Goal: Task Accomplishment & Management: Complete application form

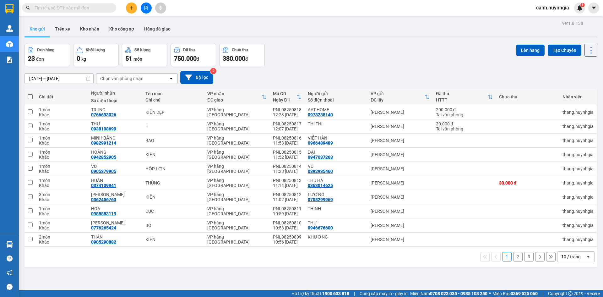
click at [135, 9] on button at bounding box center [131, 8] width 11 height 11
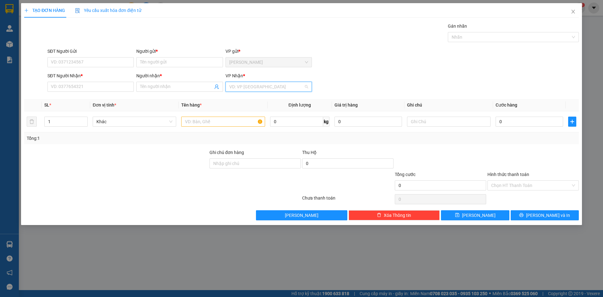
click at [279, 84] on input "search" at bounding box center [266, 86] width 74 height 9
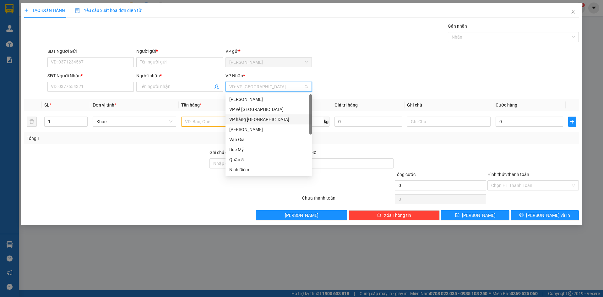
click at [277, 116] on div "VP hàng [GEOGRAPHIC_DATA]" at bounding box center [269, 119] width 86 height 10
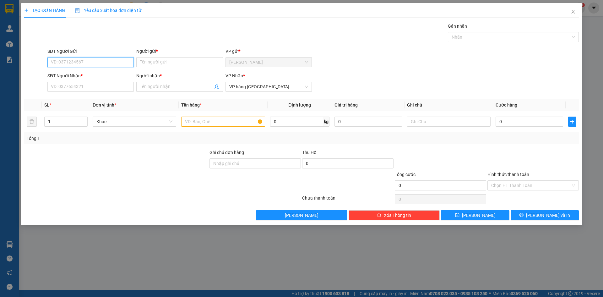
click at [74, 59] on input "SĐT Người Gửi" at bounding box center [90, 62] width 86 height 10
type input "0902555167"
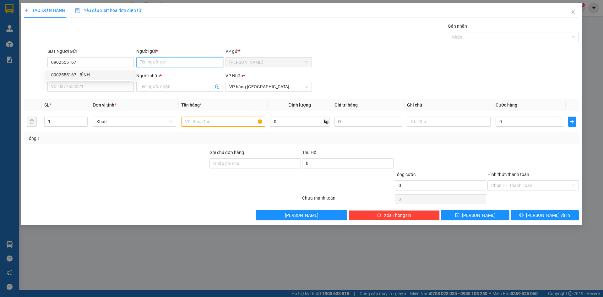
click at [147, 62] on input "Người gửi *" at bounding box center [179, 62] width 86 height 10
click at [160, 62] on input "BINHF" at bounding box center [179, 62] width 86 height 10
type input "B"
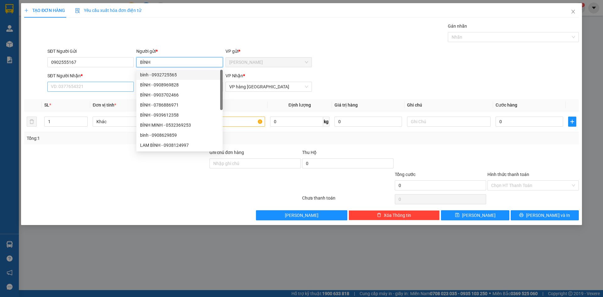
type input "BÌNH"
click at [102, 86] on input "SĐT Người Nhận *" at bounding box center [90, 87] width 86 height 10
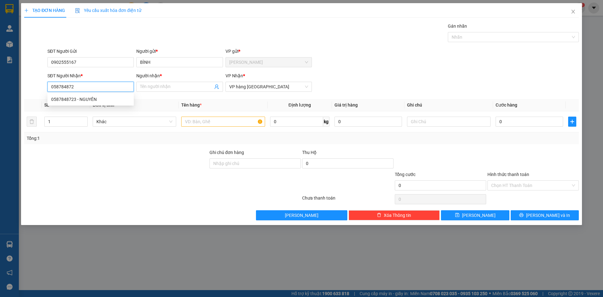
type input "0587848723"
click at [109, 101] on div "0587848723 - NGUYÊN" at bounding box center [90, 99] width 79 height 7
type input "NGUYÊN"
type input "0587848723"
click at [207, 123] on input "text" at bounding box center [223, 122] width 84 height 10
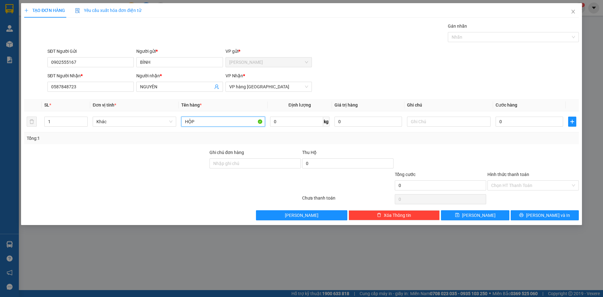
type input "HỘP"
click at [471, 147] on div "Transit Pickup Surcharge Ids Transit Deliver Surcharge Ids Transit Deliver Surc…" at bounding box center [301, 122] width 555 height 198
click at [524, 217] on icon "printer" at bounding box center [521, 215] width 4 height 4
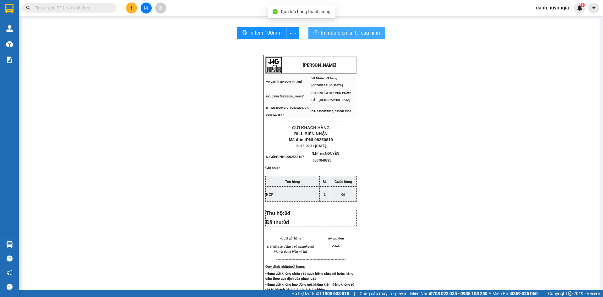
click at [334, 34] on span "In mẫu biên lai tự cấu hình" at bounding box center [350, 33] width 59 height 8
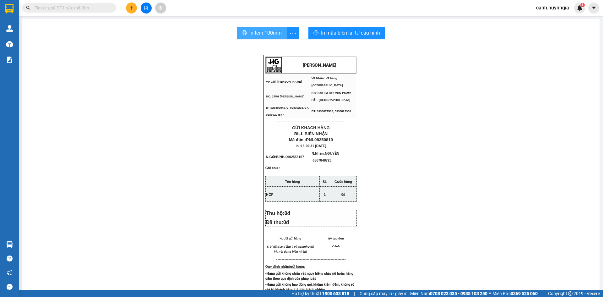
click at [272, 33] on span "In tem 100mm" at bounding box center [265, 33] width 32 height 8
click at [58, 3] on div "Kết quả tìm kiếm ( 0 ) Bộ lọc No Data" at bounding box center [61, 8] width 123 height 11
click at [57, 7] on input "text" at bounding box center [72, 7] width 74 height 7
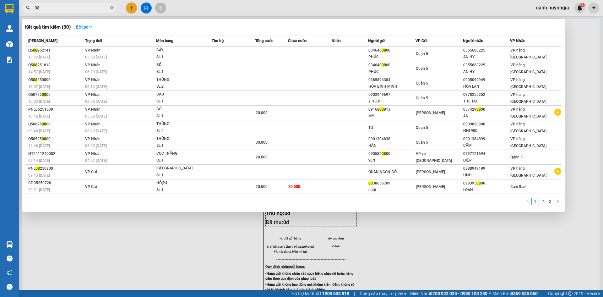
type input "0"
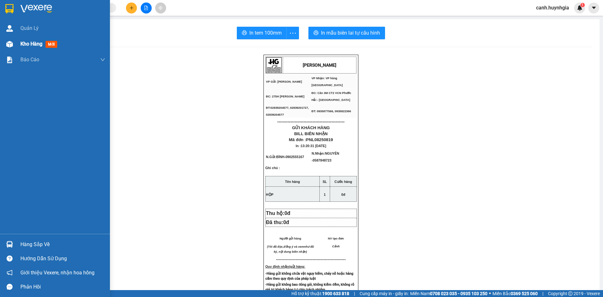
click at [33, 45] on span "Kho hàng" at bounding box center [31, 44] width 22 height 6
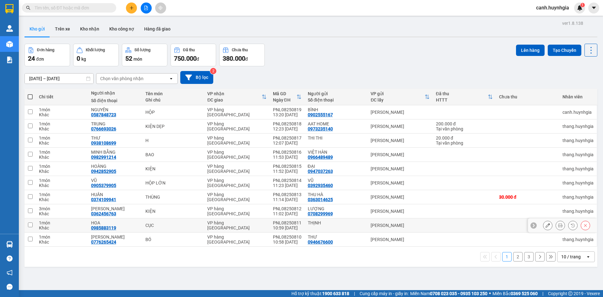
scroll to position [29, 0]
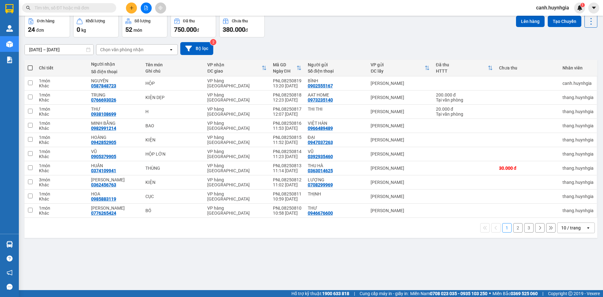
click at [567, 226] on div "10 / trang" at bounding box center [570, 228] width 19 height 6
click at [565, 216] on span "100 / trang" at bounding box center [569, 214] width 23 height 6
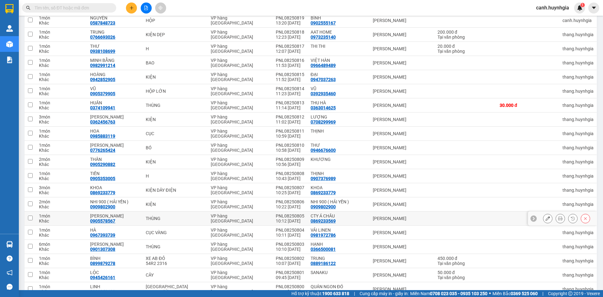
scroll to position [155, 0]
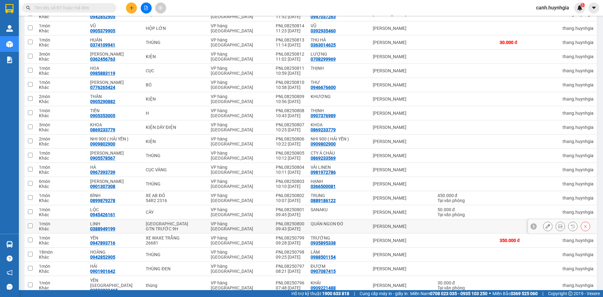
click at [317, 224] on div "QUÁN NGON ĐÓ" at bounding box center [339, 223] width 56 height 5
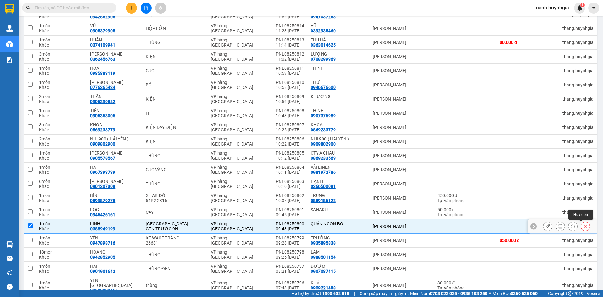
click at [583, 226] on icon at bounding box center [585, 226] width 4 height 4
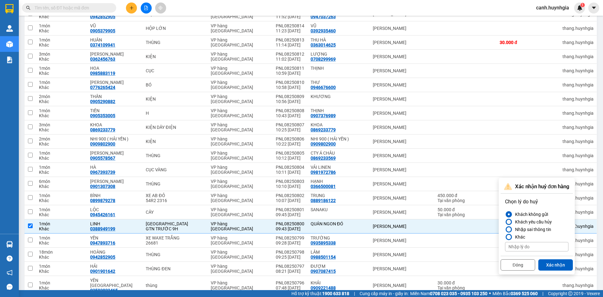
click at [509, 221] on div at bounding box center [509, 222] width 4 height 4
click at [505, 222] on input "Khách yêu cầu hủy" at bounding box center [505, 222] width 0 height 0
click at [559, 264] on button "Xác nhận" at bounding box center [555, 264] width 35 height 11
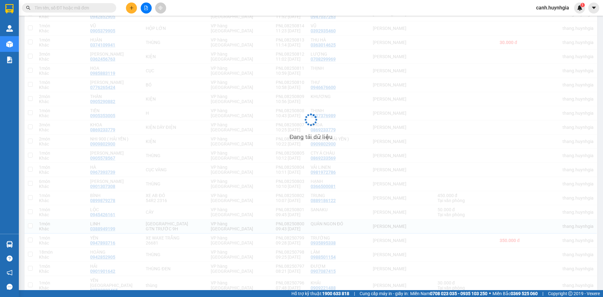
checkbox input "false"
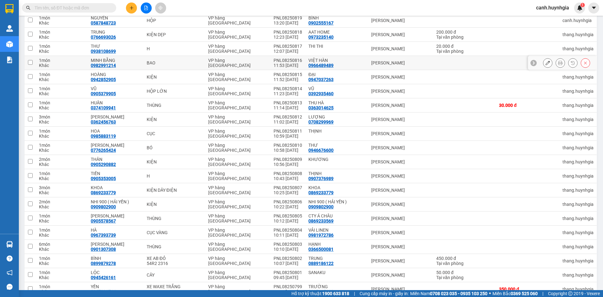
scroll to position [0, 0]
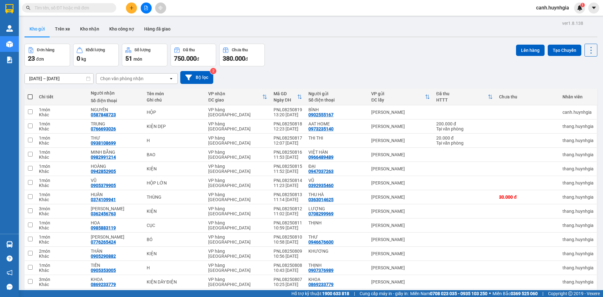
click at [50, 8] on input "text" at bounding box center [72, 7] width 74 height 7
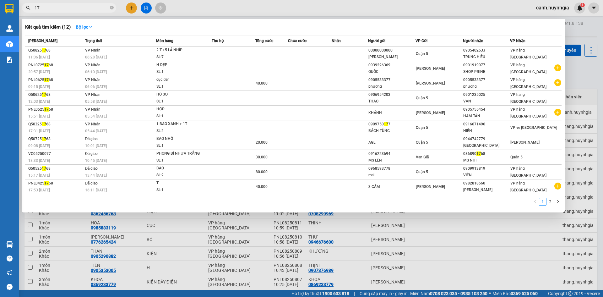
type input "1"
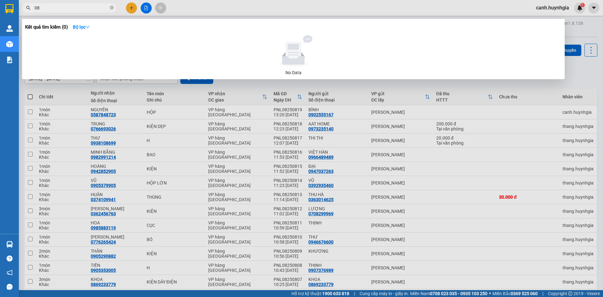
type input "0"
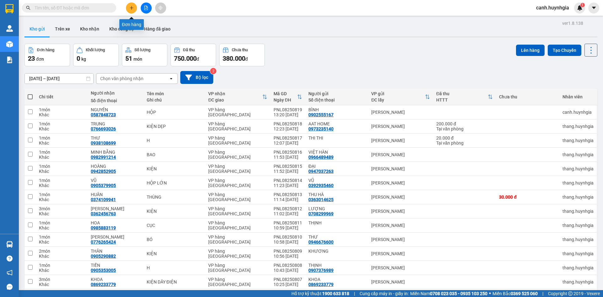
click at [132, 6] on icon "plus" at bounding box center [131, 8] width 4 height 4
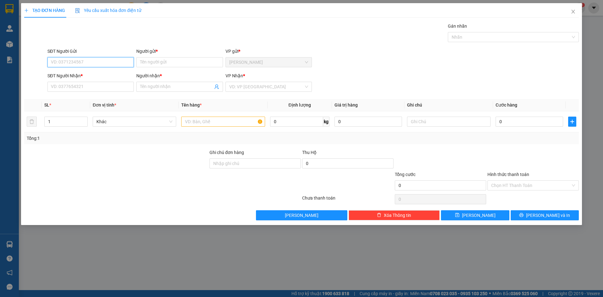
click at [106, 62] on input "SĐT Người Gửi" at bounding box center [90, 62] width 86 height 10
drag, startPoint x: 175, startPoint y: 59, endPoint x: 166, endPoint y: 61, distance: 8.3
click at [174, 59] on input "Người gửi *" at bounding box center [179, 62] width 86 height 10
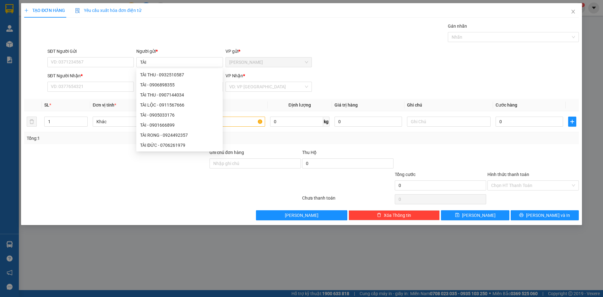
click at [110, 155] on div at bounding box center [116, 160] width 185 height 22
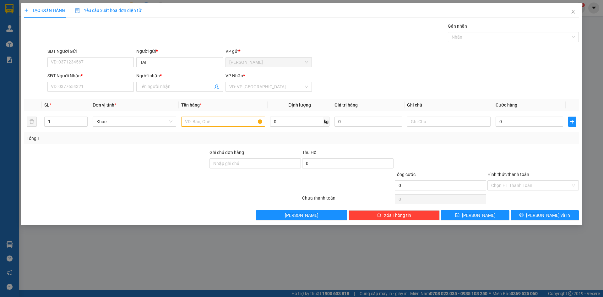
click at [151, 57] on div "Người gửi *" at bounding box center [179, 52] width 86 height 9
click at [149, 64] on input "TÀI" at bounding box center [179, 62] width 86 height 10
type input "TÀI CTY [PERSON_NAME]"
click at [127, 85] on input "SĐT Người Nhận *" at bounding box center [90, 87] width 86 height 10
type input "0903530677"
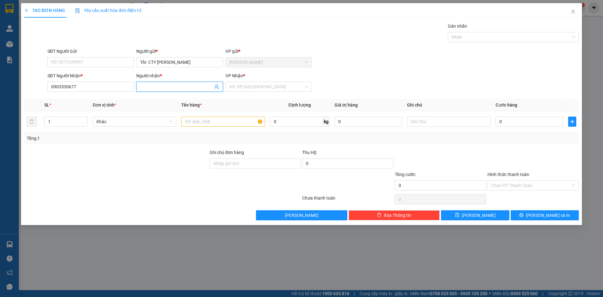
click at [153, 86] on input "Người nhận *" at bounding box center [176, 86] width 73 height 7
type input "[PERSON_NAME]"
click at [233, 122] on input "text" at bounding box center [223, 122] width 84 height 10
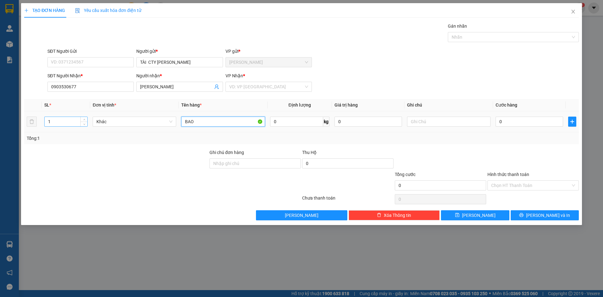
type input "BAO"
click at [71, 122] on input "1" at bounding box center [66, 121] width 43 height 9
type input "2"
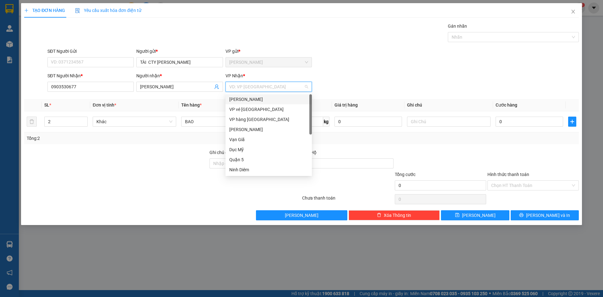
click at [234, 88] on input "search" at bounding box center [266, 86] width 74 height 9
click at [236, 118] on div "VP hàng [GEOGRAPHIC_DATA]" at bounding box center [268, 119] width 79 height 7
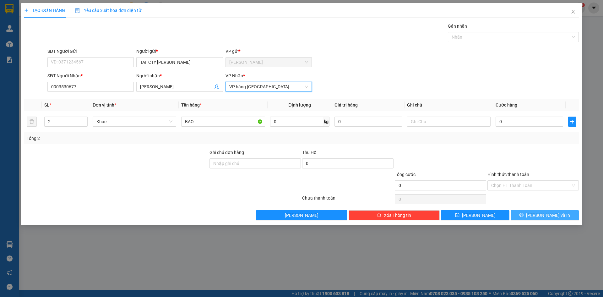
click at [523, 212] on button "[PERSON_NAME] và In" at bounding box center [545, 215] width 68 height 10
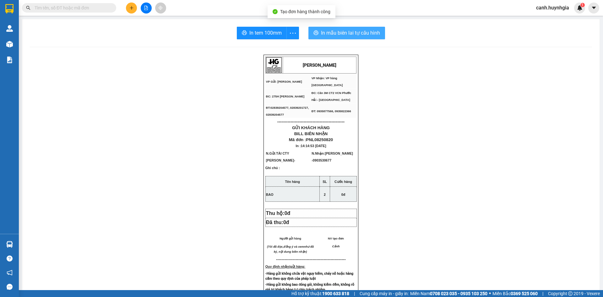
click at [337, 36] on span "In mẫu biên lai tự cấu hình" at bounding box center [350, 33] width 59 height 8
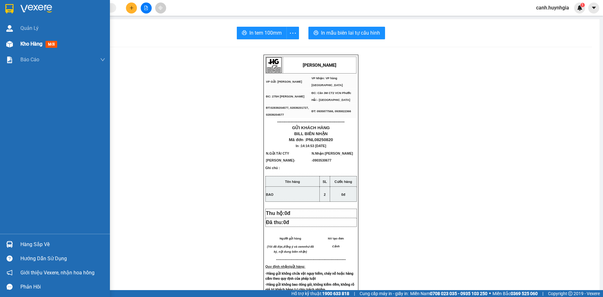
click at [11, 42] on img at bounding box center [9, 44] width 7 height 7
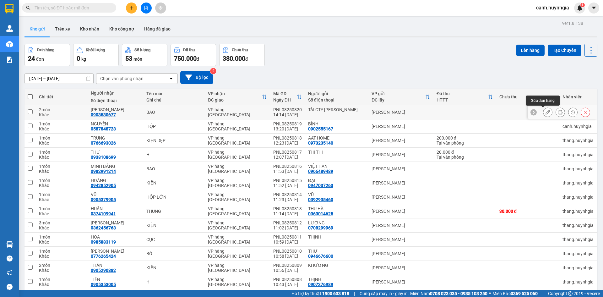
click at [543, 111] on button at bounding box center [547, 112] width 9 height 11
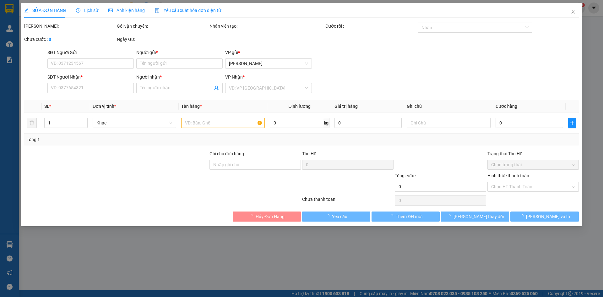
type input "TÀI CTY [PERSON_NAME]"
type input "0903530677"
type input "[PERSON_NAME]"
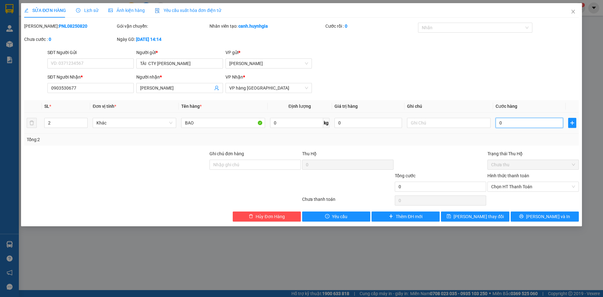
click at [521, 124] on input "0" at bounding box center [530, 123] width 68 height 10
type input "10"
type input "160"
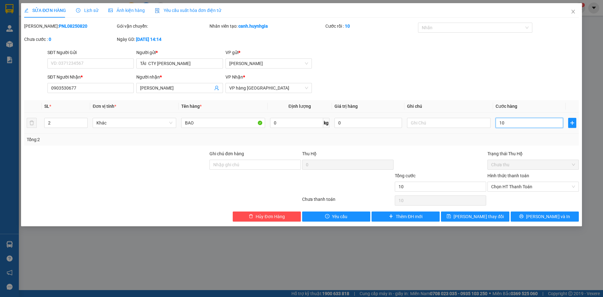
type input "160"
click at [513, 166] on span "Chưa thu" at bounding box center [533, 164] width 84 height 9
drag, startPoint x: 514, startPoint y: 169, endPoint x: 522, endPoint y: 183, distance: 16.3
click at [514, 170] on div "Trạng thái Thu Hộ Chưa thu" at bounding box center [533, 161] width 91 height 22
type input "160"
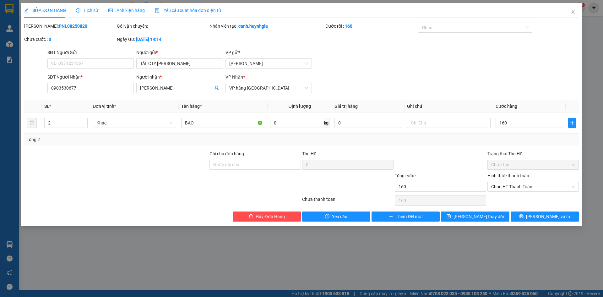
type input "160.000"
click at [522, 173] on label "Hình thức thanh toán" at bounding box center [509, 175] width 42 height 5
click at [522, 182] on input "Hình thức thanh toán" at bounding box center [530, 186] width 79 height 9
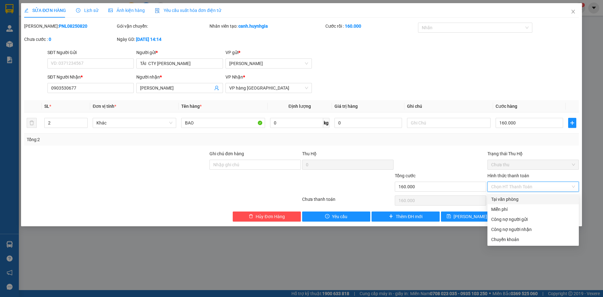
click at [518, 201] on div "Tại văn phòng" at bounding box center [533, 199] width 84 height 7
type input "0"
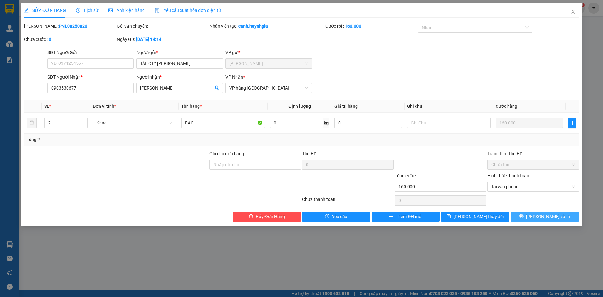
click at [542, 215] on span "[PERSON_NAME] và In" at bounding box center [548, 216] width 44 height 7
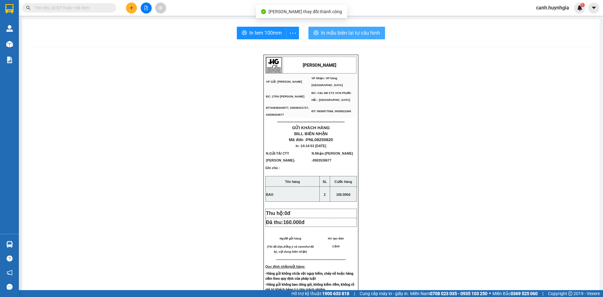
click at [348, 31] on span "In mẫu biên lai tự cấu hình" at bounding box center [350, 33] width 59 height 8
click at [276, 34] on span "In tem 100mm" at bounding box center [265, 33] width 32 height 8
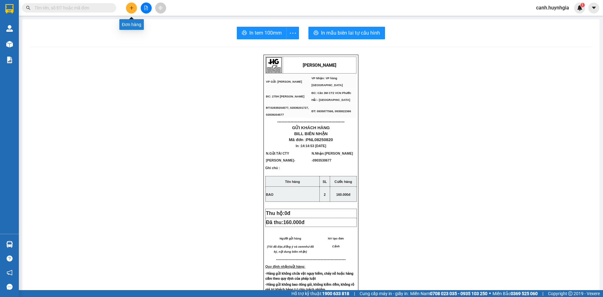
click at [132, 7] on icon "plus" at bounding box center [131, 8] width 4 height 4
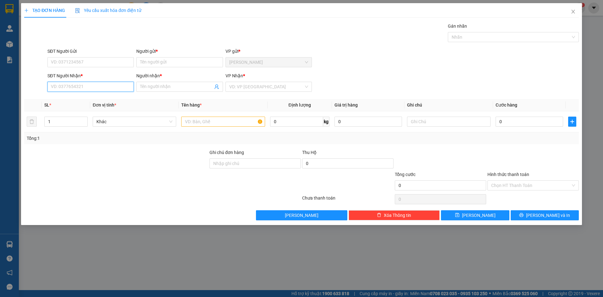
click at [86, 85] on input "SĐT Người Nhận *" at bounding box center [90, 87] width 86 height 10
click at [68, 101] on div "0909802900 - NHI 900 ( HẢI YẾN )" at bounding box center [90, 99] width 79 height 7
type input "0909802900"
type input "NHI 900 ( HẢI YẾN )"
type input "0909802900"
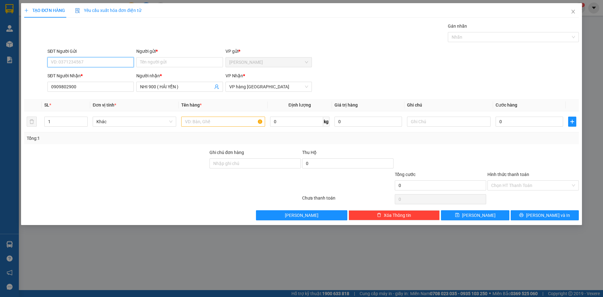
click at [78, 63] on input "SĐT Người Gửi" at bounding box center [90, 62] width 86 height 10
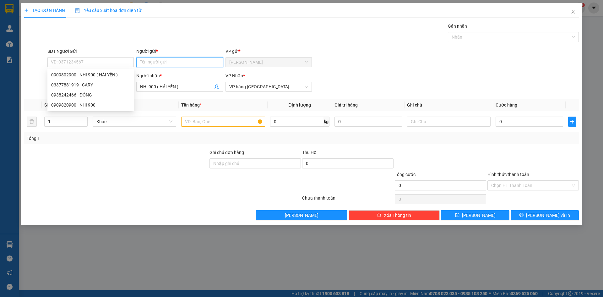
click at [173, 63] on input "Người gửi *" at bounding box center [179, 62] width 86 height 10
type input "HÀ"
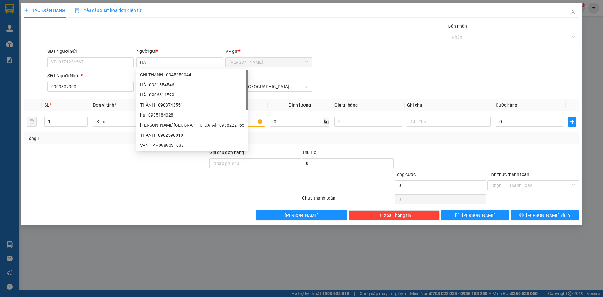
click at [362, 47] on div "Transit Pickup Surcharge Ids Transit Deliver Surcharge Ids Transit Deliver Surc…" at bounding box center [301, 122] width 555 height 198
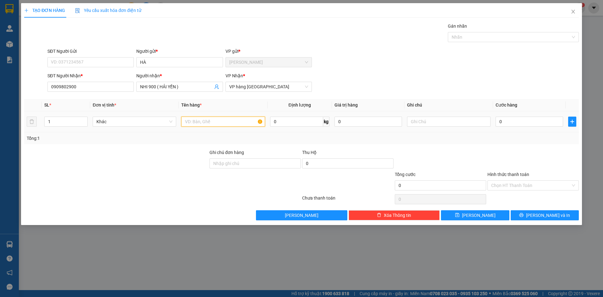
click at [208, 123] on input "text" at bounding box center [223, 122] width 84 height 10
type input "THÙNG"
click at [69, 121] on input "1" at bounding box center [66, 121] width 43 height 9
type input "2"
click at [560, 216] on button "[PERSON_NAME] và In" at bounding box center [545, 215] width 68 height 10
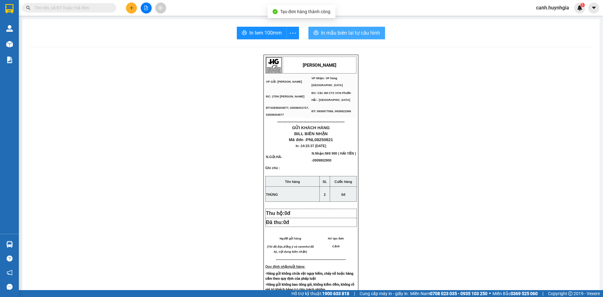
click at [357, 28] on button "In mẫu biên lai tự cấu hình" at bounding box center [346, 33] width 77 height 13
click at [216, 81] on div "HUỲNH GIA VP Gửi: Phạm Ngũ Lão VP Nhận: VP hàng Nha Trang ĐC: 275H Phạm Ngũ L…" at bounding box center [311, 274] width 562 height 439
click at [216, 82] on div "HUỲNH GIA VP Gửi: Phạm Ngũ Lão VP Nhận: VP hàng Nha Trang ĐC: 275H Phạm Ngũ L…" at bounding box center [311, 274] width 562 height 439
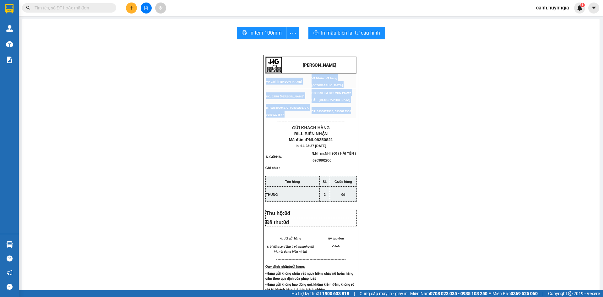
click at [216, 82] on div "HUỲNH GIA VP Gửi: Phạm Ngũ Lão VP Nhận: VP hàng Nha Trang ĐC: 275H Phạm Ngũ L…" at bounding box center [311, 274] width 562 height 439
drag, startPoint x: 216, startPoint y: 82, endPoint x: 191, endPoint y: 95, distance: 27.8
click at [216, 82] on div "HUỲNH GIA VP Gửi: Phạm Ngũ Lão VP Nhận: VP hàng Nha Trang ĐC: 275H Phạm Ngũ L…" at bounding box center [311, 274] width 562 height 439
drag, startPoint x: 191, startPoint y: 95, endPoint x: 179, endPoint y: 109, distance: 18.5
click at [191, 95] on div "HUỲNH GIA VP Gửi: Phạm Ngũ Lão VP Nhận: VP hàng Nha Trang ĐC: 275H Phạm Ngũ L…" at bounding box center [311, 274] width 562 height 439
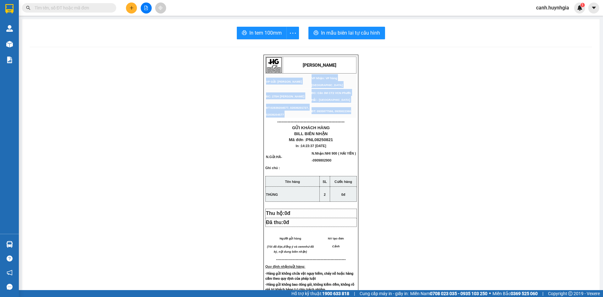
click at [179, 109] on div "HUỲNH GIA VP Gửi: Phạm Ngũ Lão VP Nhận: VP hàng Nha Trang ĐC: 275H Phạm Ngũ L…" at bounding box center [311, 274] width 562 height 439
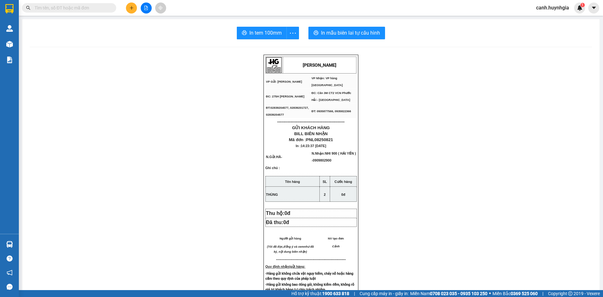
click at [179, 110] on div "HUỲNH GIA VP Gửi: Phạm Ngũ Lão VP Nhận: VP hàng Nha Trang ĐC: 275H Phạm Ngũ L…" at bounding box center [311, 274] width 562 height 439
click at [128, 8] on button at bounding box center [131, 8] width 11 height 11
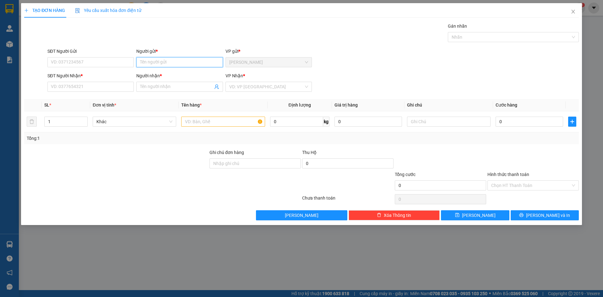
click at [150, 66] on input "Người gửi *" at bounding box center [179, 62] width 86 height 10
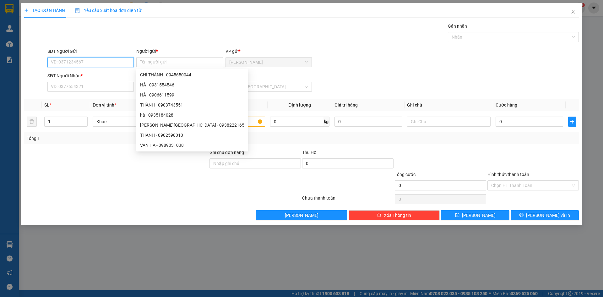
click at [84, 61] on input "SĐT Người Gửi" at bounding box center [90, 62] width 86 height 10
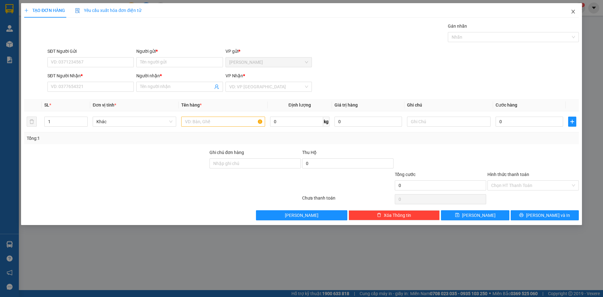
click at [575, 12] on icon "close" at bounding box center [573, 11] width 5 height 5
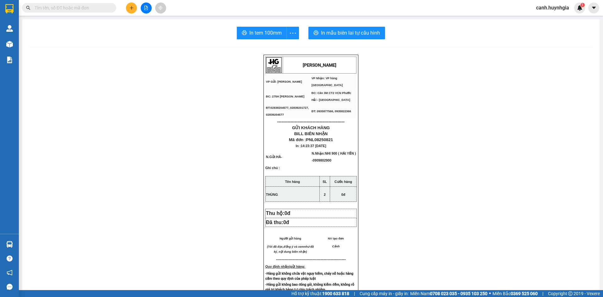
click at [43, 8] on input "text" at bounding box center [72, 7] width 74 height 7
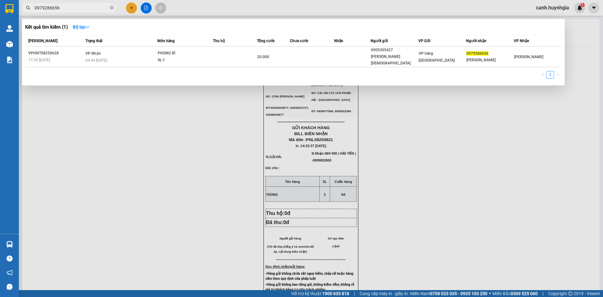
type input "0979286656"
click at [135, 8] on div at bounding box center [301, 148] width 603 height 297
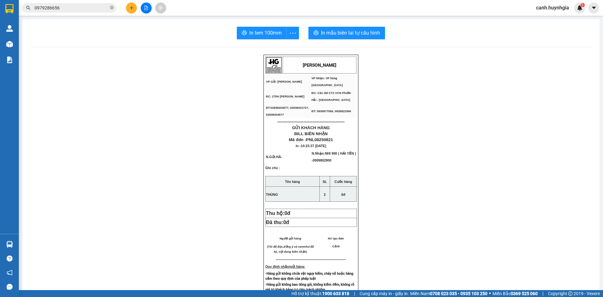
click at [130, 9] on icon "plus" at bounding box center [131, 8] width 4 height 4
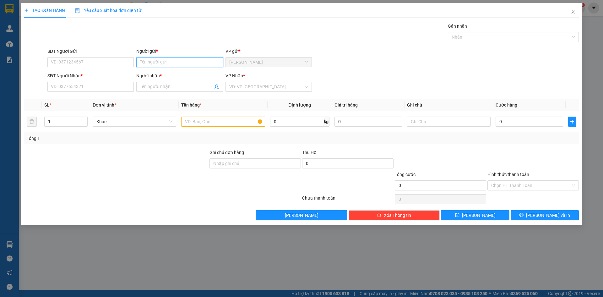
click at [149, 62] on input "Người gửi *" at bounding box center [179, 62] width 86 height 10
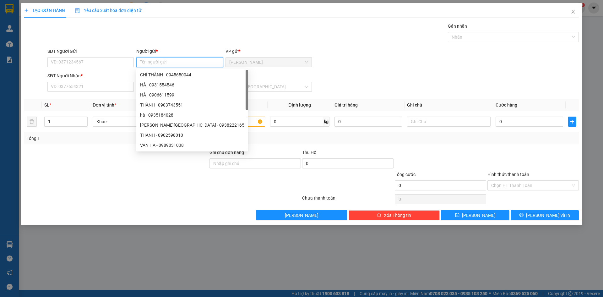
type input "L"
type input "LỢI"
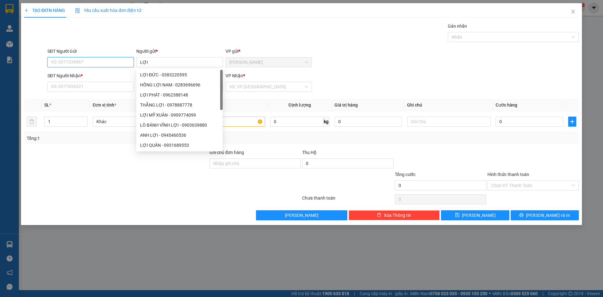
click at [93, 63] on input "SĐT Người Gửi" at bounding box center [90, 62] width 86 height 10
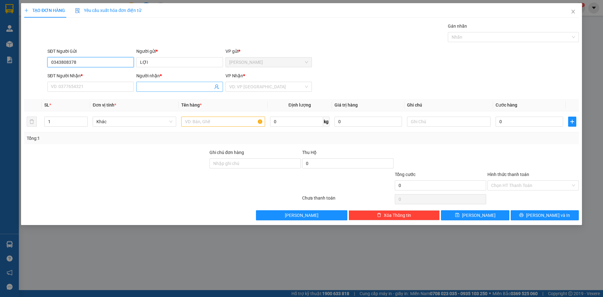
type input "0343808378"
click at [156, 87] on input "Người nhận *" at bounding box center [176, 86] width 73 height 7
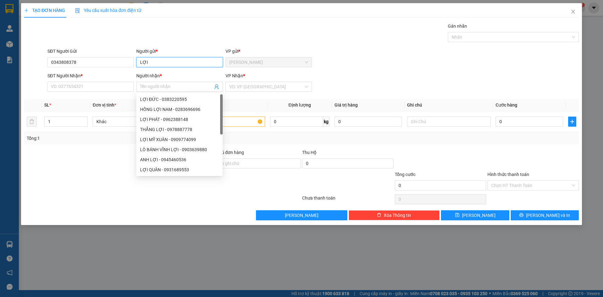
click at [158, 63] on input "LỢI" at bounding box center [179, 62] width 86 height 10
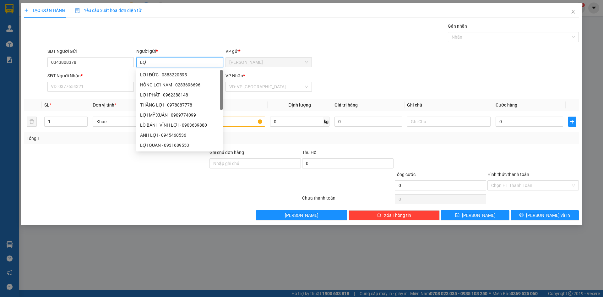
type input "L"
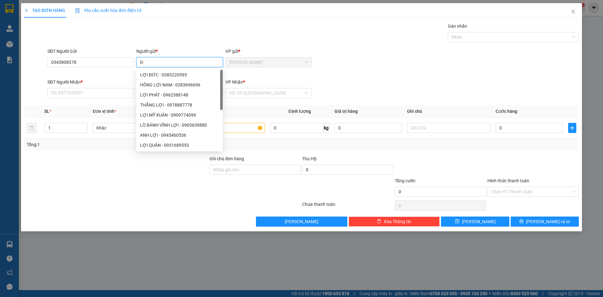
type input "D"
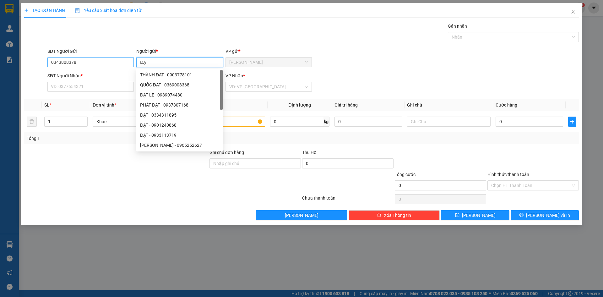
type input "ĐẠT"
click at [79, 62] on input "0343808378" at bounding box center [90, 62] width 86 height 10
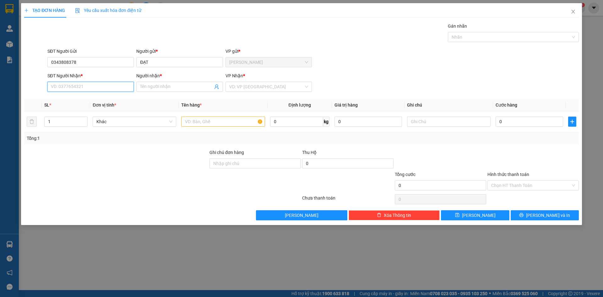
click at [65, 84] on input "SĐT Người Nhận *" at bounding box center [90, 87] width 86 height 10
paste input "0343808378"
type input "0343808378"
click at [82, 66] on input "0343808378" at bounding box center [90, 62] width 86 height 10
type input "0918302192"
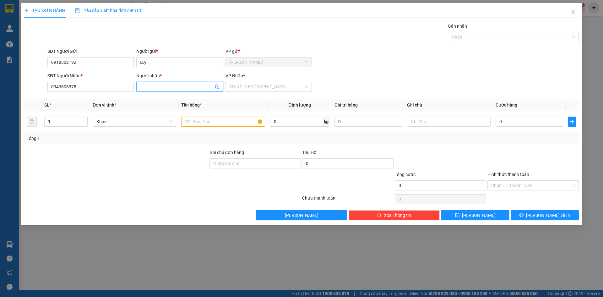
click at [147, 87] on input "Người nhận *" at bounding box center [176, 86] width 73 height 7
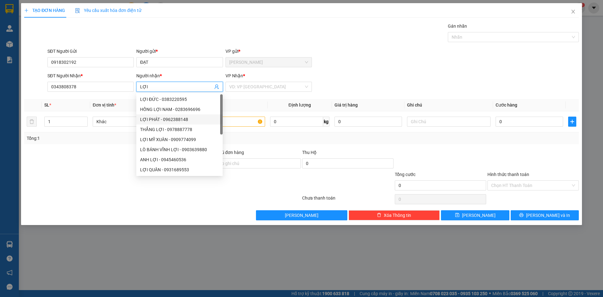
type input "LỢI"
click at [100, 201] on div at bounding box center [163, 199] width 278 height 13
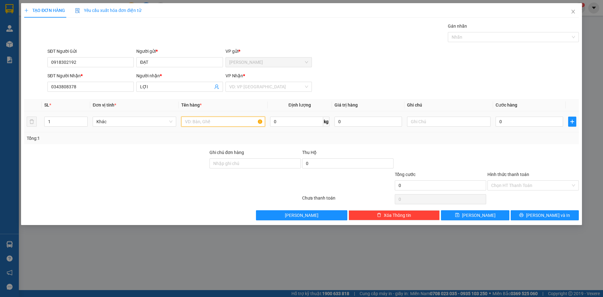
click at [223, 123] on input "text" at bounding box center [223, 122] width 84 height 10
type input "TẮM DẸP"
click at [241, 87] on input "search" at bounding box center [266, 86] width 74 height 9
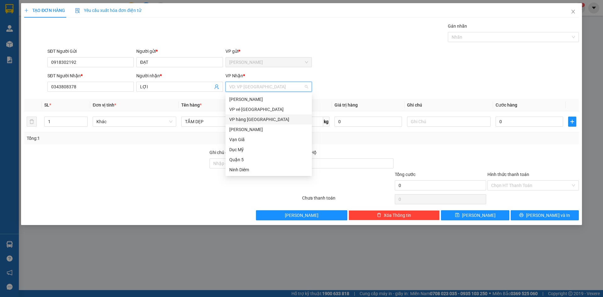
click at [249, 117] on div "VP hàng [GEOGRAPHIC_DATA]" at bounding box center [268, 119] width 79 height 7
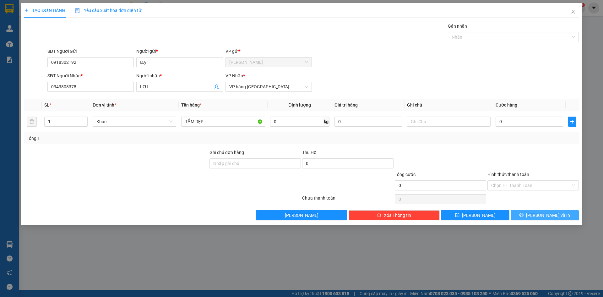
click at [547, 215] on span "[PERSON_NAME] và In" at bounding box center [548, 215] width 44 height 7
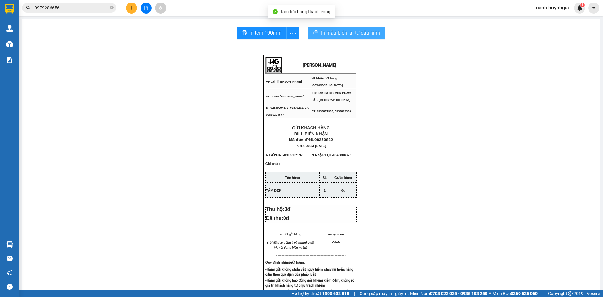
click at [335, 34] on span "In mẫu biên lai tự cấu hình" at bounding box center [350, 33] width 59 height 8
click at [325, 32] on span "In mẫu biên lai tự cấu hình" at bounding box center [350, 33] width 59 height 8
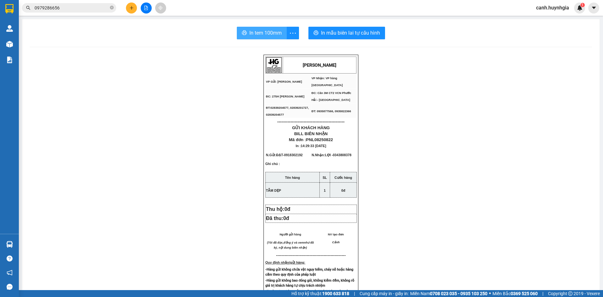
click at [259, 29] on button "In tem 100mm" at bounding box center [262, 33] width 50 height 13
click at [129, 8] on icon "plus" at bounding box center [131, 8] width 4 height 4
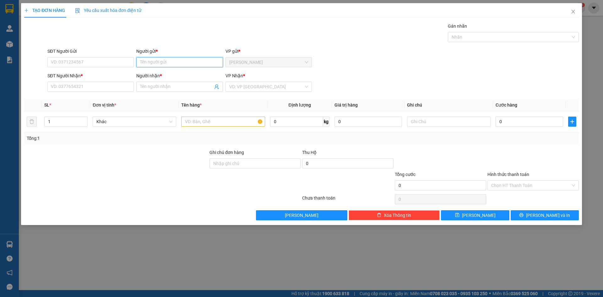
click at [155, 62] on input "Người gửi *" at bounding box center [179, 62] width 86 height 10
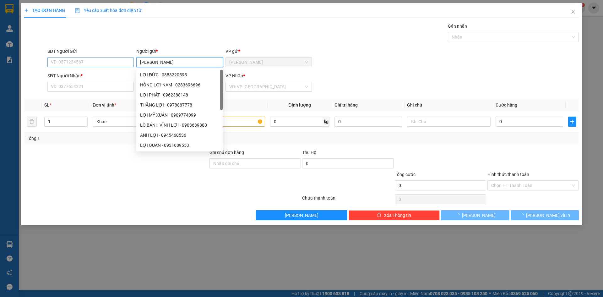
type input "[PERSON_NAME]"
click at [107, 64] on input "SĐT Người Gửi" at bounding box center [90, 62] width 86 height 10
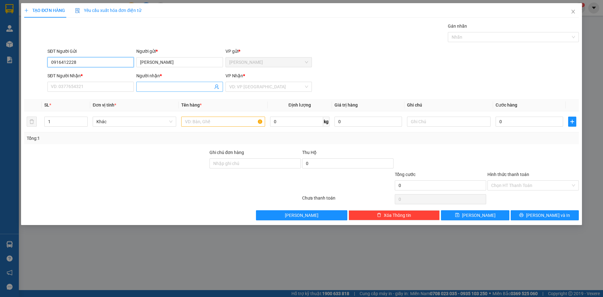
type input "0916412228"
click at [159, 84] on input "Người nhận *" at bounding box center [176, 86] width 73 height 7
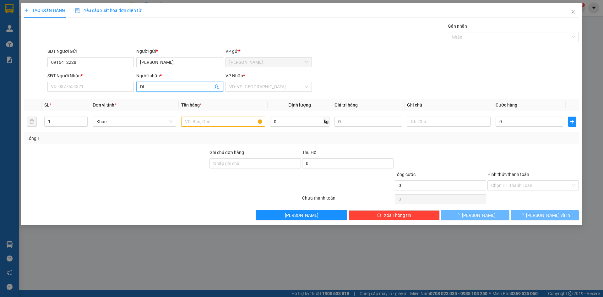
type input "D"
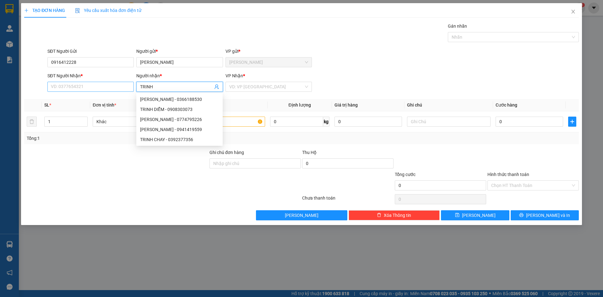
type input "TRINH"
click at [60, 84] on input "SĐT Người Nhận *" at bounding box center [90, 87] width 86 height 10
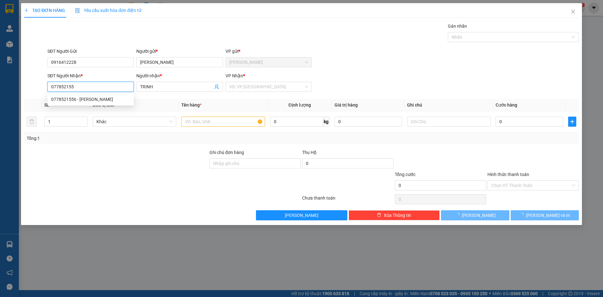
type input "0778521556"
click at [76, 95] on div "0778521556 - DUYÊN TRINH" at bounding box center [90, 99] width 86 height 10
type input "[PERSON_NAME]"
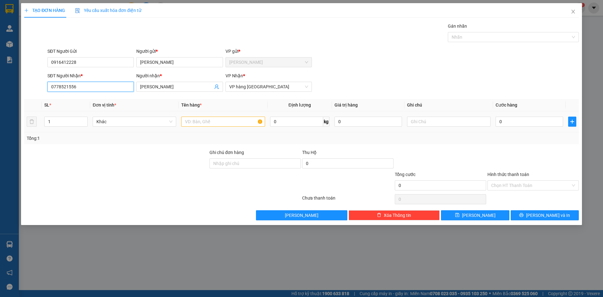
type input "0778521556"
click at [196, 120] on input "text" at bounding box center [223, 122] width 84 height 10
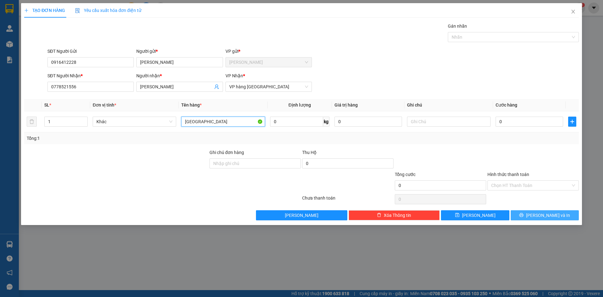
type input "[GEOGRAPHIC_DATA]"
click at [550, 215] on span "[PERSON_NAME] và In" at bounding box center [548, 215] width 44 height 7
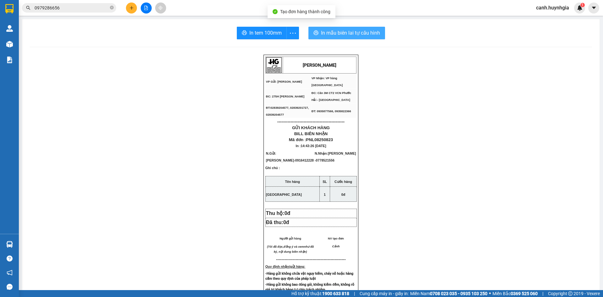
click at [349, 34] on span "In mẫu biên lai tự cấu hình" at bounding box center [350, 33] width 59 height 8
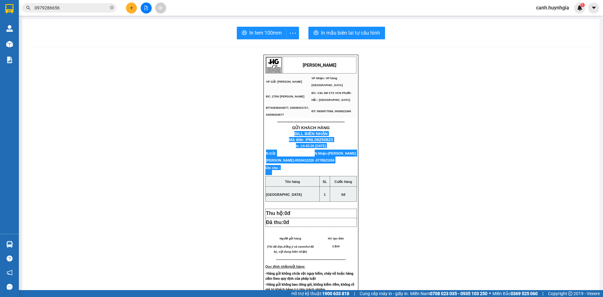
drag, startPoint x: 474, startPoint y: 185, endPoint x: 603, endPoint y: 108, distance: 150.1
click at [603, 185] on main "In tem 100mm In mẫu biên lai tự cấu hình HUỲNH GIA VP Gửi: Phạm Ngũ Lão VP Nhâ…" at bounding box center [301, 145] width 603 height 290
click at [264, 35] on span "In tem 100mm" at bounding box center [265, 33] width 32 height 8
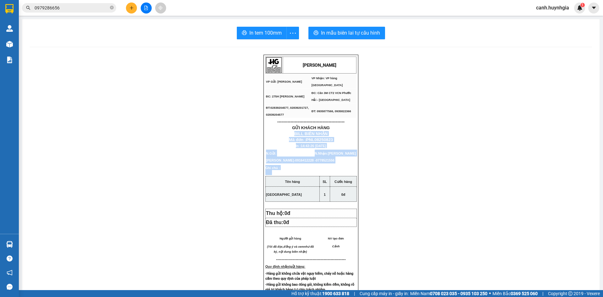
click at [384, 128] on div "HUỲNH GIA VP Gửi: Phạm Ngũ Lão VP Nhận: VP hàng Nha Trang ĐC: 275H Phạm Ngũ L…" at bounding box center [311, 274] width 562 height 439
click at [63, 9] on input "0979286656" at bounding box center [72, 7] width 74 height 7
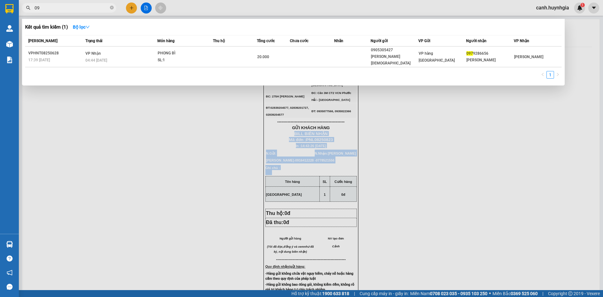
type input "0"
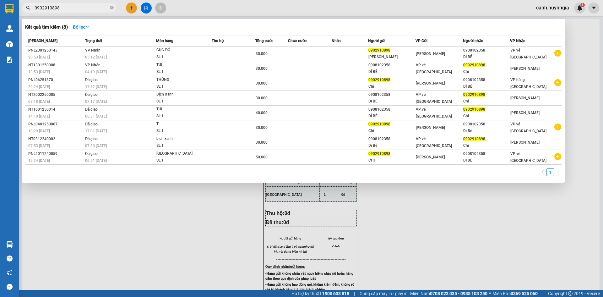
type input "0902910898"
drag, startPoint x: 63, startPoint y: 9, endPoint x: 138, endPoint y: 20, distance: 75.9
click at [207, 10] on div at bounding box center [301, 148] width 603 height 297
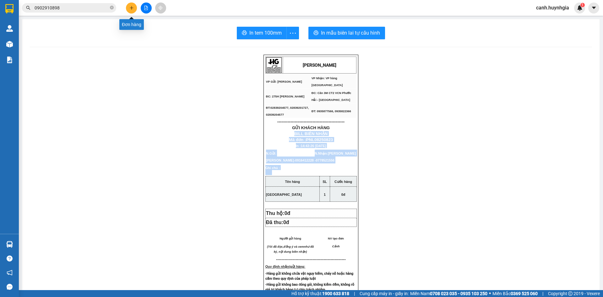
click at [130, 5] on button at bounding box center [131, 8] width 11 height 11
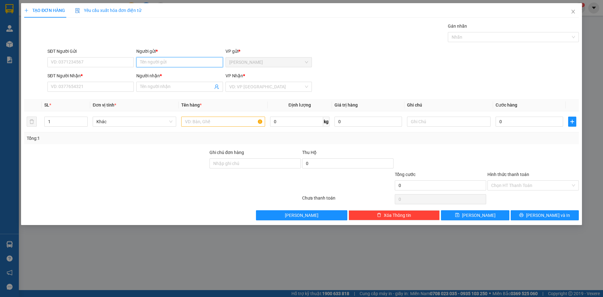
click at [150, 59] on input "Người gửi *" at bounding box center [179, 62] width 86 height 10
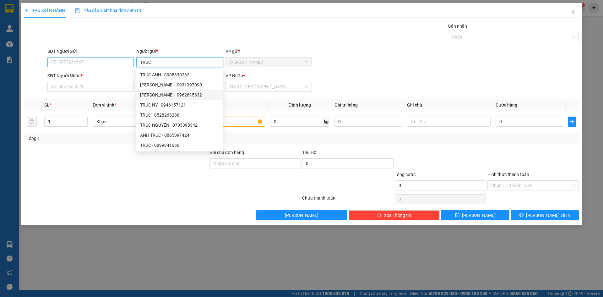
type input "TRÚC"
click at [68, 63] on input "SĐT Người Gửi" at bounding box center [90, 62] width 86 height 10
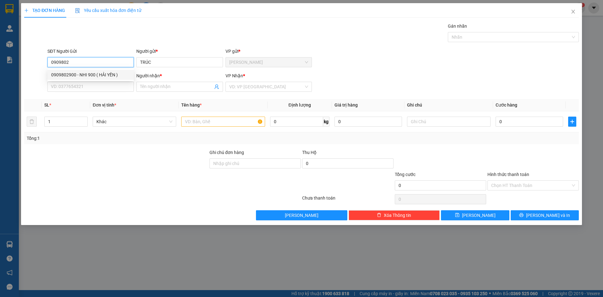
click at [74, 74] on div "0909802900 - NHI 900 ( HẢI YẾN )" at bounding box center [90, 74] width 79 height 7
type input "0909802900"
type input "NHI 900 ( HẢI YẾN )"
type input "0909802900"
type input "NHI 900 ( HẢI YẾN )"
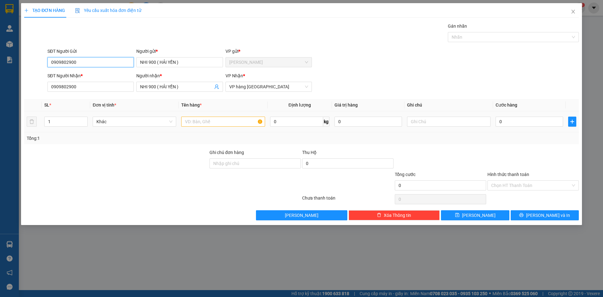
type input "0909802900"
click at [213, 122] on input "text" at bounding box center [223, 122] width 84 height 10
type input "THÙNG NHỎ"
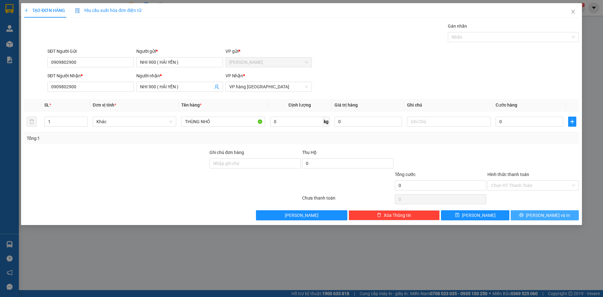
click at [546, 218] on span "[PERSON_NAME] và In" at bounding box center [548, 215] width 44 height 7
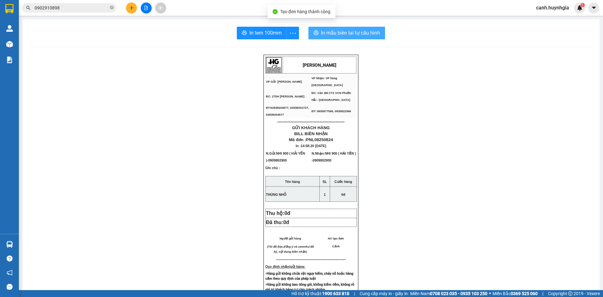
click at [335, 35] on span "In mẫu biên lai tự cấu hình" at bounding box center [350, 33] width 59 height 8
click at [246, 31] on button "In tem 100mm" at bounding box center [262, 33] width 50 height 13
drag, startPoint x: 180, startPoint y: 193, endPoint x: 133, endPoint y: 8, distance: 190.9
click at [133, 8] on icon "plus" at bounding box center [131, 8] width 4 height 4
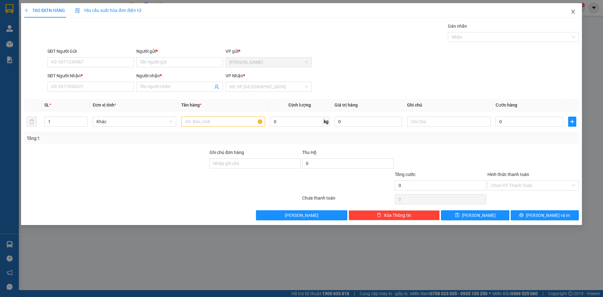
click at [576, 10] on span "Close" at bounding box center [573, 12] width 18 height 18
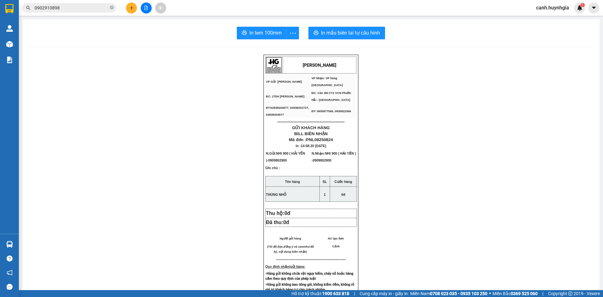
click at [75, 6] on input "0902910898" at bounding box center [72, 7] width 74 height 7
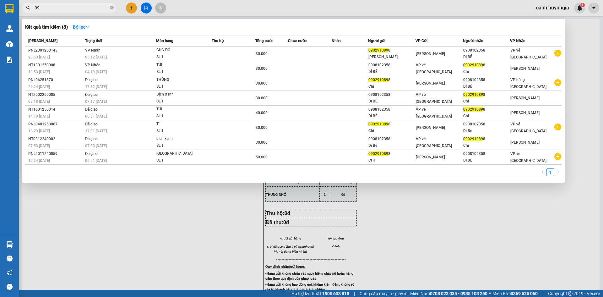
type input "0"
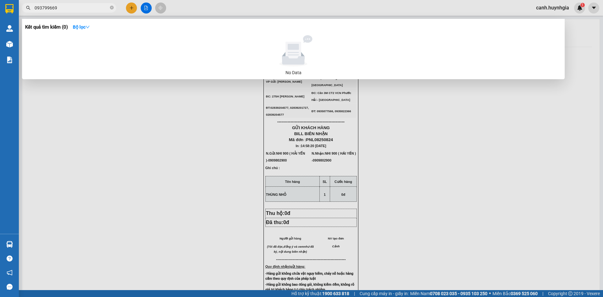
type input "0937996691"
click at [111, 8] on icon "close-circle" at bounding box center [112, 8] width 4 height 4
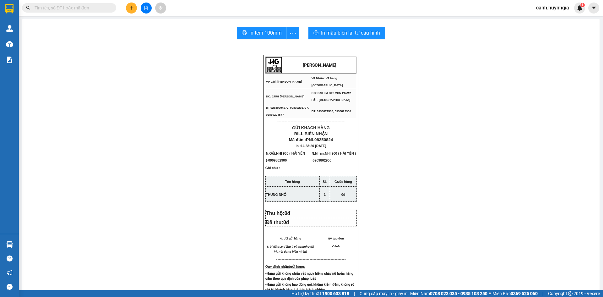
click at [143, 127] on div "HUỲNH GIA VP Gửi: Phạm Ngũ Lão VP Nhận: VP hàng Nha Trang ĐC: 275H Phạm Ngũ L…" at bounding box center [311, 274] width 562 height 439
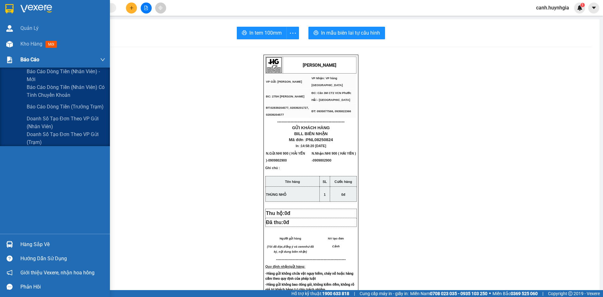
click at [19, 59] on div "Báo cáo" at bounding box center [55, 60] width 110 height 16
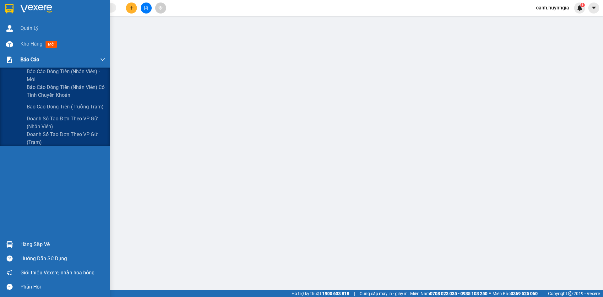
click at [25, 57] on span "Báo cáo" at bounding box center [29, 60] width 19 height 8
click at [43, 72] on span "Báo cáo dòng tiền (nhân viên) - mới" at bounding box center [66, 76] width 79 height 16
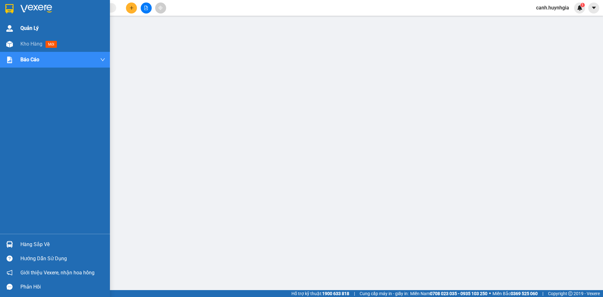
click at [11, 27] on img at bounding box center [9, 28] width 7 height 7
click at [23, 26] on span "Quản Lý" at bounding box center [29, 28] width 18 height 8
click at [34, 25] on span "Quản Lý" at bounding box center [29, 28] width 18 height 8
click at [31, 25] on span "Quản Lý" at bounding box center [29, 28] width 18 height 8
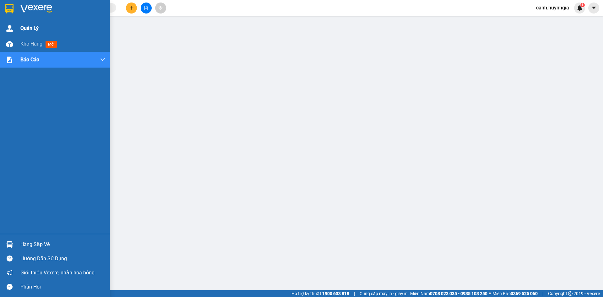
click at [8, 30] on img at bounding box center [9, 28] width 7 height 7
click at [20, 28] on span "Quản Lý" at bounding box center [29, 28] width 18 height 8
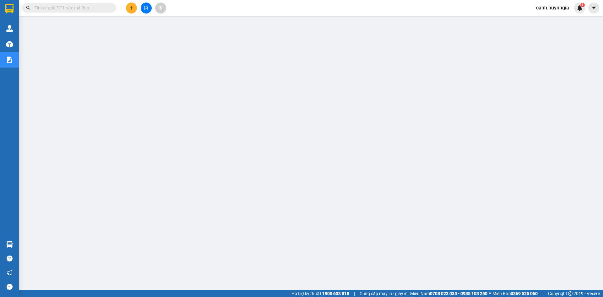
click at [127, 8] on button at bounding box center [131, 8] width 11 height 11
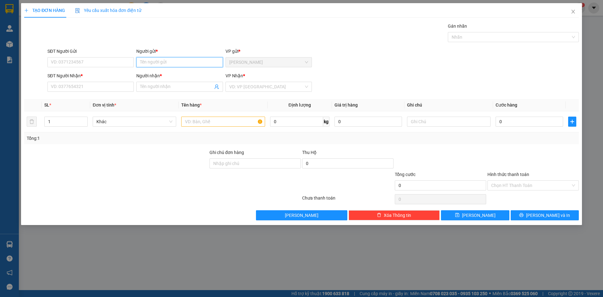
click at [153, 62] on input "Người gửi *" at bounding box center [179, 62] width 86 height 10
type input "CHỊ HẰNG"
click at [101, 63] on input "SĐT Người Gửi" at bounding box center [90, 62] width 86 height 10
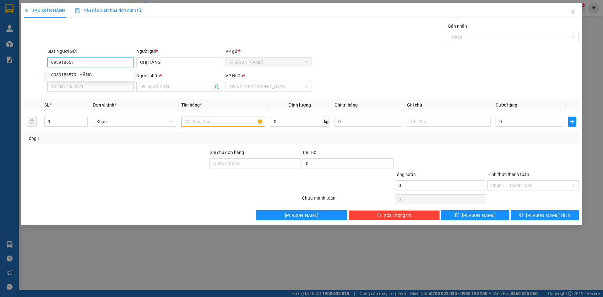
type input "0939186579"
click at [89, 75] on div "0939186579 - HẰNG" at bounding box center [90, 74] width 79 height 7
type input "HẰNG"
type input "0905616463"
type input "LOAN"
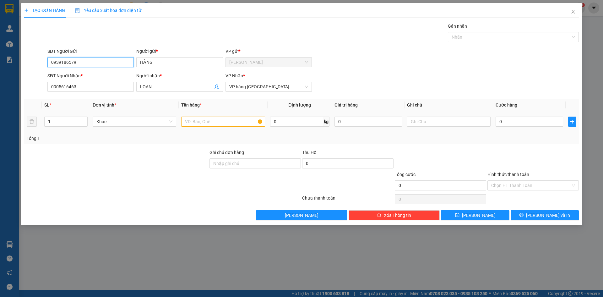
type input "0939186579"
click at [195, 121] on input "text" at bounding box center [223, 122] width 84 height 10
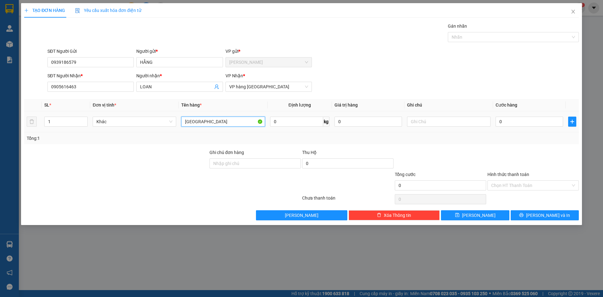
type input "[GEOGRAPHIC_DATA]"
click at [526, 213] on button "[PERSON_NAME] và In" at bounding box center [545, 215] width 68 height 10
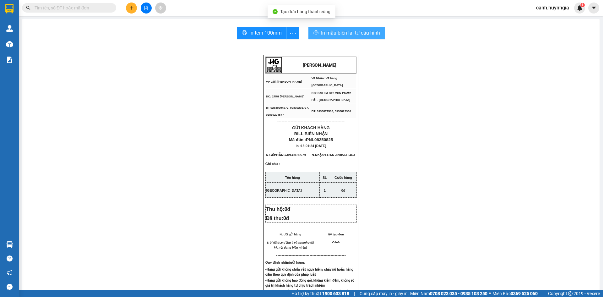
click at [321, 30] on span "In mẫu biên lai tự cấu hình" at bounding box center [350, 33] width 59 height 8
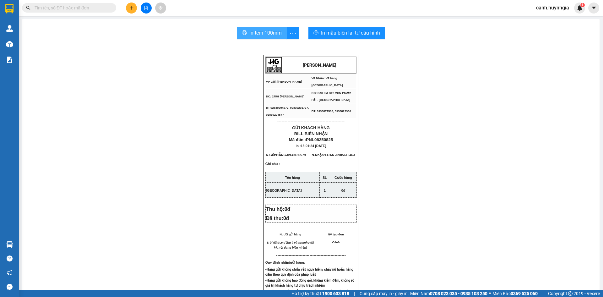
click at [260, 32] on span "In tem 100mm" at bounding box center [265, 33] width 32 height 8
click at [131, 10] on button at bounding box center [131, 8] width 11 height 11
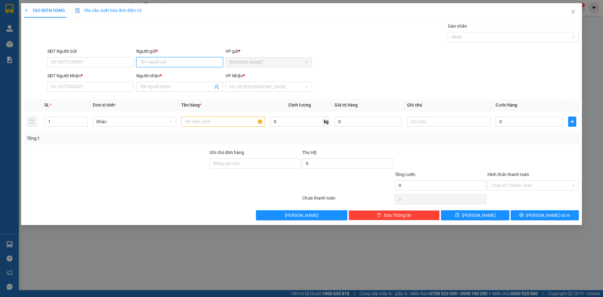
click at [145, 60] on input "Người gửi *" at bounding box center [179, 62] width 86 height 10
type input "VIỆT HỢP"
click at [91, 63] on input "SĐT Người Gửi" at bounding box center [90, 62] width 86 height 10
type input "0906801770"
click at [171, 87] on input "Người nhận *" at bounding box center [176, 86] width 73 height 7
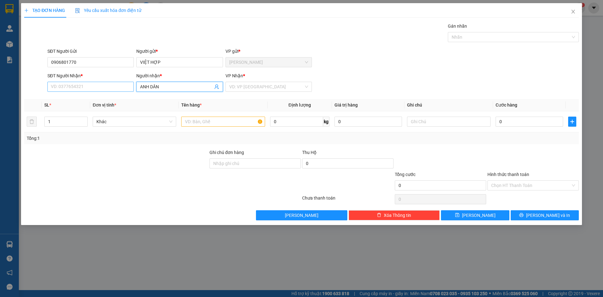
type input "ANH DÂN"
click at [88, 86] on input "SĐT Người Nhận *" at bounding box center [90, 87] width 86 height 10
type input "0388376725"
click at [149, 147] on div "Transit Pickup Surcharge Ids Transit Deliver Surcharge Ids Transit Deliver Surc…" at bounding box center [301, 122] width 555 height 198
click at [204, 122] on input "text" at bounding box center [223, 122] width 84 height 10
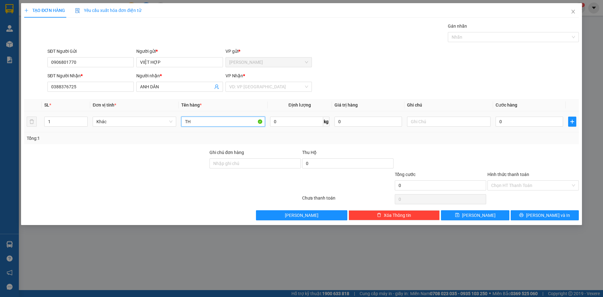
type input "T"
type input "THÙNG NHỚT"
click at [246, 85] on input "search" at bounding box center [266, 86] width 74 height 9
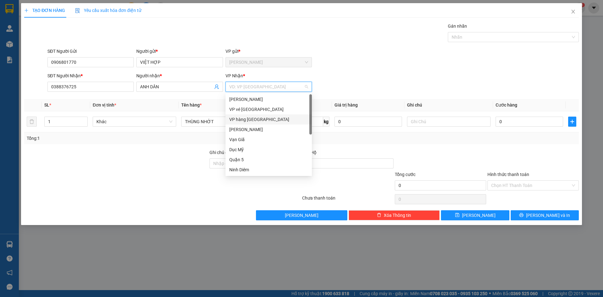
click at [243, 119] on div "VP hàng [GEOGRAPHIC_DATA]" at bounding box center [268, 119] width 79 height 7
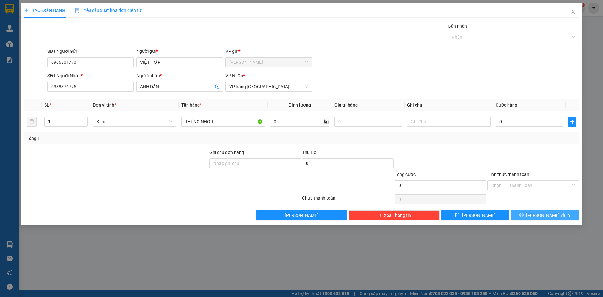
click at [528, 212] on button "[PERSON_NAME] và In" at bounding box center [545, 215] width 68 height 10
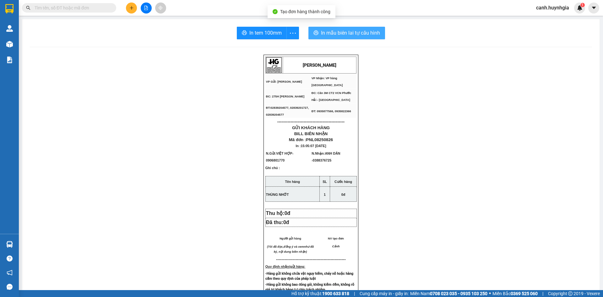
click at [340, 32] on span "In mẫu biên lai tự cấu hình" at bounding box center [350, 33] width 59 height 8
click at [132, 8] on icon "plus" at bounding box center [131, 8] width 3 height 0
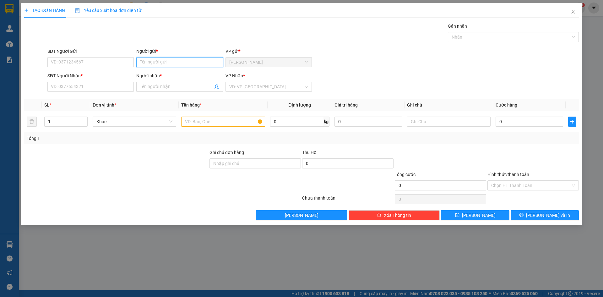
click at [158, 64] on input "Người gửi *" at bounding box center [179, 62] width 86 height 10
click at [571, 14] on icon "close" at bounding box center [573, 11] width 5 height 5
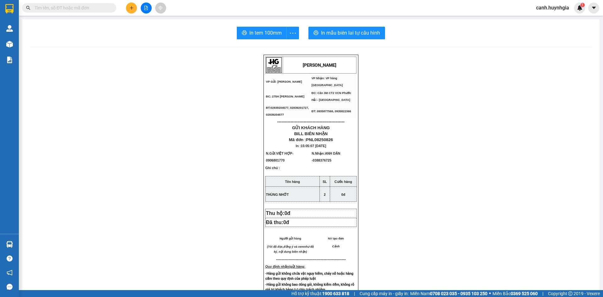
click at [128, 7] on button at bounding box center [131, 8] width 11 height 11
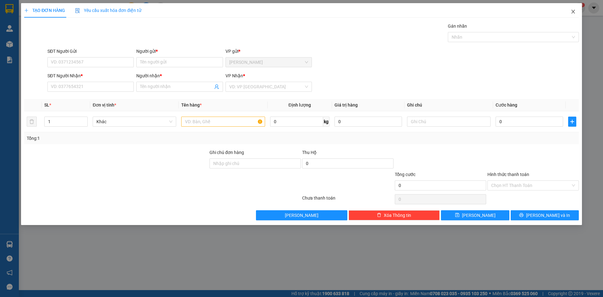
click at [573, 12] on icon "close" at bounding box center [573, 11] width 5 height 5
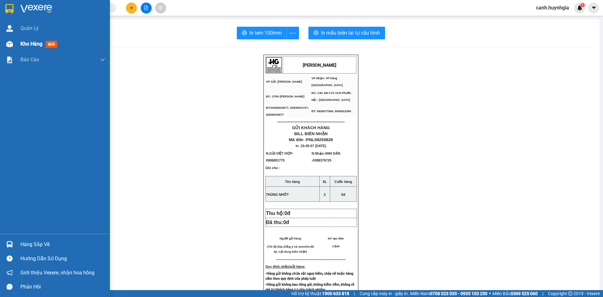
click at [32, 43] on span "Kho hàng" at bounding box center [31, 44] width 22 height 6
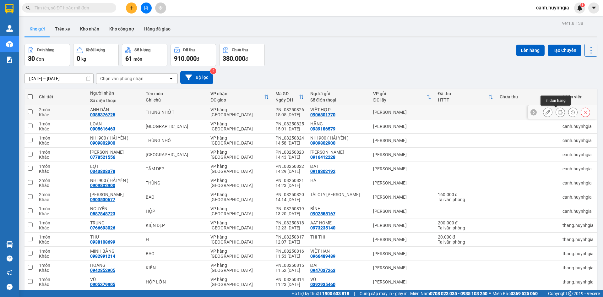
click at [558, 112] on icon at bounding box center [560, 112] width 4 height 4
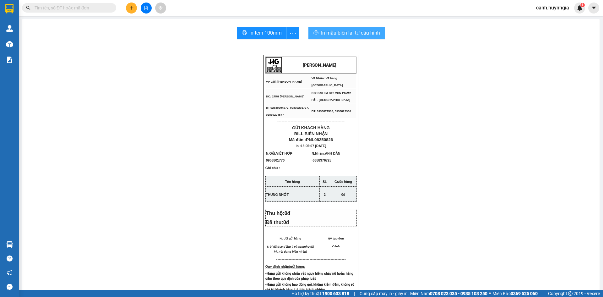
click at [348, 33] on span "In mẫu biên lai tự cấu hình" at bounding box center [350, 33] width 59 height 8
click at [258, 32] on span "In tem 100mm" at bounding box center [265, 33] width 32 height 8
click at [128, 7] on button at bounding box center [131, 8] width 11 height 11
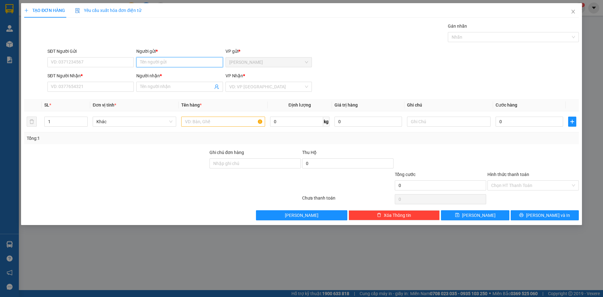
click at [164, 63] on input "Người gửi *" at bounding box center [179, 62] width 86 height 10
type input "THÀNH PHÁT"
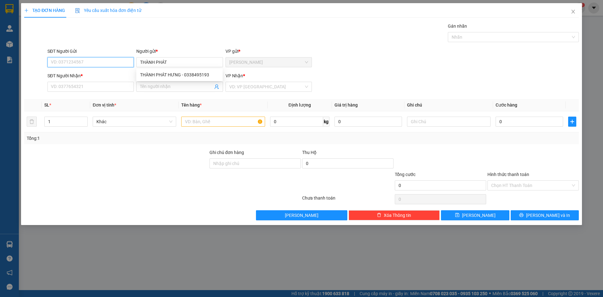
click at [108, 64] on input "SĐT Người Gửi" at bounding box center [90, 62] width 86 height 10
type input "0908885031"
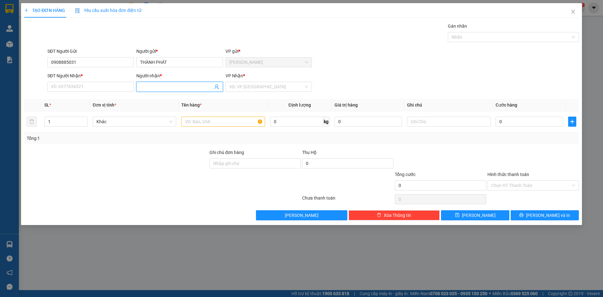
click at [161, 89] on input "Người nhận *" at bounding box center [176, 86] width 73 height 7
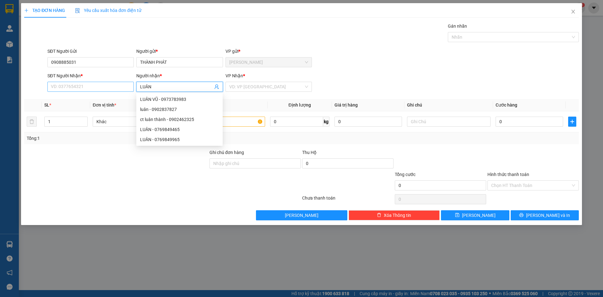
type input "LUÂN"
click at [57, 84] on input "SĐT Người Nhận *" at bounding box center [90, 87] width 86 height 10
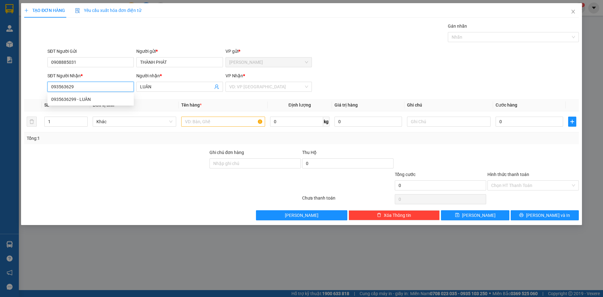
type input "0935636299"
click at [78, 102] on div "0935636299 - LUÂN" at bounding box center [90, 99] width 79 height 7
type input "LUÂN"
type input "0935636299"
click at [194, 124] on input "text" at bounding box center [223, 122] width 84 height 10
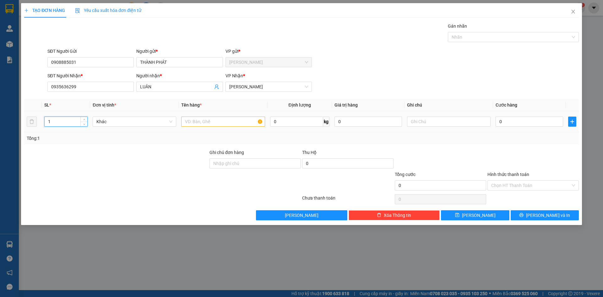
click at [66, 124] on input "1" at bounding box center [66, 121] width 43 height 9
type input "4"
click at [198, 121] on input "text" at bounding box center [223, 122] width 84 height 10
type input "VÕ XE"
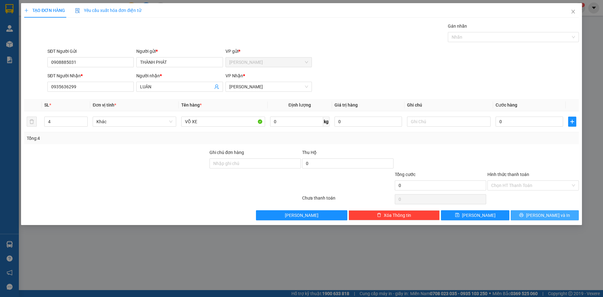
click at [530, 212] on button "[PERSON_NAME] và In" at bounding box center [545, 215] width 68 height 10
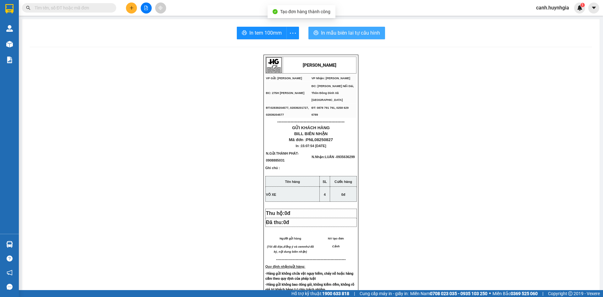
drag, startPoint x: 326, startPoint y: 31, endPoint x: 332, endPoint y: 40, distance: 10.3
click at [326, 31] on span "In mẫu biên lai tự cấu hình" at bounding box center [350, 33] width 59 height 8
click at [263, 34] on span "In tem 100mm" at bounding box center [265, 33] width 32 height 8
click at [133, 10] on button at bounding box center [131, 8] width 11 height 11
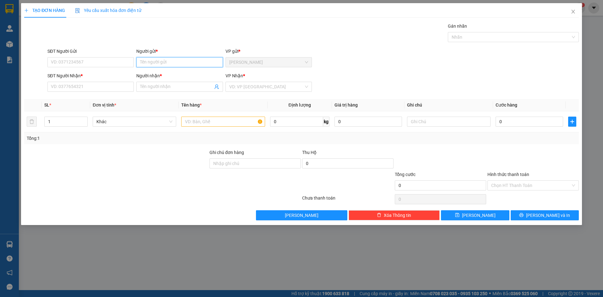
click at [158, 61] on input "Người gửi *" at bounding box center [179, 62] width 86 height 10
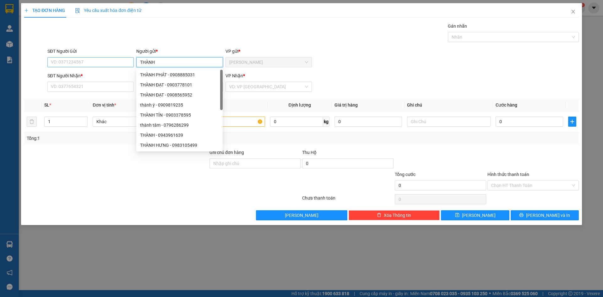
type input "THÀNH"
click at [67, 60] on input "SĐT Người Gửi" at bounding box center [90, 62] width 86 height 10
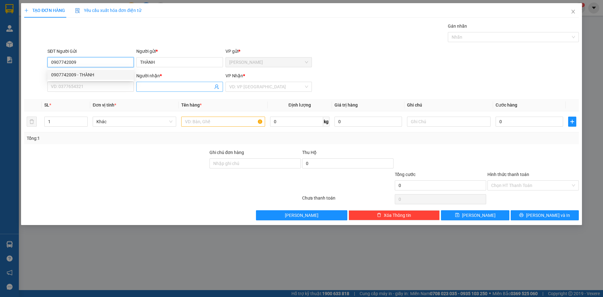
type input "0907742009"
click at [166, 88] on input "Người nhận *" at bounding box center [176, 86] width 73 height 7
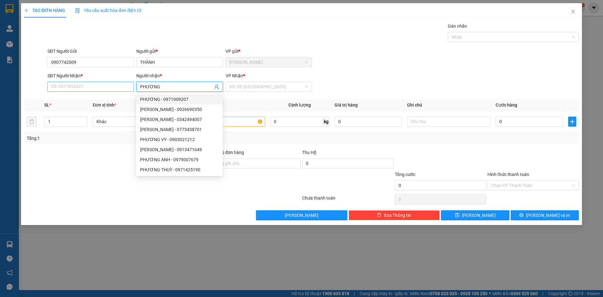
type input "PHƯƠNG"
click at [81, 86] on input "SĐT Người Nhận *" at bounding box center [90, 87] width 86 height 10
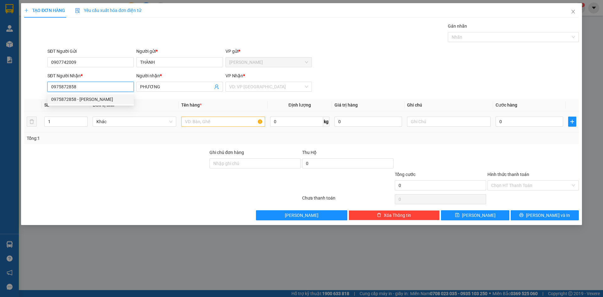
type input "0975872858"
click at [193, 123] on input "text" at bounding box center [223, 122] width 84 height 10
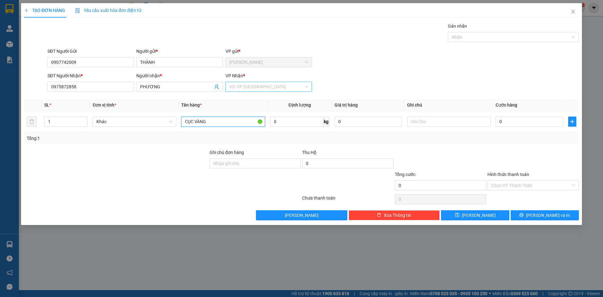
type input "CỤC VÀNG"
click at [244, 90] on input "search" at bounding box center [266, 86] width 74 height 9
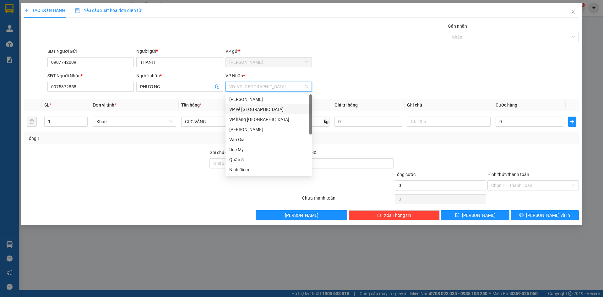
click at [252, 106] on div "VP vé [GEOGRAPHIC_DATA]" at bounding box center [268, 109] width 79 height 7
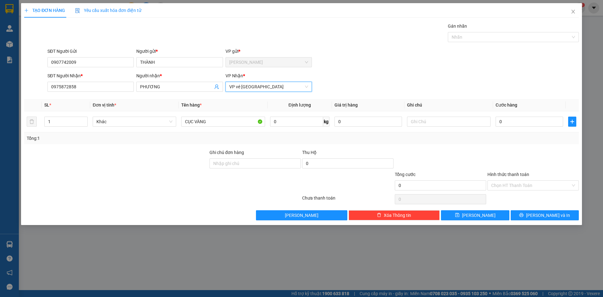
click at [252, 88] on span "VP vé [GEOGRAPHIC_DATA]" at bounding box center [268, 86] width 79 height 9
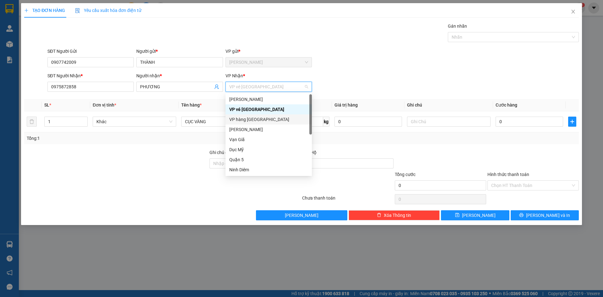
click at [248, 116] on div "VP hàng [GEOGRAPHIC_DATA]" at bounding box center [268, 119] width 79 height 7
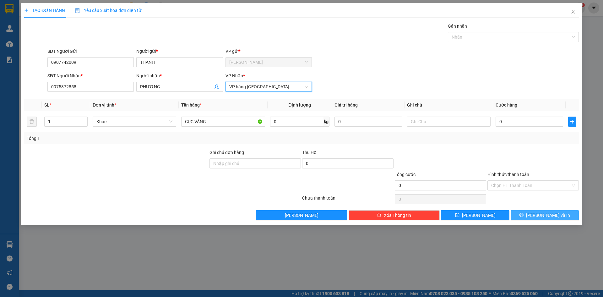
click at [548, 216] on span "[PERSON_NAME] và In" at bounding box center [548, 215] width 44 height 7
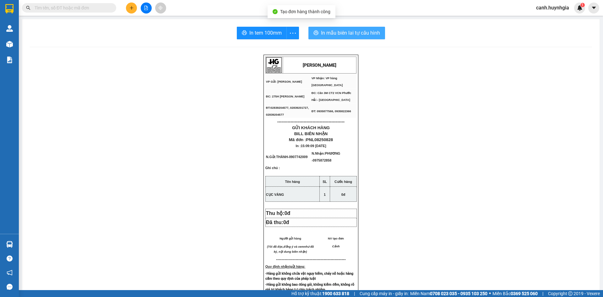
click at [345, 30] on span "In mẫu biên lai tự cấu hình" at bounding box center [350, 33] width 59 height 8
click at [127, 6] on button at bounding box center [131, 8] width 11 height 11
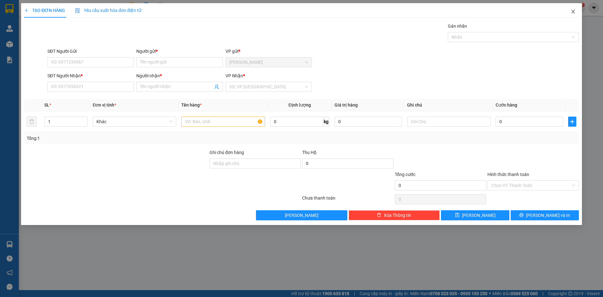
click at [577, 12] on span "Close" at bounding box center [573, 12] width 18 height 18
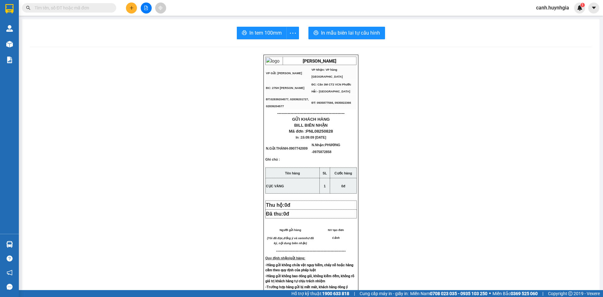
click at [41, 5] on input "text" at bounding box center [72, 7] width 74 height 7
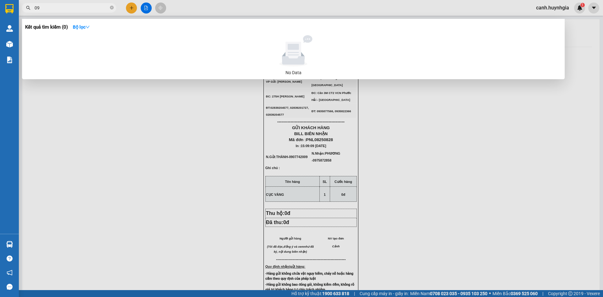
type input "0"
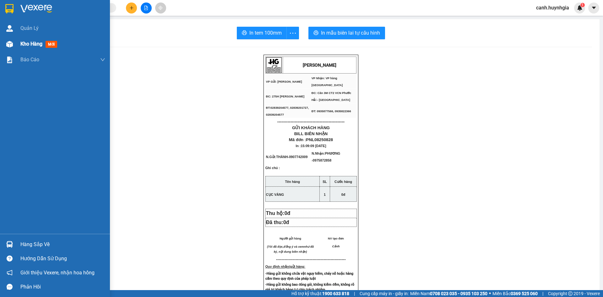
click at [10, 42] on img at bounding box center [9, 44] width 7 height 7
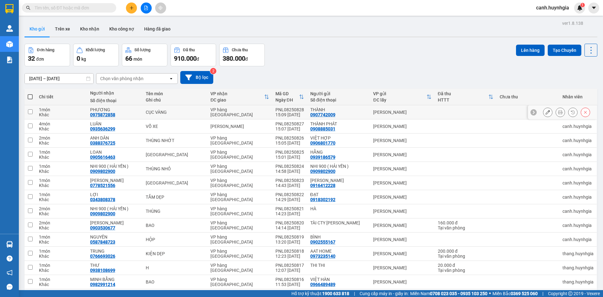
click at [294, 109] on div "PNL08250828" at bounding box center [289, 109] width 29 height 5
checkbox input "true"
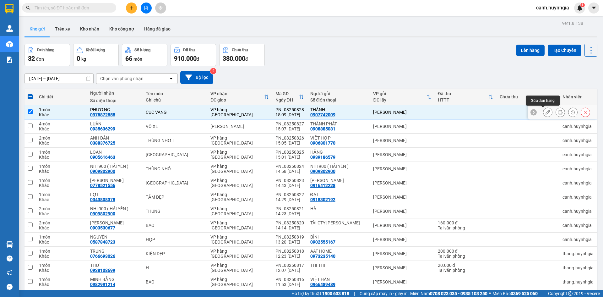
click at [546, 112] on icon at bounding box center [548, 112] width 4 height 4
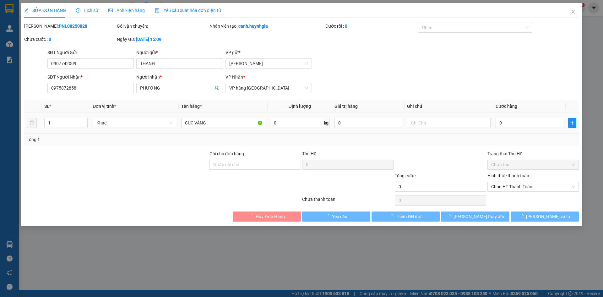
type input "0907742009"
type input "THÀNH"
type input "0975872858"
type input "PHƯƠNG"
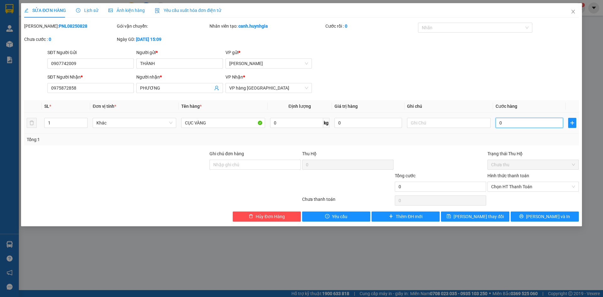
click at [529, 121] on input "0" at bounding box center [530, 123] width 68 height 10
type input "2"
type input "20"
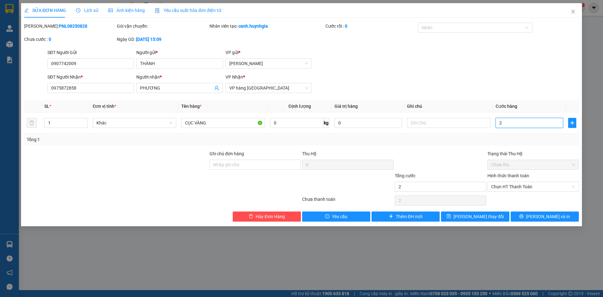
type input "20"
click at [495, 76] on div "SĐT Người Nhận * 0975872858 Người nhận * PHƯƠNG VP Nhận * VP hàng Nha Trang" at bounding box center [313, 85] width 534 height 22
click at [510, 191] on span "Chọn HT Thanh Toán" at bounding box center [533, 186] width 84 height 9
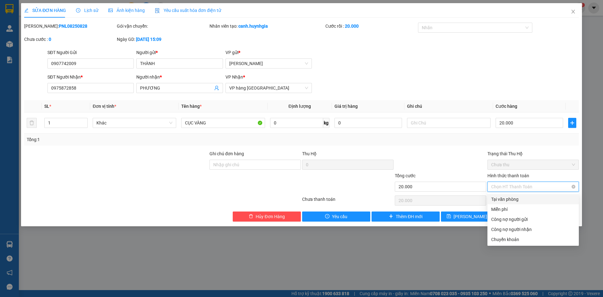
click at [506, 188] on span "Chọn HT Thanh Toán" at bounding box center [533, 186] width 84 height 9
click at [505, 198] on div "Tại văn phòng" at bounding box center [533, 199] width 84 height 7
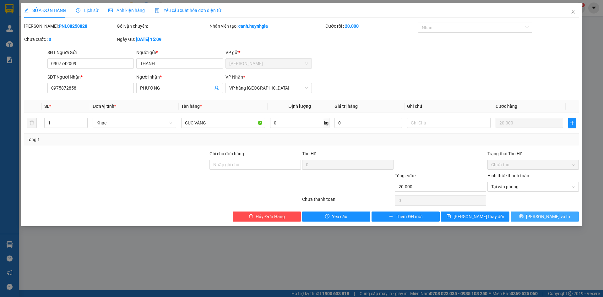
click at [554, 216] on span "[PERSON_NAME] và In" at bounding box center [548, 216] width 44 height 7
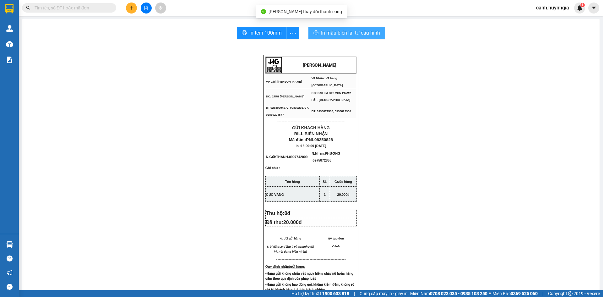
click at [329, 30] on span "In mẫu biên lai tự cấu hình" at bounding box center [350, 33] width 59 height 8
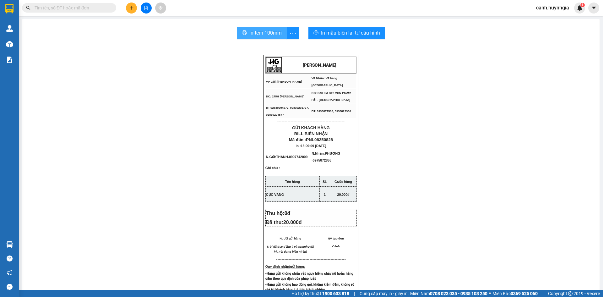
click at [256, 29] on span "In tem 100mm" at bounding box center [265, 33] width 32 height 8
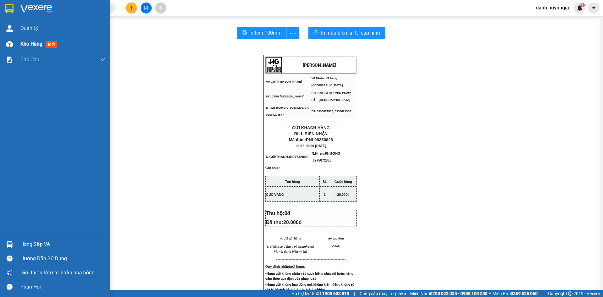
click at [21, 46] on span "Kho hàng" at bounding box center [31, 44] width 22 height 6
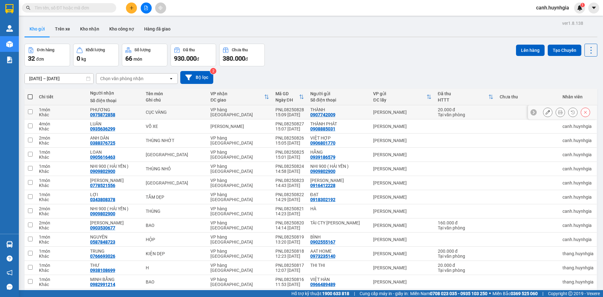
click at [353, 112] on div "THÀNH 0907742009" at bounding box center [338, 112] width 57 height 10
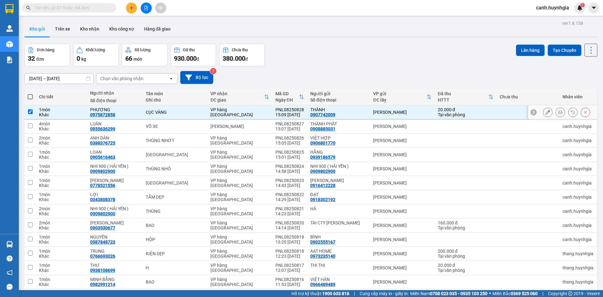
click at [352, 112] on div "THÀNH" at bounding box center [338, 109] width 57 height 5
checkbox input "false"
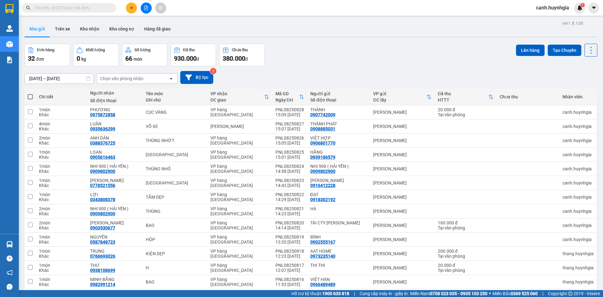
click at [349, 60] on div "Đơn hàng 32 đơn Khối lượng 0 kg Số lượng 66 món Đã thu 930.000 đ Chưa thu 380.0…" at bounding box center [311, 55] width 573 height 23
click at [134, 7] on button at bounding box center [131, 8] width 11 height 11
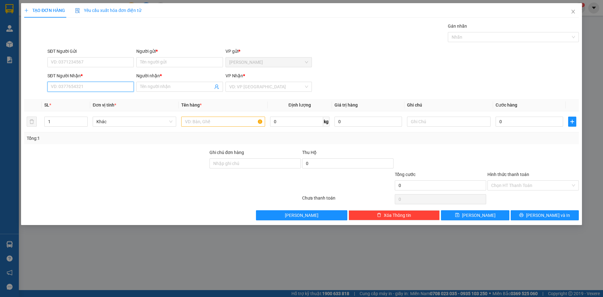
click at [84, 86] on input "SĐT Người Nhận *" at bounding box center [90, 87] width 86 height 10
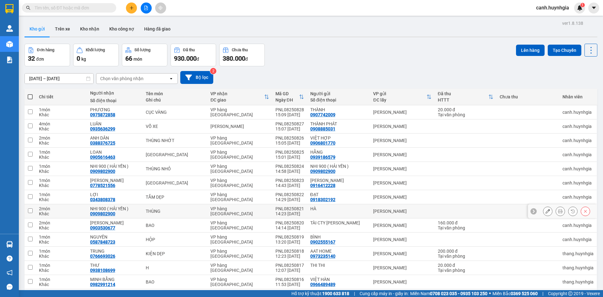
click at [179, 212] on div "THÙNG" at bounding box center [175, 211] width 58 height 5
checkbox input "true"
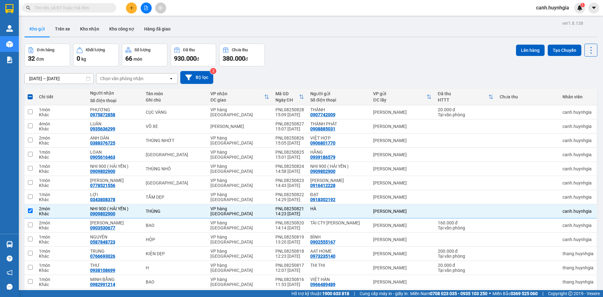
click at [127, 3] on div at bounding box center [146, 8] width 47 height 11
click at [132, 10] on button at bounding box center [131, 8] width 11 height 11
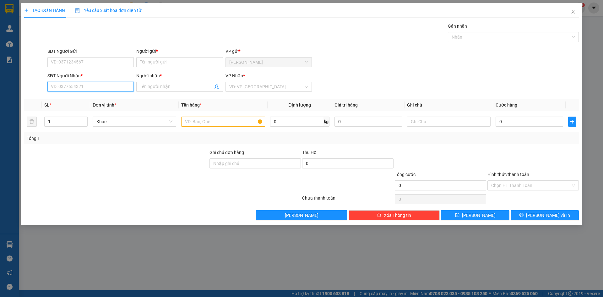
click at [106, 84] on input "SĐT Người Nhận *" at bounding box center [90, 87] width 86 height 10
click at [91, 101] on div "0903590872 - TÂN QUỲNH" at bounding box center [90, 99] width 79 height 7
type input "0903590872"
type input "TÂN QUỲNH"
type input "0903590872"
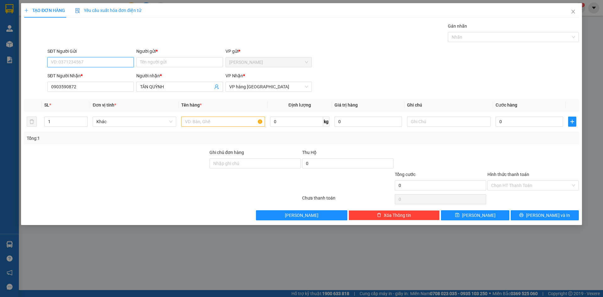
click at [74, 61] on input "SĐT Người Gửi" at bounding box center [90, 62] width 86 height 10
click at [175, 61] on input "Người gửi *" at bounding box center [179, 62] width 86 height 10
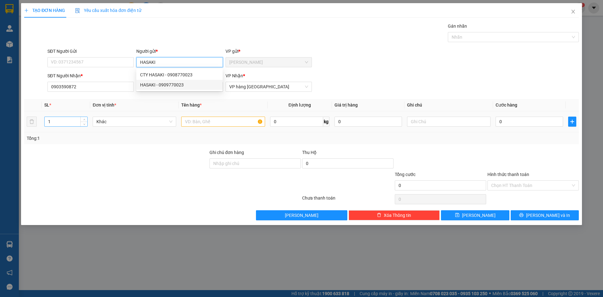
type input "HASAKI"
click at [65, 119] on input "1" at bounding box center [66, 121] width 43 height 9
type input "2"
click at [210, 118] on input "text" at bounding box center [223, 122] width 84 height 10
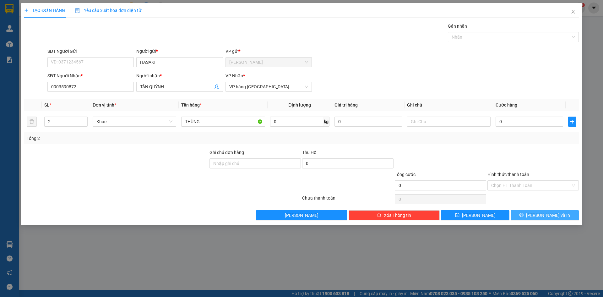
click at [558, 215] on button "[PERSON_NAME] và In" at bounding box center [545, 215] width 68 height 10
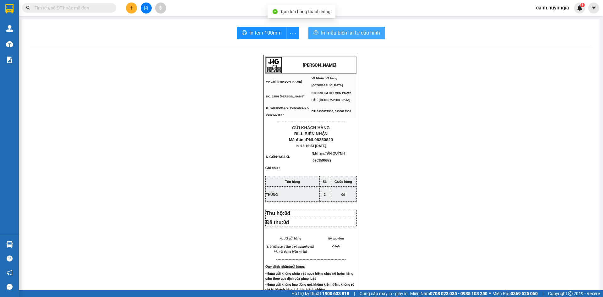
click at [346, 33] on span "In mẫu biên lai tự cấu hình" at bounding box center [350, 33] width 59 height 8
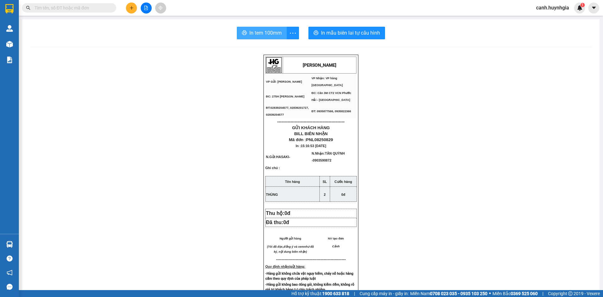
click at [263, 30] on span "In tem 100mm" at bounding box center [265, 33] width 32 height 8
click at [130, 7] on icon "plus" at bounding box center [131, 8] width 4 height 4
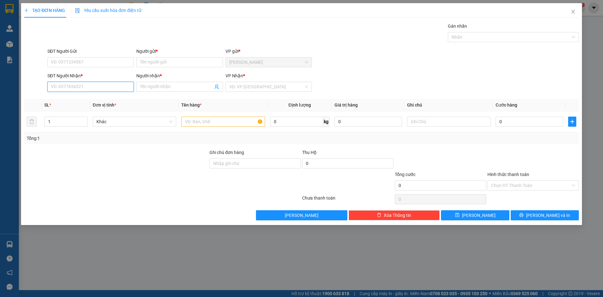
click at [72, 85] on input "SĐT Người Nhận *" at bounding box center [90, 87] width 86 height 10
click at [82, 96] on div "0918263036 - TRANG" at bounding box center [90, 99] width 79 height 7
type input "0918263036"
type input "TRANG"
type input "0918263036"
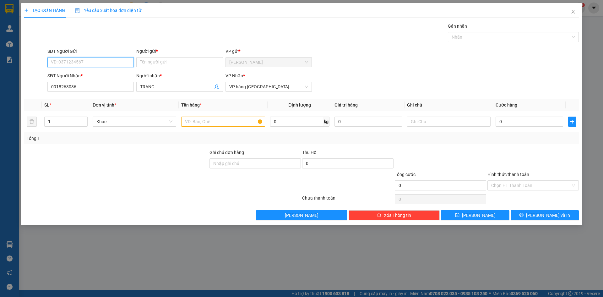
click at [78, 62] on input "SĐT Người Gửi" at bounding box center [90, 62] width 86 height 10
click at [87, 74] on div "02838156121 - INBOX SG" at bounding box center [90, 74] width 79 height 7
type input "02838156121"
type input "INBOX SG"
click at [197, 123] on input "text" at bounding box center [223, 122] width 84 height 10
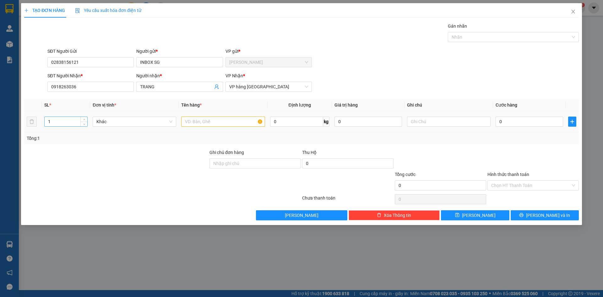
click at [58, 125] on input "1" at bounding box center [66, 121] width 43 height 9
type input "4"
click at [209, 121] on input "text" at bounding box center [223, 122] width 84 height 10
type input "CAN"
click at [521, 122] on input "0" at bounding box center [530, 122] width 68 height 10
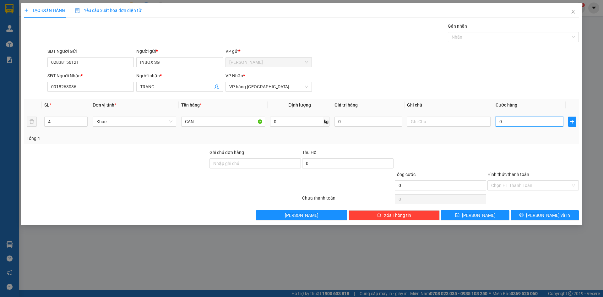
type input "2"
type input "20"
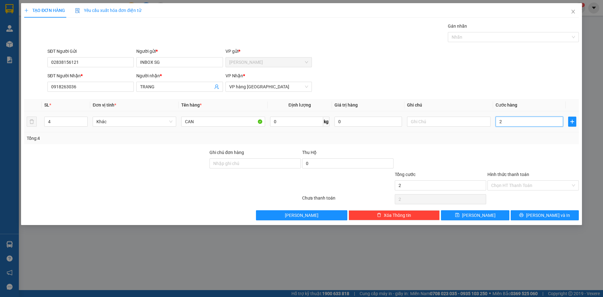
type input "20"
type input "200"
type input "200.000"
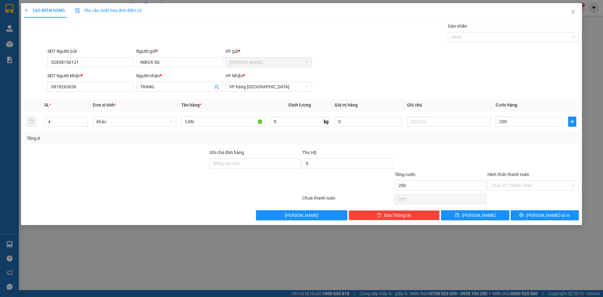
type input "200.000"
click at [458, 72] on form "SĐT Người Gửi 02838156121 Người gửi * INBOX SG VP gửi * Phạm Ngũ Lão SĐT Người …" at bounding box center [301, 71] width 555 height 46
click at [511, 188] on input "Hình thức thanh toán" at bounding box center [530, 185] width 79 height 9
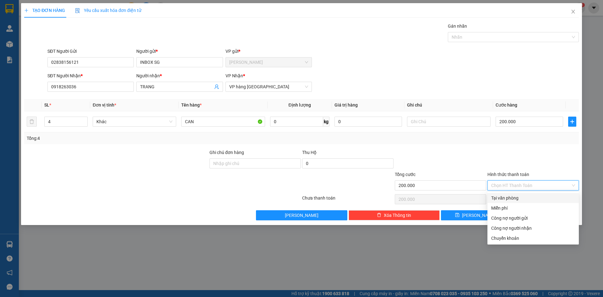
click at [513, 197] on div "Tại văn phòng" at bounding box center [533, 197] width 84 height 7
type input "0"
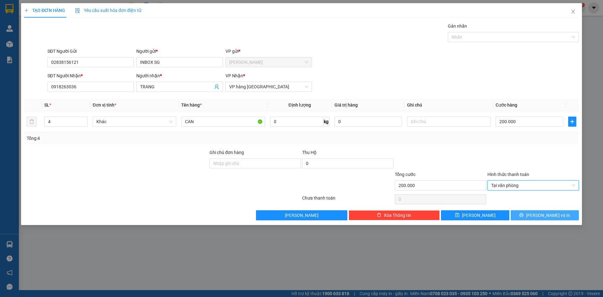
click at [537, 212] on button "[PERSON_NAME] và In" at bounding box center [545, 215] width 68 height 10
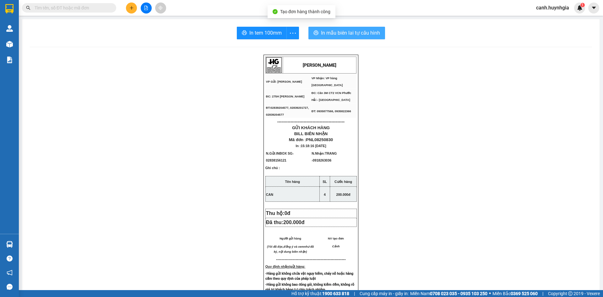
click at [359, 28] on button "In mẫu biên lai tự cấu hình" at bounding box center [346, 33] width 77 height 13
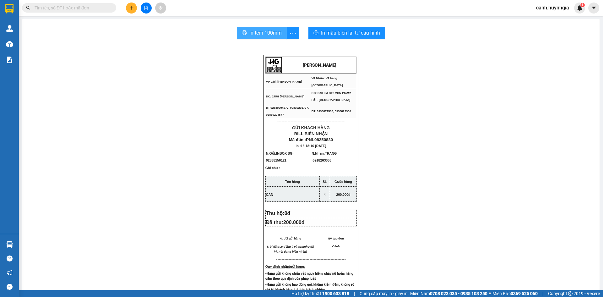
click at [253, 31] on span "In tem 100mm" at bounding box center [265, 33] width 32 height 8
click at [131, 7] on icon "plus" at bounding box center [131, 8] width 4 height 4
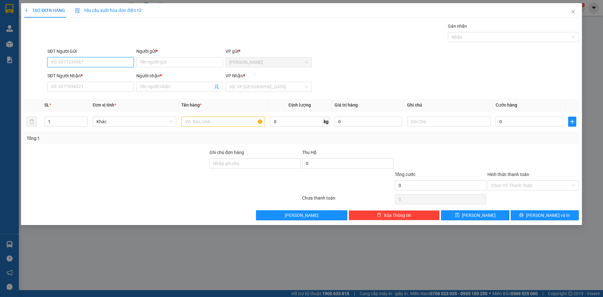
click at [92, 63] on input "SĐT Người Gửi" at bounding box center [90, 62] width 86 height 10
click at [87, 73] on div "0916247262 - MINH TÂM" at bounding box center [90, 74] width 79 height 7
type input "0916247262"
type input "[PERSON_NAME]"
type input "0916247262"
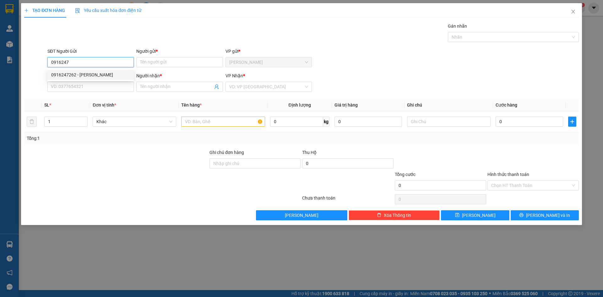
type input "[PERSON_NAME]"
click at [234, 87] on span "VP vé [GEOGRAPHIC_DATA]" at bounding box center [268, 86] width 79 height 9
type input "0916247262"
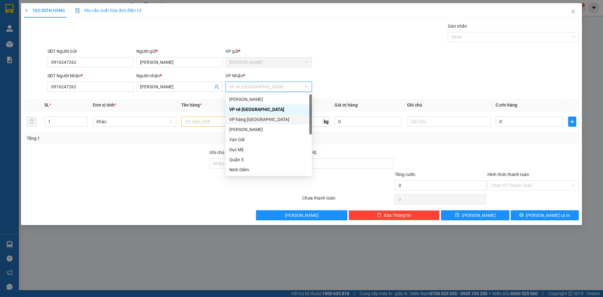
click at [246, 120] on div "VP hàng [GEOGRAPHIC_DATA]" at bounding box center [268, 119] width 79 height 7
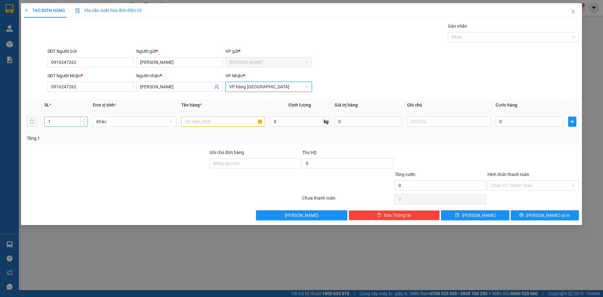
click at [59, 124] on input "1" at bounding box center [66, 121] width 43 height 9
type input "3"
click at [207, 123] on input "text" at bounding box center [223, 122] width 84 height 10
type input "2 TÚI XANH + 1 BỊ TRẮNG"
click at [506, 122] on input "0" at bounding box center [530, 122] width 68 height 10
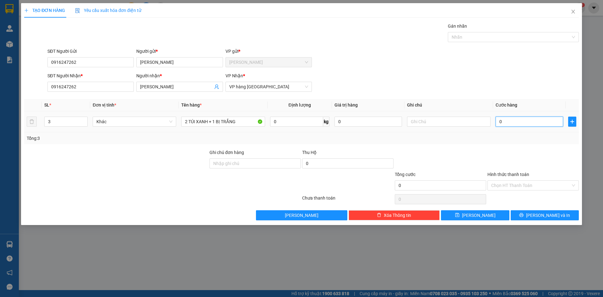
type input "2"
drag, startPoint x: 390, startPoint y: 77, endPoint x: 412, endPoint y: 87, distance: 24.9
click at [389, 77] on div "SĐT Người Nhận * 0916247262 Người nhận * MINH TÂM VP Nhận * VP hàng Nha Trang" at bounding box center [313, 83] width 534 height 22
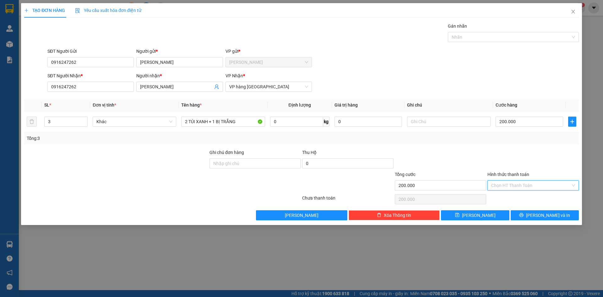
click at [527, 183] on input "Hình thức thanh toán" at bounding box center [530, 185] width 79 height 9
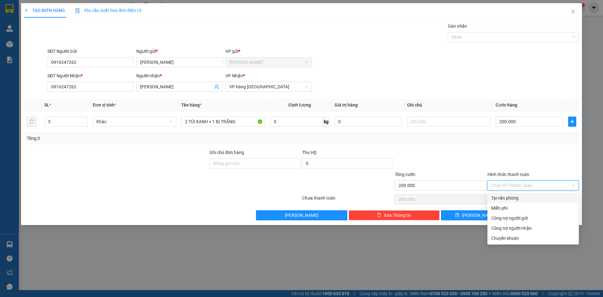
click at [522, 199] on div "Tại văn phòng" at bounding box center [533, 197] width 84 height 7
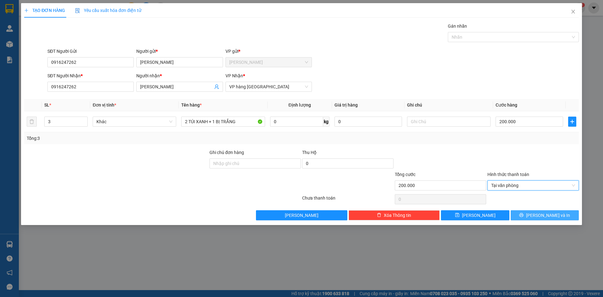
click at [548, 214] on span "[PERSON_NAME] và In" at bounding box center [548, 215] width 44 height 7
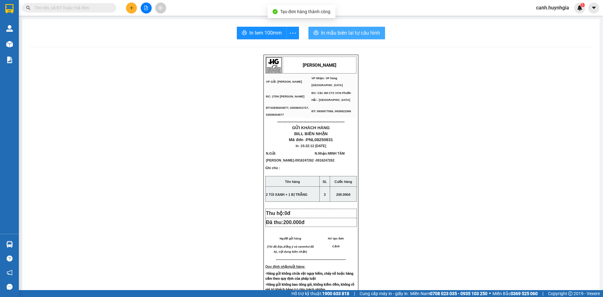
click at [347, 34] on span "In mẫu biên lai tự cấu hình" at bounding box center [350, 33] width 59 height 8
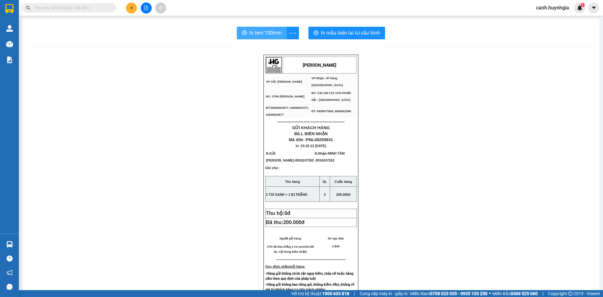
click at [266, 32] on span "In tem 100mm" at bounding box center [265, 33] width 32 height 8
click at [131, 7] on icon "plus" at bounding box center [131, 8] width 4 height 4
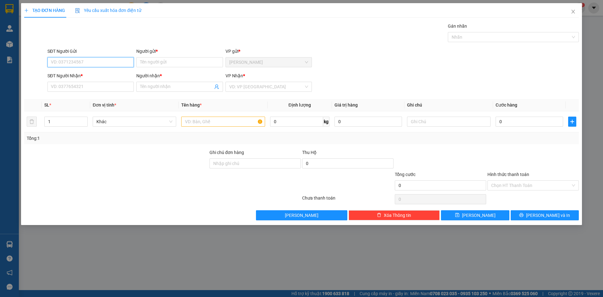
click at [66, 60] on input "SĐT Người Gửi" at bounding box center [90, 62] width 86 height 10
click at [74, 74] on div "0971510055 - KÝ" at bounding box center [90, 74] width 79 height 7
type input "0971510055"
type input "KÝ"
type input "0982892266"
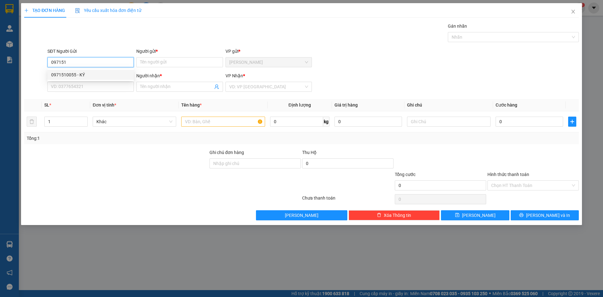
type input "DŨNG"
type input "0971510055"
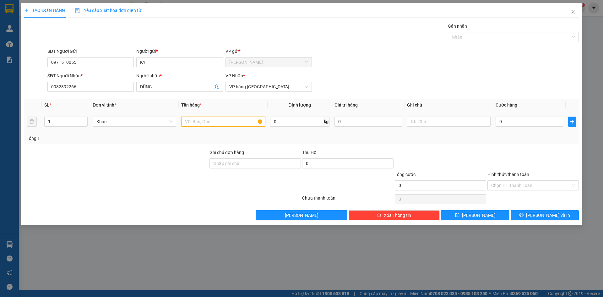
click at [209, 124] on input "text" at bounding box center [223, 122] width 84 height 10
type input "THÙNG"
click at [517, 121] on input "0" at bounding box center [530, 122] width 68 height 10
type input "5"
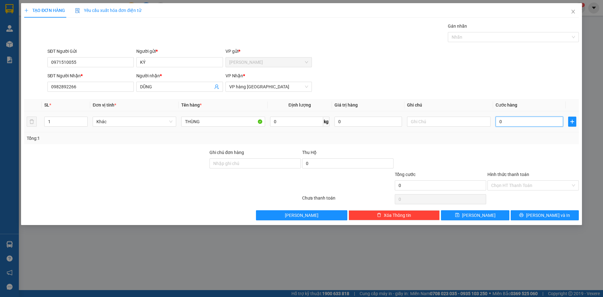
type input "5"
type input "50"
type input "5"
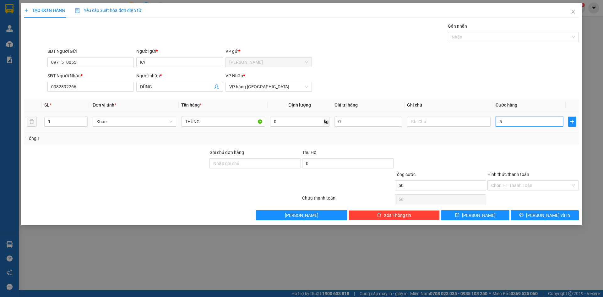
type input "5"
type input "0"
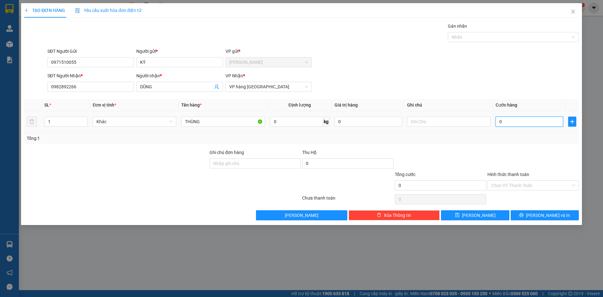
type input "04"
type input "4"
type input "040"
type input "40"
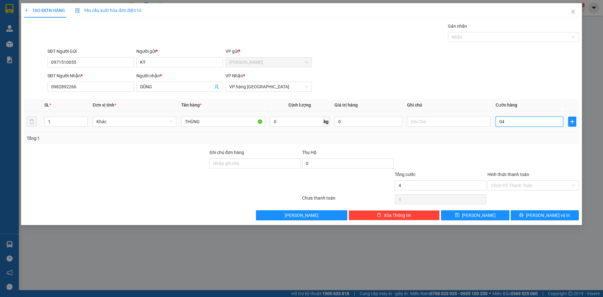
type input "40"
type input "40.000"
click at [424, 72] on form "SĐT Người Gửi 0971510055 Người gửi * KÝ VP gửi * Phạm Ngũ Lão SĐT Người Nhận * …" at bounding box center [301, 71] width 555 height 46
click at [507, 184] on input "Hình thức thanh toán" at bounding box center [530, 185] width 79 height 9
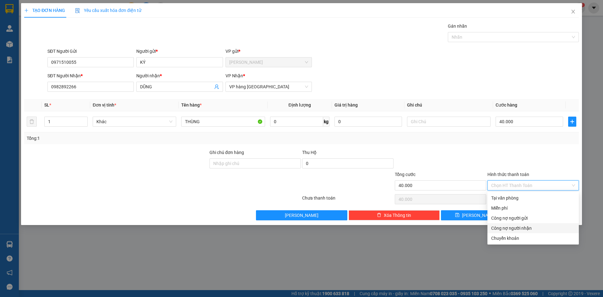
click at [510, 234] on div "Chuyển khoản" at bounding box center [533, 238] width 91 height 10
type input "0"
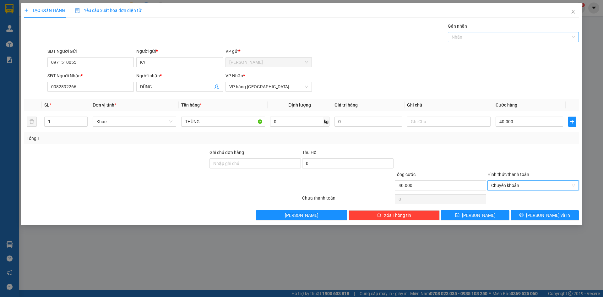
click at [463, 34] on div at bounding box center [510, 37] width 122 height 8
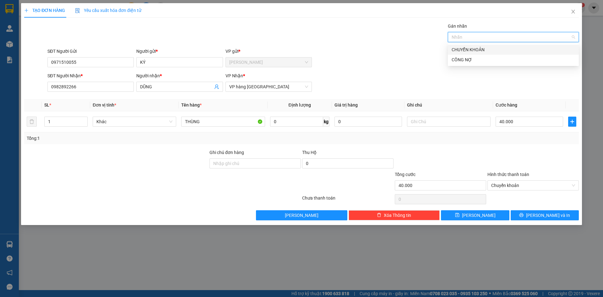
click at [465, 41] on div "Nhãn" at bounding box center [513, 37] width 131 height 10
click at [466, 47] on div "CHUYỂN KHOẢN" at bounding box center [513, 49] width 123 height 7
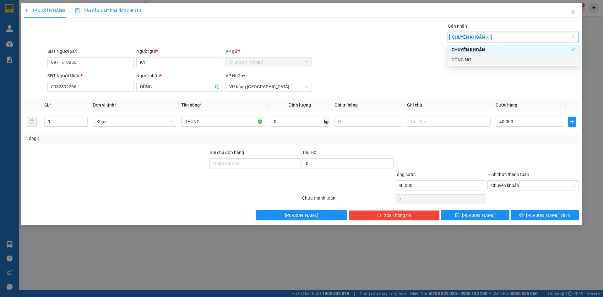
click at [408, 68] on div "SĐT Người Gửi 0971510055 Người gửi * KÝ VP gửi * Phạm Ngũ Lão" at bounding box center [313, 59] width 534 height 22
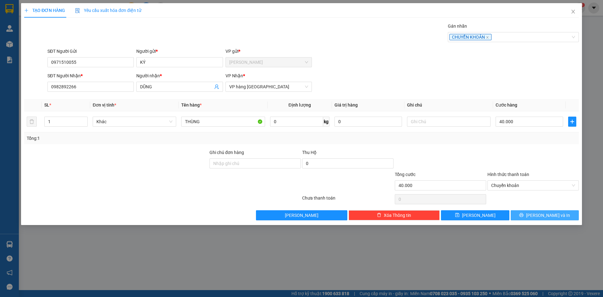
click at [552, 214] on span "[PERSON_NAME] và In" at bounding box center [548, 215] width 44 height 7
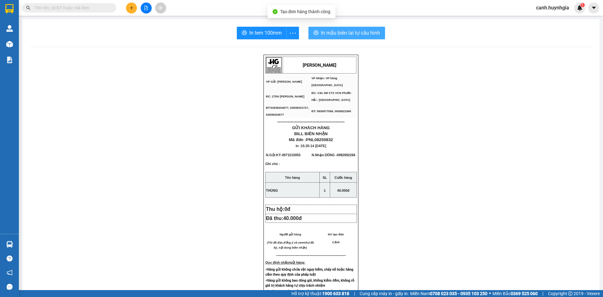
click at [346, 34] on span "In mẫu biên lai tự cấu hình" at bounding box center [350, 33] width 59 height 8
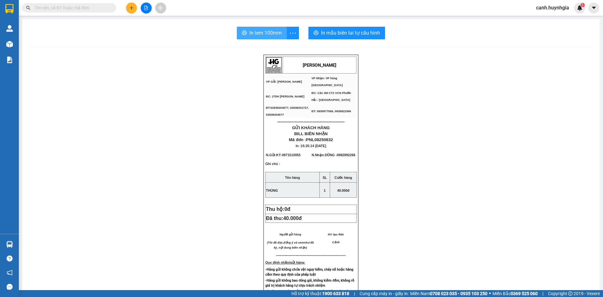
click at [267, 30] on span "In tem 100mm" at bounding box center [265, 33] width 32 height 8
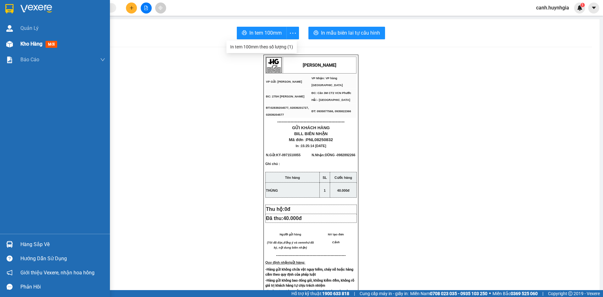
click at [27, 48] on div "Kho hàng mới" at bounding box center [62, 44] width 85 height 16
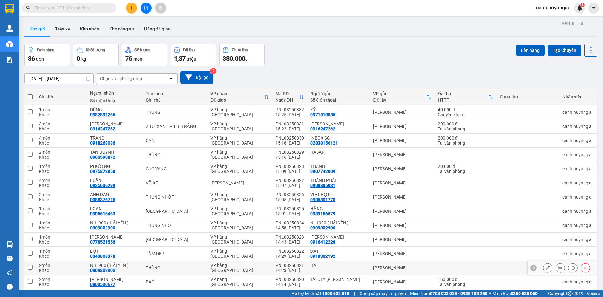
click at [153, 265] on div "THÙNG" at bounding box center [175, 267] width 58 height 5
checkbox input "true"
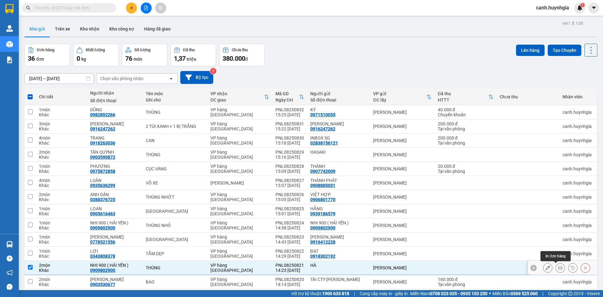
click at [558, 265] on icon at bounding box center [560, 267] width 4 height 4
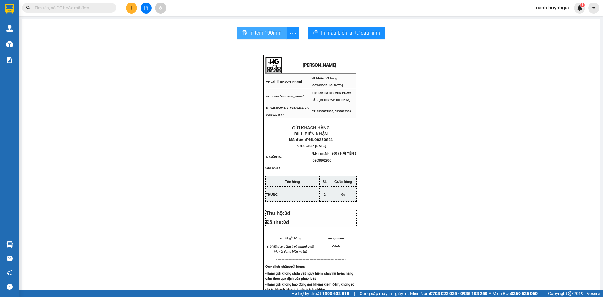
click at [266, 33] on span "In tem 100mm" at bounding box center [265, 33] width 32 height 8
click at [128, 5] on button at bounding box center [131, 8] width 11 height 11
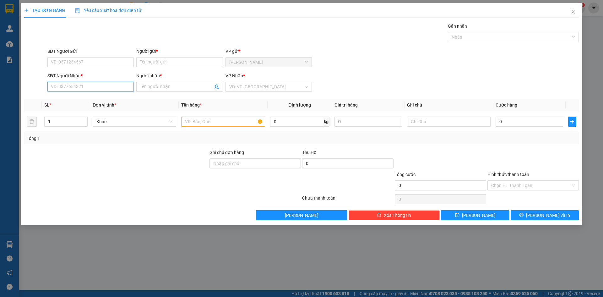
click at [76, 86] on input "SĐT Người Nhận *" at bounding box center [90, 87] width 86 height 10
click at [71, 99] on div "0909802900 - NHI 900 ( HẢI YẾN )" at bounding box center [90, 99] width 79 height 7
type input "0909802900"
type input "NHI 900 ( HẢI YẾN )"
type input "0909802900"
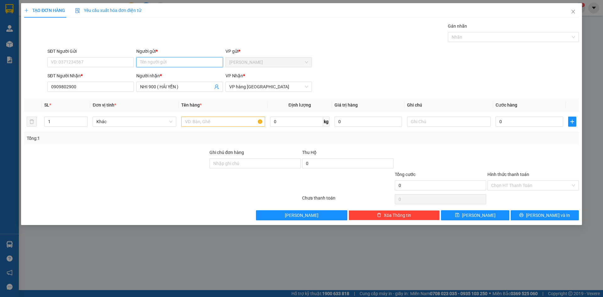
click at [151, 65] on input "Người gửi *" at bounding box center [179, 62] width 86 height 10
type input "KYODO"
click at [208, 129] on td at bounding box center [223, 121] width 89 height 21
click at [207, 121] on input "text" at bounding box center [223, 122] width 84 height 10
click at [554, 214] on span "[PERSON_NAME] và In" at bounding box center [548, 215] width 44 height 7
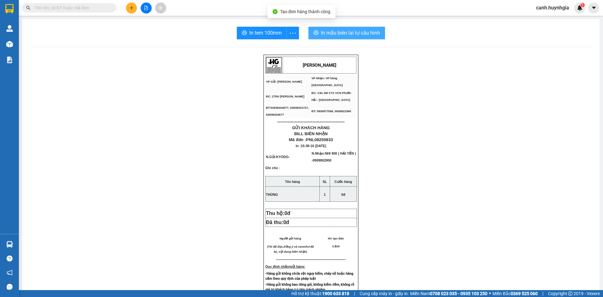
click at [359, 28] on button "In mẫu biên lai tự cấu hình" at bounding box center [346, 33] width 77 height 13
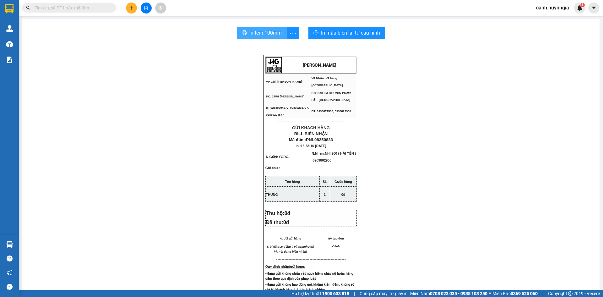
click at [260, 34] on span "In tem 100mm" at bounding box center [265, 33] width 32 height 8
click at [132, 10] on button at bounding box center [131, 8] width 11 height 11
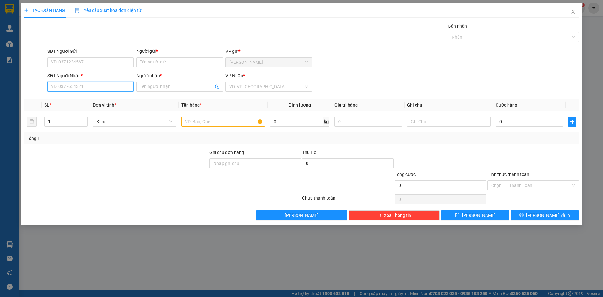
click at [92, 87] on input "SĐT Người Nhận *" at bounding box center [90, 87] width 86 height 10
click at [75, 100] on div "0909802900 - NHI 900 ( HẢI YẾN )" at bounding box center [90, 99] width 79 height 7
type input "0909802900"
type input "NHI 900 ( HẢI YẾN )"
type input "0909802900"
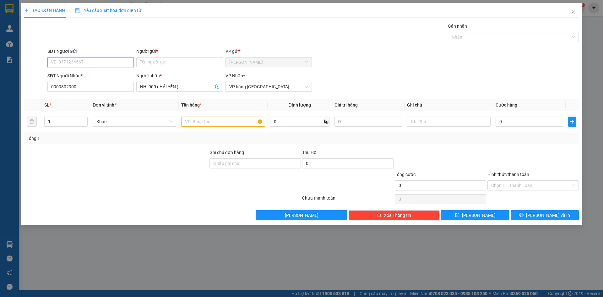
click at [78, 62] on input "SĐT Người Gửi" at bounding box center [90, 62] width 86 height 10
click at [160, 59] on input "Người gửi *" at bounding box center [179, 62] width 86 height 10
click at [237, 120] on input "text" at bounding box center [223, 122] width 84 height 10
type input "THÙNG VÀNG"
click at [144, 62] on input "Người gửi *" at bounding box center [179, 62] width 86 height 10
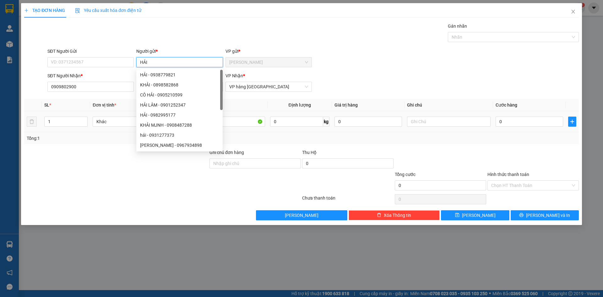
type input "HẢI"
click at [94, 186] on div at bounding box center [116, 182] width 185 height 22
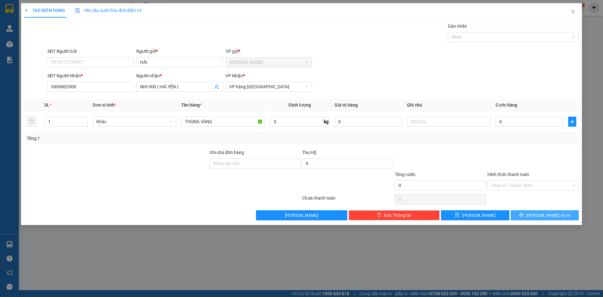
click at [559, 219] on button "[PERSON_NAME] và In" at bounding box center [545, 215] width 68 height 10
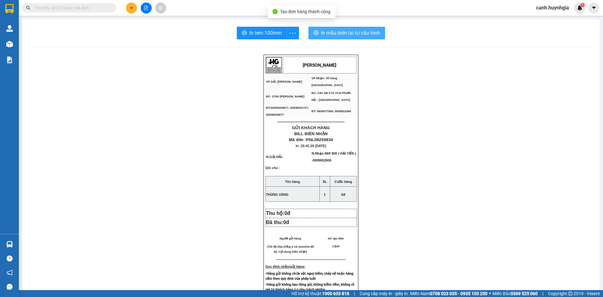
click at [351, 29] on span "In mẫu biên lai tự cấu hình" at bounding box center [350, 33] width 59 height 8
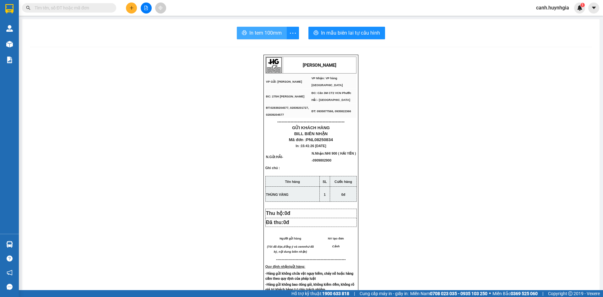
click at [256, 31] on span "In tem 100mm" at bounding box center [265, 33] width 32 height 8
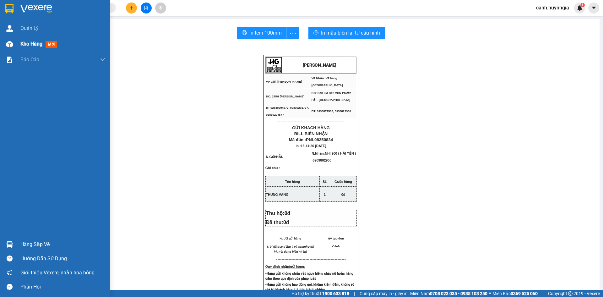
click at [21, 46] on span "Kho hàng" at bounding box center [31, 44] width 22 height 6
click at [22, 46] on span "Kho hàng" at bounding box center [31, 44] width 22 height 6
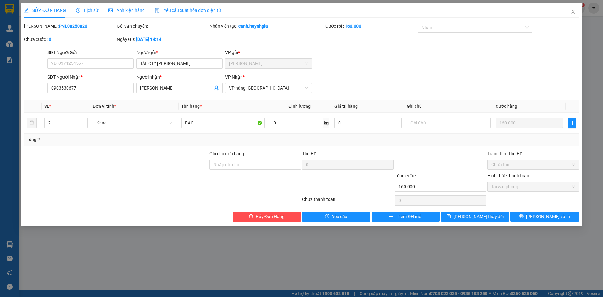
type input "TÀI CTY [PERSON_NAME]"
type input "0903530677"
type input "[PERSON_NAME]"
type input "160.000"
click at [436, 27] on div at bounding box center [472, 28] width 105 height 8
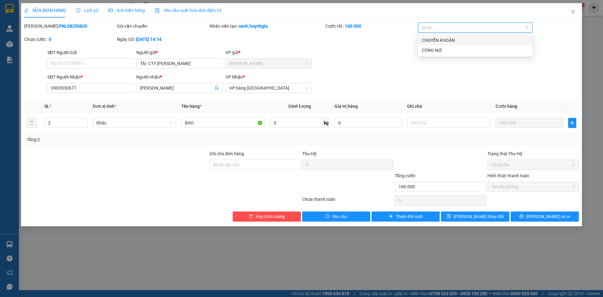
click at [441, 36] on div "CHUYỂN KHOẢN" at bounding box center [475, 40] width 115 height 10
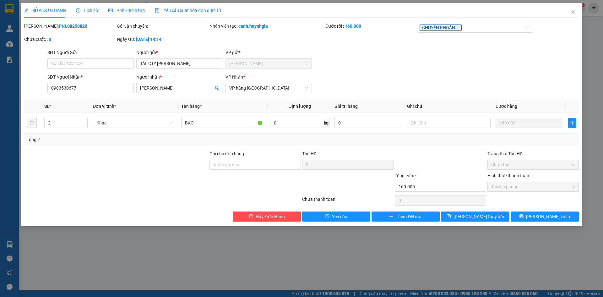
click at [400, 45] on div "Mã ĐH: PNL08250820 Gói vận chuyển: Nhân viên tạo: canh.huynhgia Cước rồi : 160.…" at bounding box center [302, 36] width 556 height 26
click at [431, 126] on input "text" at bounding box center [449, 123] width 84 height 10
type input "CHU"
click at [484, 218] on span "[PERSON_NAME] đổi" at bounding box center [479, 216] width 50 height 7
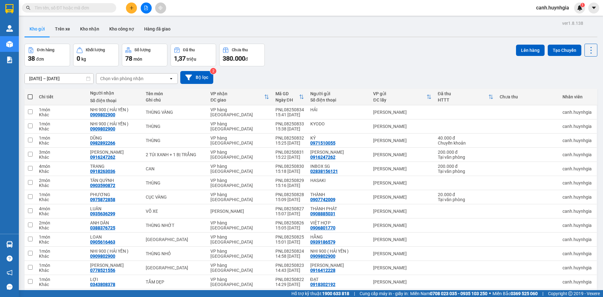
click at [95, 6] on input "text" at bounding box center [72, 7] width 74 height 7
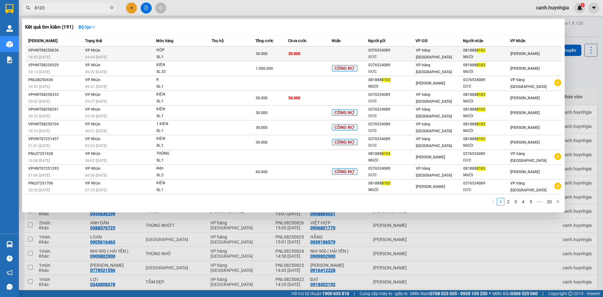
type input "8103"
click at [474, 52] on div "081888 8103" at bounding box center [486, 50] width 47 height 7
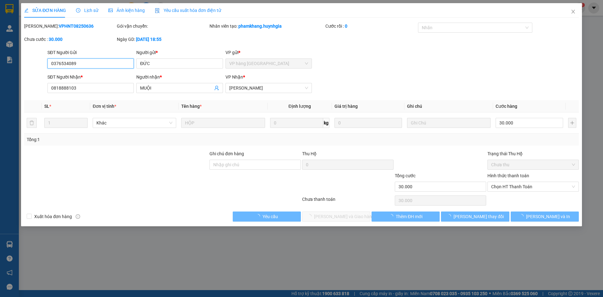
type input "0376534089"
type input "ĐỨC"
type input "0818888103"
type input "MUỘI"
type input "30.000"
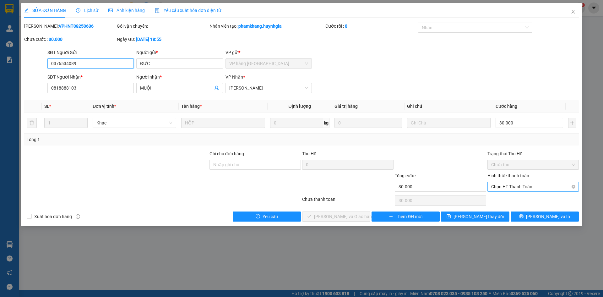
click at [526, 187] on span "Chọn HT Thanh Toán" at bounding box center [533, 186] width 84 height 9
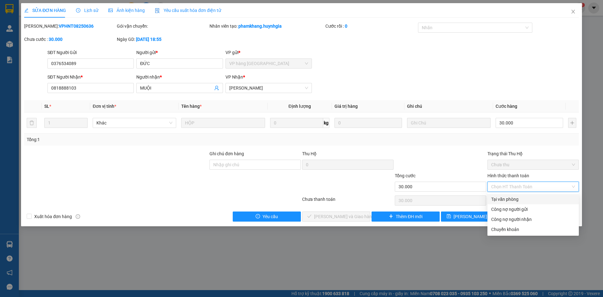
drag, startPoint x: 522, startPoint y: 198, endPoint x: 493, endPoint y: 203, distance: 28.7
click at [521, 199] on div "Tại văn phòng" at bounding box center [533, 199] width 84 height 7
type input "0"
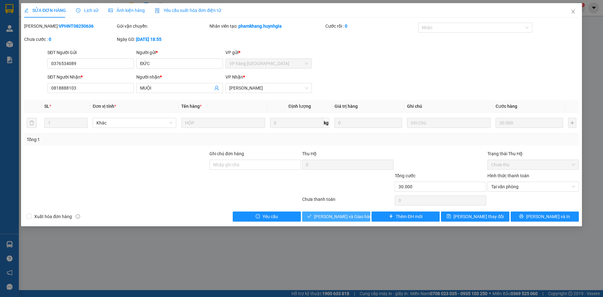
click at [342, 216] on span "[PERSON_NAME] và [PERSON_NAME] hàng" at bounding box center [344, 216] width 60 height 7
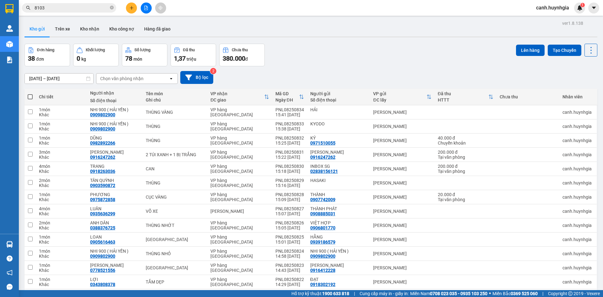
click at [603, 9] on div "canh.huynhgia 1" at bounding box center [567, 8] width 72 height 11
click at [129, 8] on icon "plus" at bounding box center [131, 8] width 4 height 4
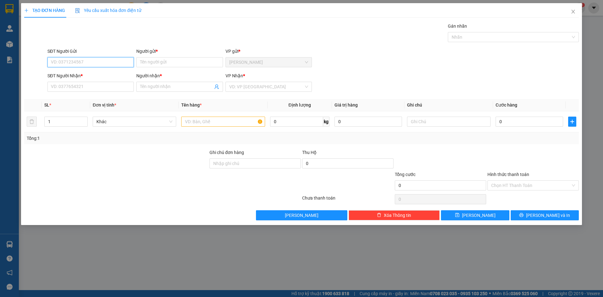
click at [75, 60] on input "SĐT Người Gửi" at bounding box center [90, 62] width 86 height 10
click at [75, 75] on div "0919230110 - TÚ" at bounding box center [90, 74] width 79 height 7
type input "0919230110"
type input "TÚ"
type input "0905491454"
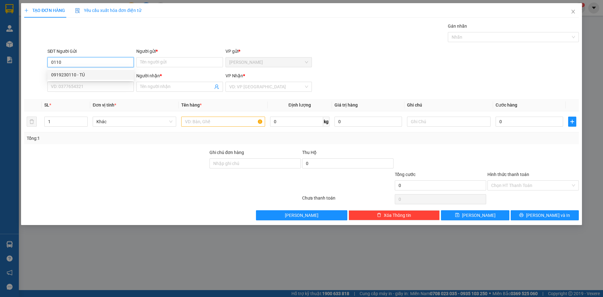
type input "SALON XUÂN HUONGW"
type input "0919230110"
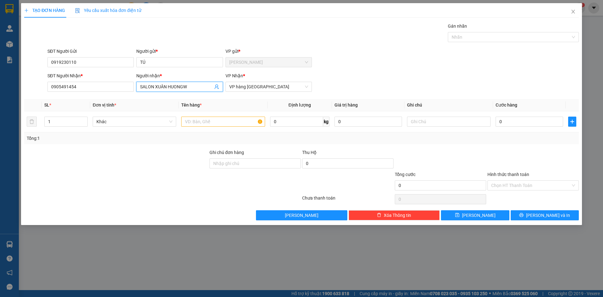
drag, startPoint x: 195, startPoint y: 87, endPoint x: 128, endPoint y: 92, distance: 67.4
click at [129, 92] on div "SĐT Người Nhận * 0905491454 Người nhận * SALON XUÂN HUONGW SALON XUÂN HUONGW VP…" at bounding box center [313, 83] width 534 height 22
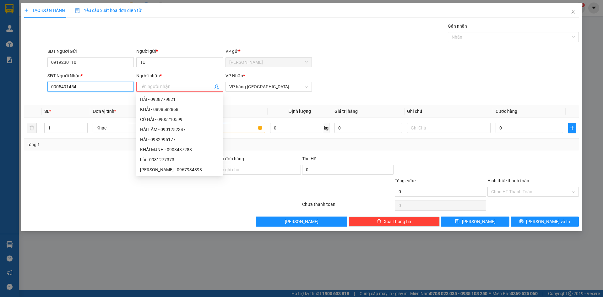
drag, startPoint x: 83, startPoint y: 90, endPoint x: 39, endPoint y: 95, distance: 43.5
click at [39, 95] on div "SĐT Người Nhận * 0905491454 0905491454 Người nhận * Tên người nhận Tên không hợ…" at bounding box center [302, 86] width 556 height 28
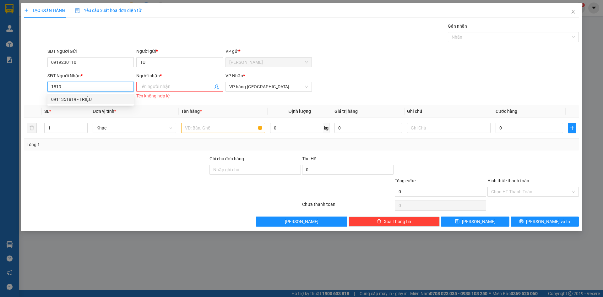
click at [75, 98] on div "0911351819 - TRIỆU" at bounding box center [90, 99] width 79 height 7
type input "0911351819"
type input "TRIỆU"
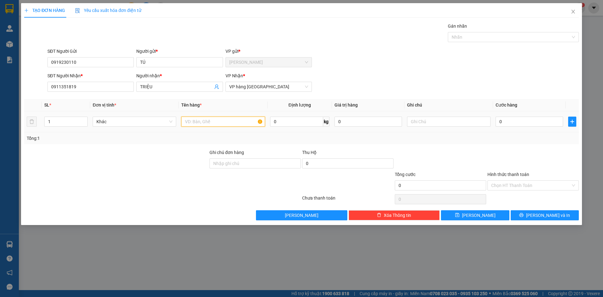
click at [228, 123] on input "text" at bounding box center [223, 122] width 84 height 10
click at [535, 126] on input "0" at bounding box center [530, 122] width 68 height 10
click at [450, 51] on div "SĐT Người Gửi 0919230110 Người gửi * TÚ VP gửi * Phạm Ngũ Lão" at bounding box center [313, 59] width 534 height 22
click at [507, 185] on input "Hình thức thanh toán" at bounding box center [530, 185] width 79 height 9
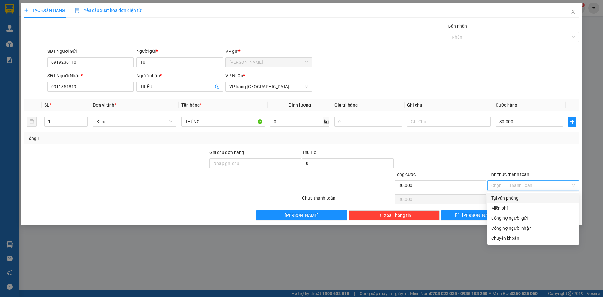
click at [503, 197] on div "Tại văn phòng" at bounding box center [533, 197] width 84 height 7
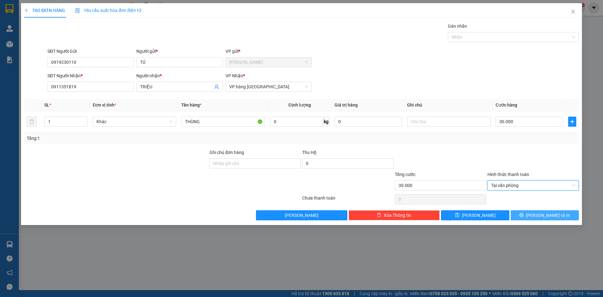
click at [550, 214] on span "[PERSON_NAME] và In" at bounding box center [548, 215] width 44 height 7
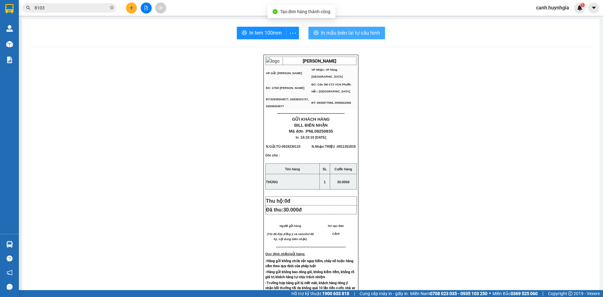
click at [346, 34] on span "In mẫu biên lai tự cấu hình" at bounding box center [350, 33] width 59 height 8
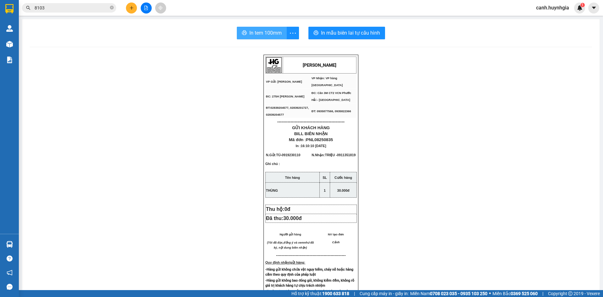
click at [262, 30] on span "In tem 100mm" at bounding box center [265, 33] width 32 height 8
click at [132, 8] on icon "plus" at bounding box center [131, 8] width 4 height 4
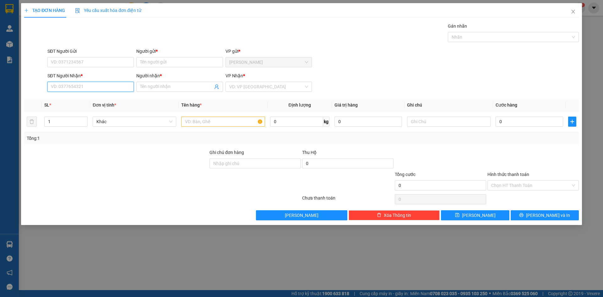
click at [83, 88] on input "SĐT Người Nhận *" at bounding box center [90, 87] width 86 height 10
click at [97, 99] on div "0905252829 - TÀI DUNG" at bounding box center [90, 99] width 79 height 7
click at [77, 60] on input "SĐT Người Gửi" at bounding box center [90, 62] width 86 height 10
click at [202, 117] on input "text" at bounding box center [223, 122] width 84 height 10
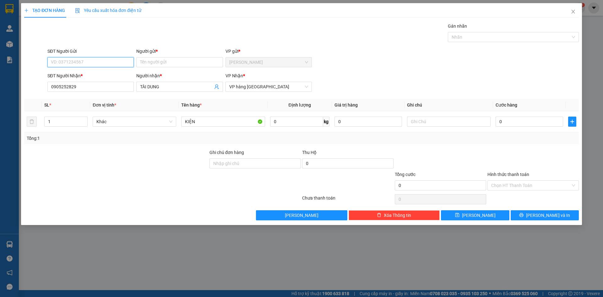
click at [81, 64] on input "SĐT Người Gửi" at bounding box center [90, 62] width 86 height 10
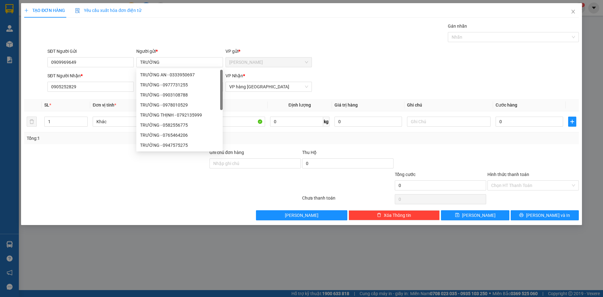
click at [398, 62] on div "SĐT Người Gửi 0909969649 Người gửi * TRƯỜNG VP gửi * Phạm Ngũ Lão" at bounding box center [313, 59] width 534 height 22
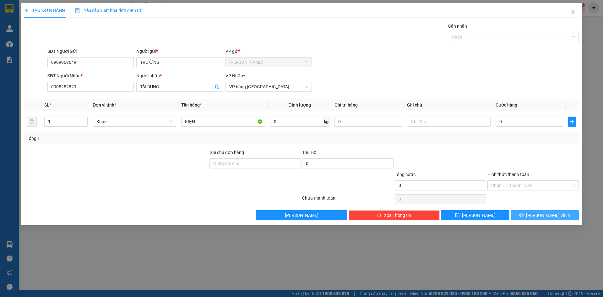
click at [544, 214] on span "[PERSON_NAME] và In" at bounding box center [548, 215] width 44 height 7
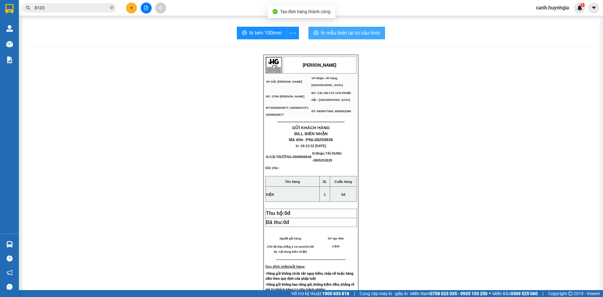
click at [335, 32] on span "In mẫu biên lai tự cấu hình" at bounding box center [350, 33] width 59 height 8
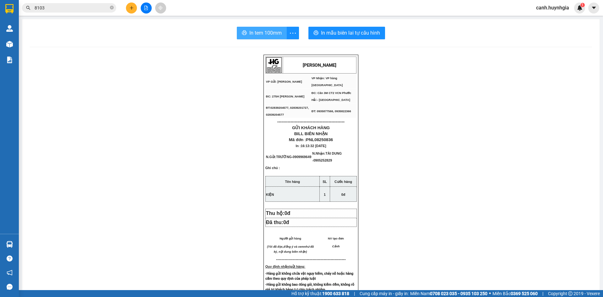
click at [265, 32] on span "In tem 100mm" at bounding box center [265, 33] width 32 height 8
click at [130, 5] on button at bounding box center [131, 8] width 11 height 11
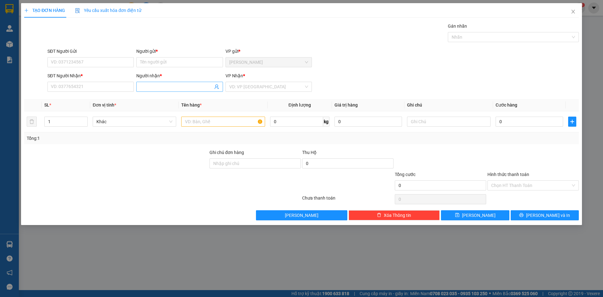
click at [156, 84] on input "Người nhận *" at bounding box center [176, 86] width 73 height 7
click at [168, 96] on div "ĐỨC HOẠT - 0905149569" at bounding box center [179, 99] width 79 height 7
click at [100, 63] on input "SĐT Người Gửi" at bounding box center [90, 62] width 86 height 10
click at [159, 64] on input "Người gửi *" at bounding box center [179, 62] width 86 height 10
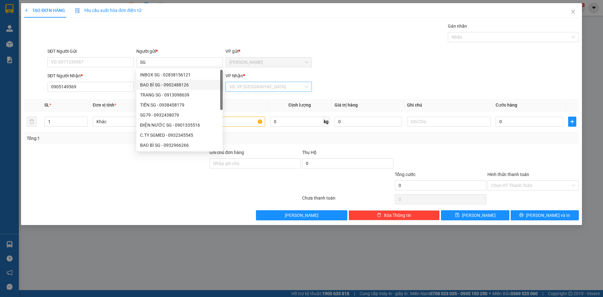
drag, startPoint x: 278, startPoint y: 88, endPoint x: 275, endPoint y: 90, distance: 3.6
click at [278, 88] on input "search" at bounding box center [266, 86] width 74 height 9
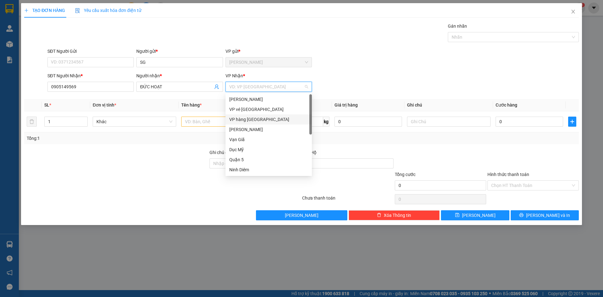
click at [252, 116] on div "VP hàng [GEOGRAPHIC_DATA]" at bounding box center [268, 119] width 79 height 7
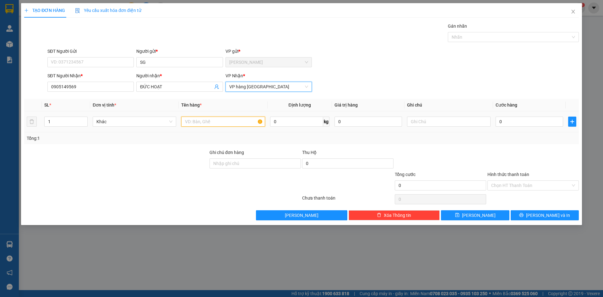
click at [216, 117] on input "text" at bounding box center [223, 122] width 84 height 10
click at [56, 121] on input "1" at bounding box center [66, 121] width 43 height 9
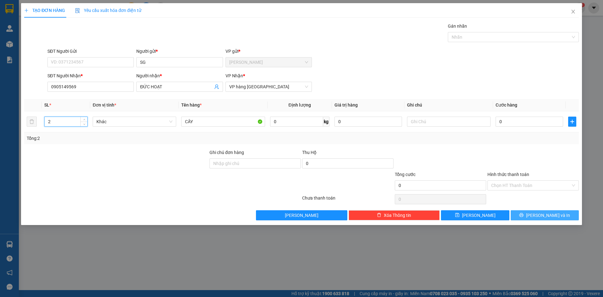
click at [548, 218] on span "[PERSON_NAME] và In" at bounding box center [548, 215] width 44 height 7
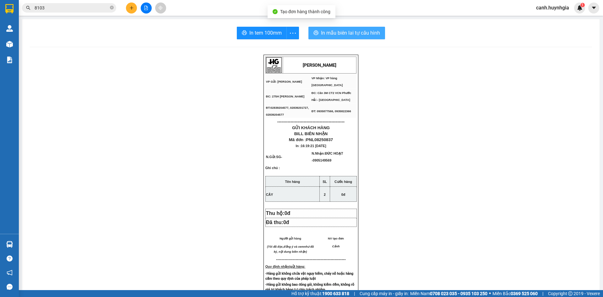
click at [333, 31] on span "In mẫu biên lai tự cấu hình" at bounding box center [350, 33] width 59 height 8
click at [258, 34] on span "In tem 100mm" at bounding box center [265, 33] width 32 height 8
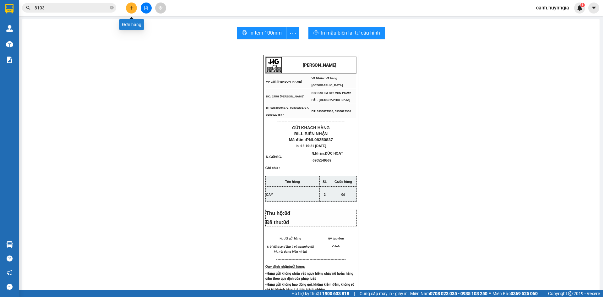
click at [132, 5] on button at bounding box center [131, 8] width 11 height 11
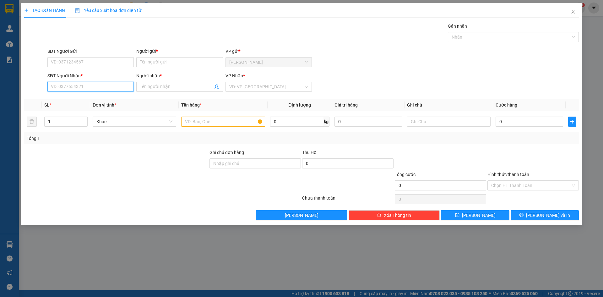
drag, startPoint x: 81, startPoint y: 85, endPoint x: 385, endPoint y: 156, distance: 312.0
click at [81, 85] on input "SĐT Người Nhận *" at bounding box center [90, 87] width 86 height 10
click at [79, 98] on div "0946288587 - SƠN" at bounding box center [90, 99] width 79 height 7
click at [163, 57] on input "Người gửi *" at bounding box center [179, 62] width 86 height 10
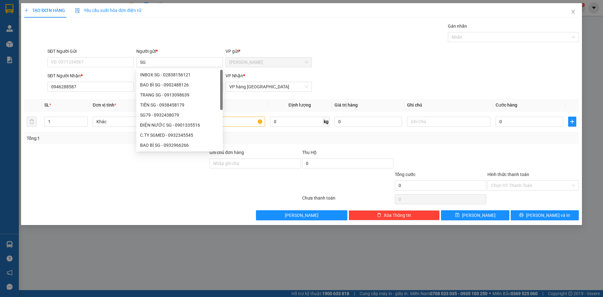
click at [381, 79] on div "SĐT Người Nhận * 0946288587 Người nhận * SƠN VP Nhận * VP hàng Nha Trang" at bounding box center [313, 83] width 534 height 22
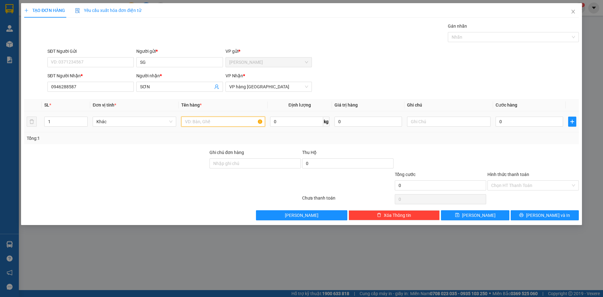
click at [216, 123] on input "text" at bounding box center [223, 122] width 84 height 10
drag, startPoint x: 443, startPoint y: 274, endPoint x: 455, endPoint y: 269, distance: 12.4
click at [445, 273] on div "TẠO ĐƠN HÀNG Yêu cầu xuất hóa đơn điện tử Transit Pickup Surcharge Ids Transit …" at bounding box center [301, 148] width 603 height 297
click at [553, 215] on span "[PERSON_NAME] và In" at bounding box center [548, 215] width 44 height 7
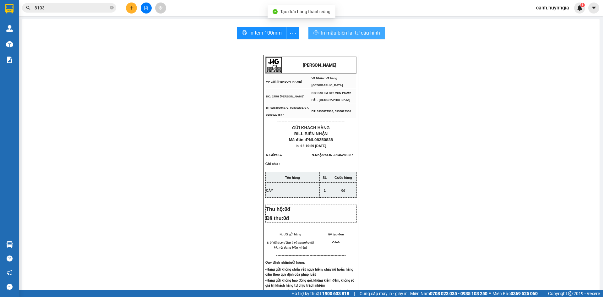
click at [350, 32] on span "In mẫu biên lai tự cấu hình" at bounding box center [350, 33] width 59 height 8
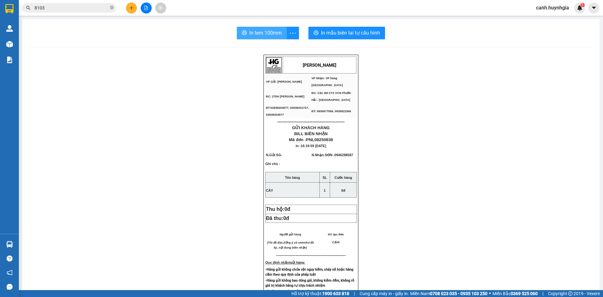
click at [248, 28] on button "In tem 100mm" at bounding box center [262, 33] width 50 height 13
drag, startPoint x: 603, startPoint y: 194, endPoint x: 129, endPoint y: 9, distance: 508.6
click at [129, 9] on button at bounding box center [131, 8] width 11 height 11
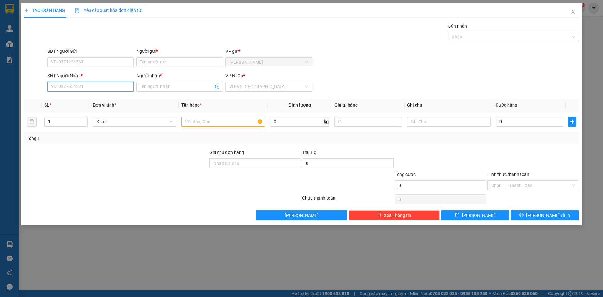
click at [84, 85] on input "SĐT Người Nhận *" at bounding box center [90, 87] width 86 height 10
click at [81, 97] on div "0905636115 - THƯ ( SƠN )" at bounding box center [90, 99] width 79 height 7
click at [77, 61] on input "SĐT Người Gửi" at bounding box center [90, 62] width 86 height 10
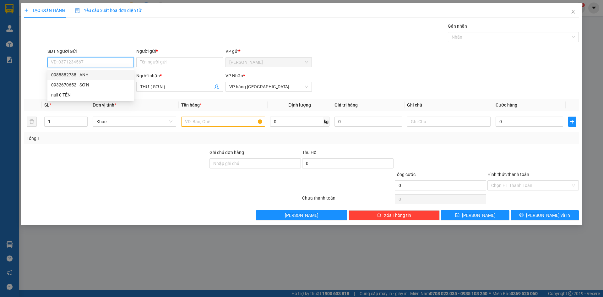
click at [81, 74] on div "0988882738 - ANH" at bounding box center [90, 74] width 79 height 7
click at [217, 123] on input "text" at bounding box center [223, 122] width 84 height 10
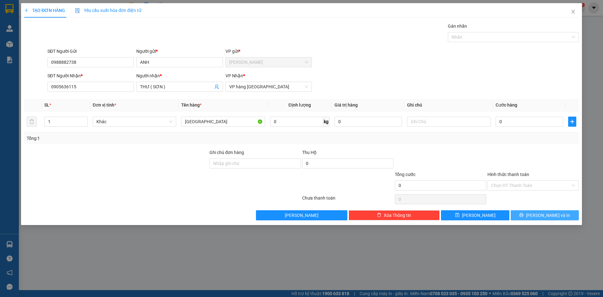
click at [543, 215] on span "[PERSON_NAME] và In" at bounding box center [548, 215] width 44 height 7
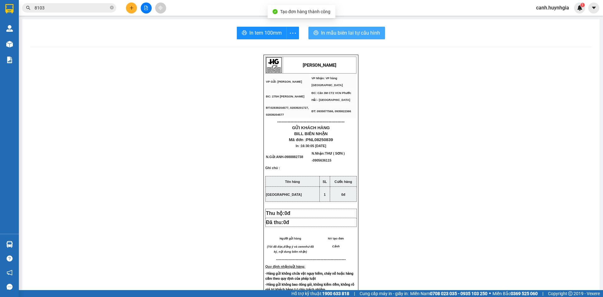
click at [351, 33] on span "In mẫu biên lai tự cấu hình" at bounding box center [350, 33] width 59 height 8
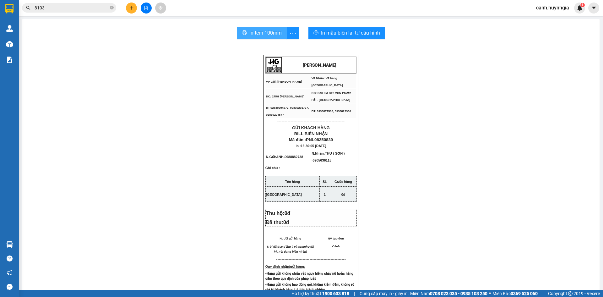
click at [245, 36] on button "In tem 100mm" at bounding box center [262, 33] width 50 height 13
click at [130, 8] on icon "plus" at bounding box center [131, 8] width 4 height 4
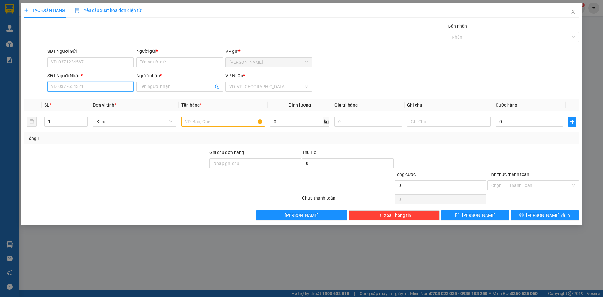
click at [95, 90] on input "SĐT Người Nhận *" at bounding box center [90, 87] width 86 height 10
click at [147, 87] on input "Người nhận *" at bounding box center [176, 86] width 73 height 7
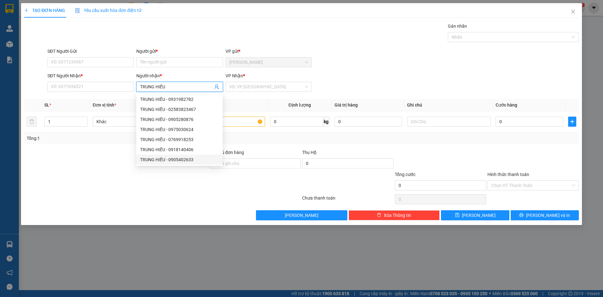
click at [190, 161] on div "TRUNG HIẾU - 0905402633" at bounding box center [179, 159] width 79 height 7
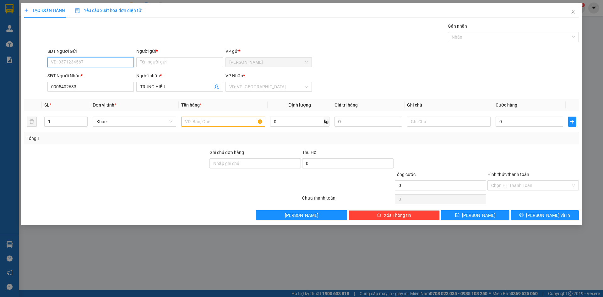
click at [93, 64] on input "SĐT Người Gửi" at bounding box center [90, 62] width 86 height 10
click at [143, 64] on input "Người gửi *" at bounding box center [179, 62] width 86 height 10
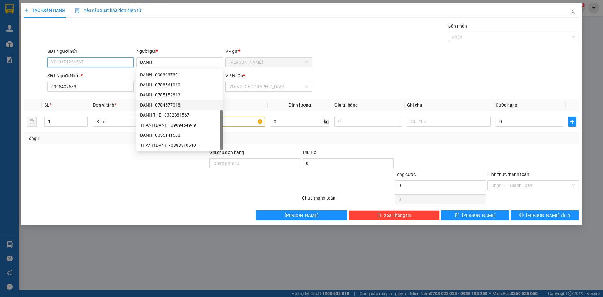
click at [82, 58] on input "SĐT Người Gửi" at bounding box center [90, 62] width 86 height 10
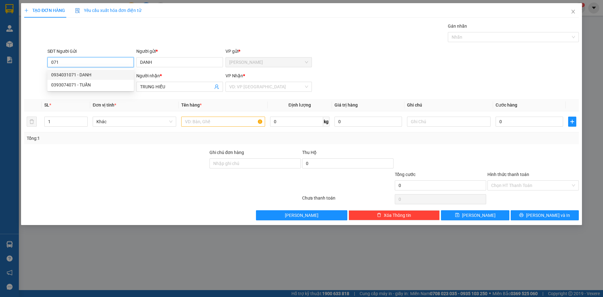
click at [76, 78] on div "0934031071 - DANH" at bounding box center [90, 74] width 79 height 7
click at [242, 88] on input "search" at bounding box center [266, 86] width 74 height 9
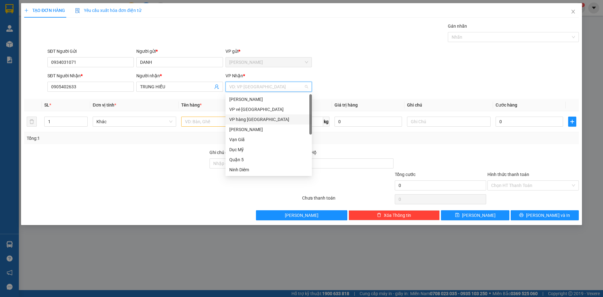
drag, startPoint x: 245, startPoint y: 118, endPoint x: 216, endPoint y: 119, distance: 29.2
click at [245, 118] on div "VP hàng [GEOGRAPHIC_DATA]" at bounding box center [268, 119] width 79 height 7
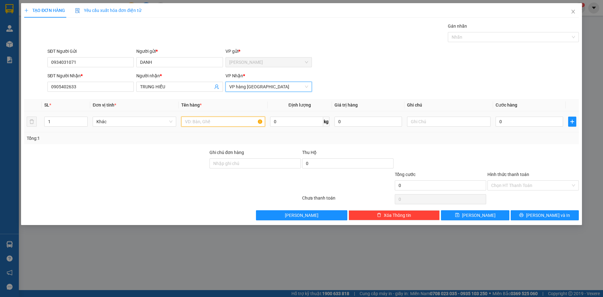
click at [203, 120] on input "text" at bounding box center [223, 122] width 84 height 10
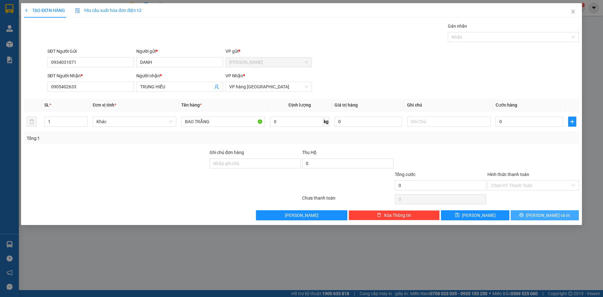
click at [553, 219] on button "[PERSON_NAME] và In" at bounding box center [545, 215] width 68 height 10
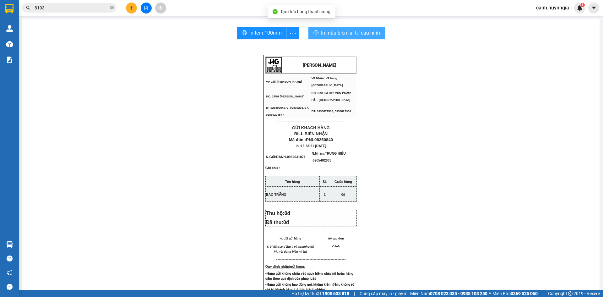
click at [362, 34] on span "In mẫu biên lai tự cấu hình" at bounding box center [350, 33] width 59 height 8
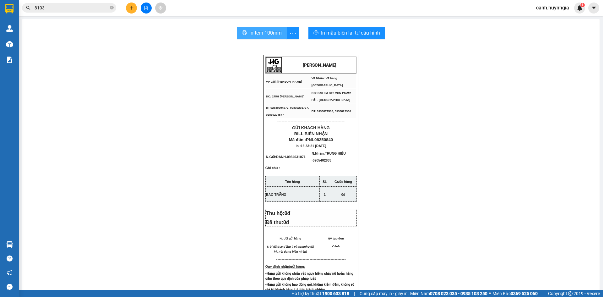
click at [261, 30] on span "In tem 100mm" at bounding box center [265, 33] width 32 height 8
click at [131, 4] on button at bounding box center [131, 8] width 11 height 11
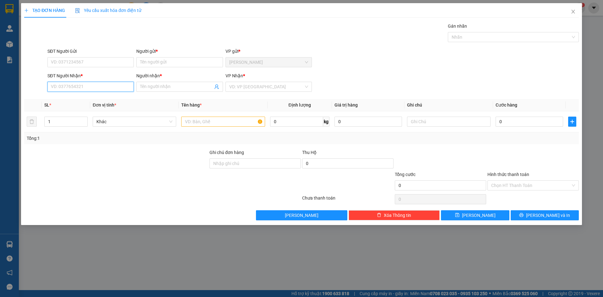
click at [80, 90] on input "SĐT Người Nhận *" at bounding box center [90, 87] width 86 height 10
click at [87, 100] on div "0905844684 - THẢO NGUYỄN" at bounding box center [90, 99] width 79 height 7
click at [74, 60] on input "SĐT Người Gửi" at bounding box center [90, 62] width 86 height 10
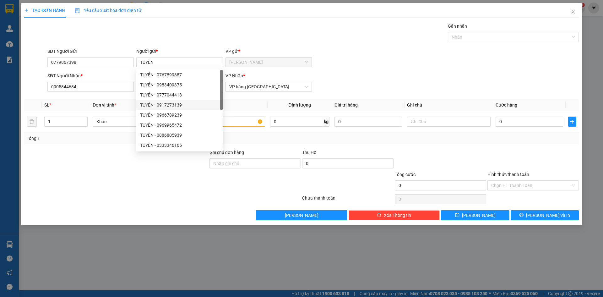
click at [375, 73] on div "SĐT Người Nhận * 0905844684 Người nhận * THẢO NGUYỄN VP Nhận * VP hàng Nha Trang" at bounding box center [313, 83] width 534 height 22
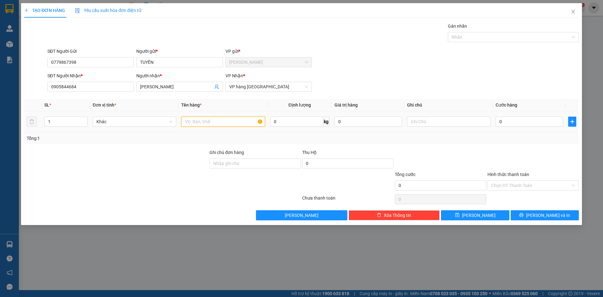
click at [210, 124] on input "text" at bounding box center [223, 122] width 84 height 10
click at [545, 217] on span "[PERSON_NAME] và In" at bounding box center [548, 215] width 44 height 7
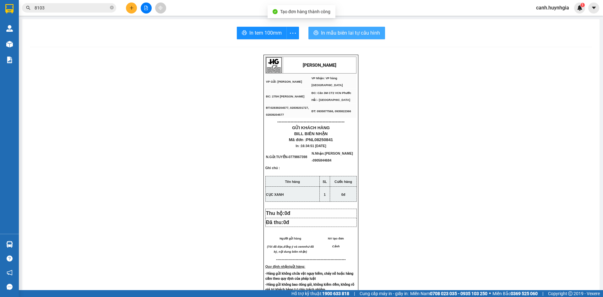
click at [350, 33] on span "In mẫu biên lai tự cấu hình" at bounding box center [350, 33] width 59 height 8
click at [73, 8] on input "8103" at bounding box center [72, 7] width 74 height 7
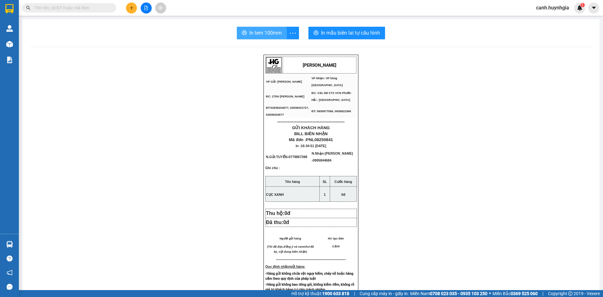
click at [263, 30] on span "In tem 100mm" at bounding box center [265, 33] width 32 height 8
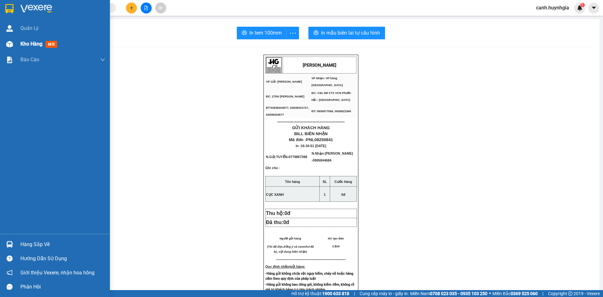
click at [18, 44] on div "Kho hàng mới" at bounding box center [55, 44] width 110 height 16
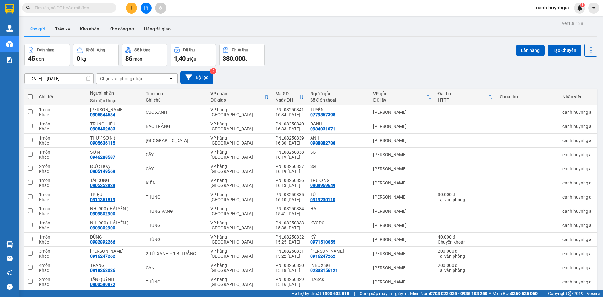
click at [131, 8] on icon "plus" at bounding box center [131, 8] width 4 height 4
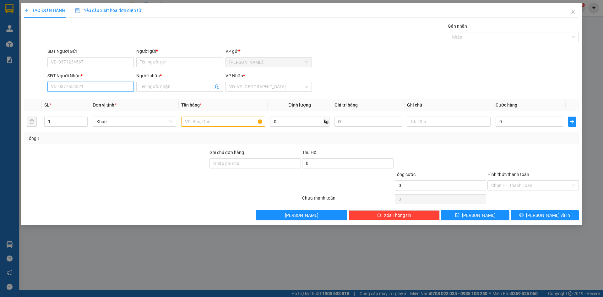
click at [67, 88] on input "SĐT Người Nhận *" at bounding box center [90, 87] width 86 height 10
click at [87, 111] on div "02583821881 - HƯNG LAN" at bounding box center [90, 109] width 79 height 7
click at [76, 63] on input "SĐT Người Gửi" at bounding box center [90, 62] width 86 height 10
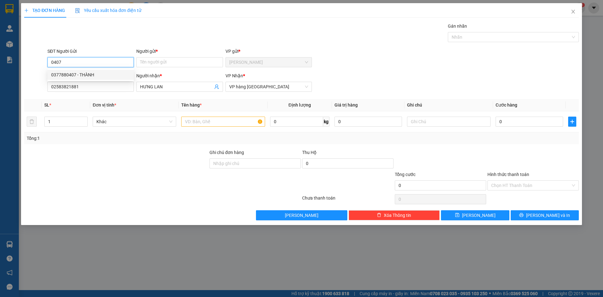
click at [99, 73] on div "0377880407 - THÀNH" at bounding box center [90, 74] width 79 height 7
click at [217, 121] on input "text" at bounding box center [223, 122] width 84 height 10
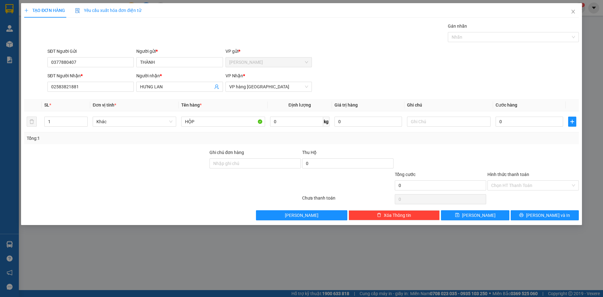
click at [547, 209] on div "Transit Pickup Surcharge Ids Transit Deliver Surcharge Ids Transit Deliver Surc…" at bounding box center [301, 122] width 555 height 198
click at [548, 214] on span "[PERSON_NAME] và In" at bounding box center [548, 215] width 44 height 7
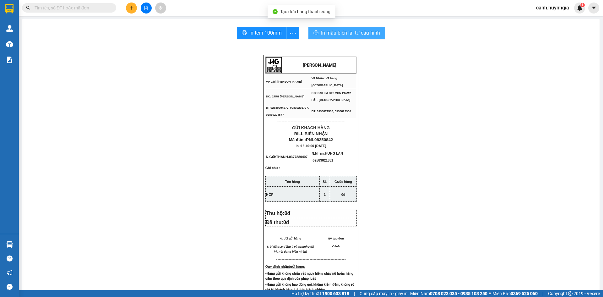
click at [352, 29] on span "In mẫu biên lai tự cấu hình" at bounding box center [350, 33] width 59 height 8
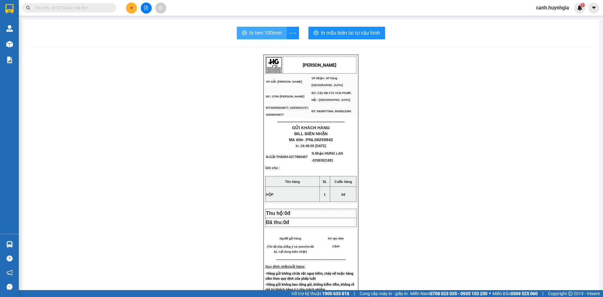
click at [261, 31] on span "In tem 100mm" at bounding box center [265, 33] width 32 height 8
click at [78, 6] on input "text" at bounding box center [72, 7] width 74 height 7
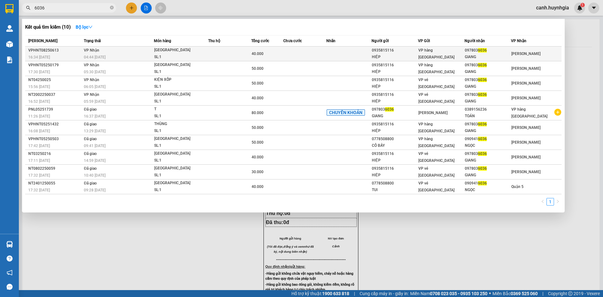
click at [479, 54] on div "GIANG" at bounding box center [488, 57] width 46 height 7
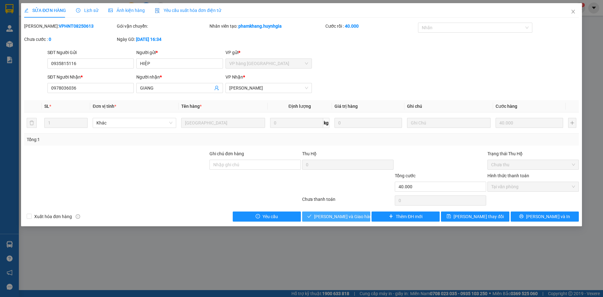
click at [338, 217] on span "[PERSON_NAME] và [PERSON_NAME] hàng" at bounding box center [344, 216] width 60 height 7
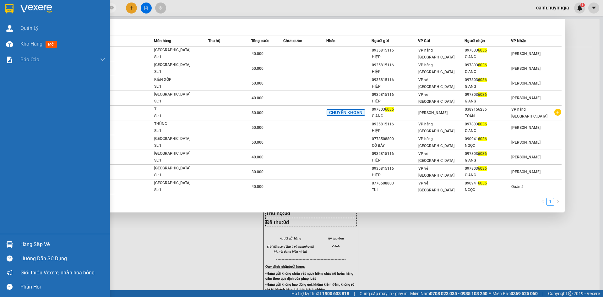
drag, startPoint x: 55, startPoint y: 9, endPoint x: 3, endPoint y: 19, distance: 53.0
click at [3, 19] on section "Kết quả tìm kiếm ( 10 ) Bộ lọc Mã ĐH Trạng thái Món hàng Thu hộ Tổng cước Chưa …" at bounding box center [301, 148] width 603 height 297
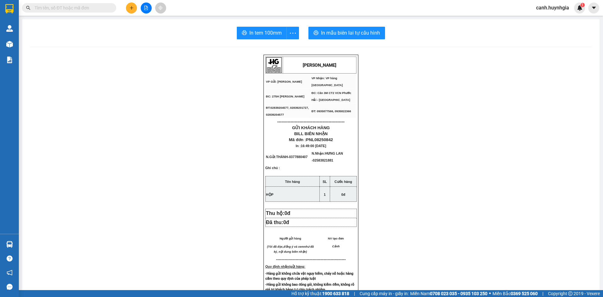
click at [130, 7] on icon "plus" at bounding box center [131, 8] width 4 height 4
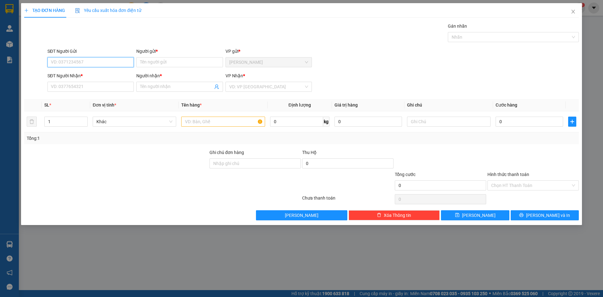
click at [79, 62] on input "SĐT Người Gửi" at bounding box center [90, 62] width 86 height 10
click at [71, 84] on div "0903923888 - HIỆP" at bounding box center [90, 84] width 79 height 7
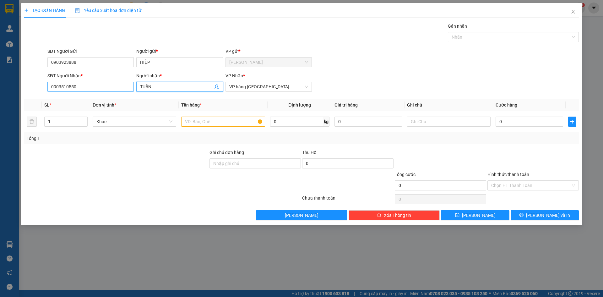
drag, startPoint x: 162, startPoint y: 87, endPoint x: 130, endPoint y: 90, distance: 32.1
click at [130, 90] on div "SĐT Người Nhận * 0903510550 Người nhận * TUẤN TUẤN VP Nhận * VP hàng Nha Trang" at bounding box center [313, 83] width 534 height 22
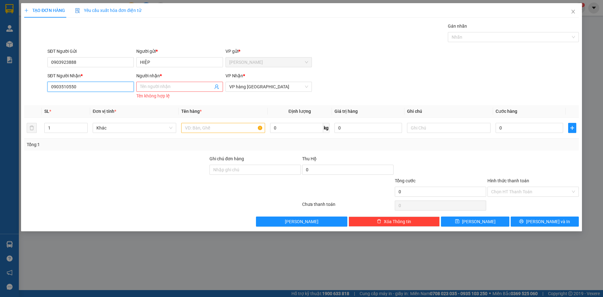
drag, startPoint x: 97, startPoint y: 89, endPoint x: 33, endPoint y: 94, distance: 64.3
click at [33, 94] on div "SĐT Người Nhận * 0903510550 Người nhận * Tên người nhận Tên không hợp lệ VP Nhậ…" at bounding box center [302, 86] width 556 height 28
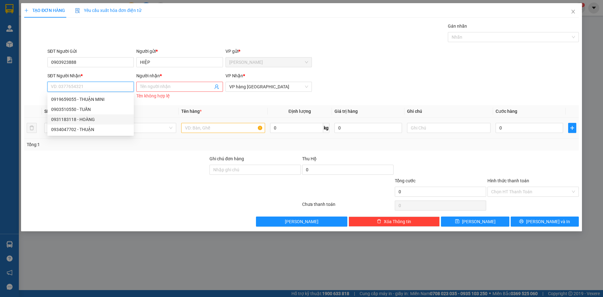
click at [86, 119] on div "0931183118 - HOÀNG" at bounding box center [90, 119] width 79 height 7
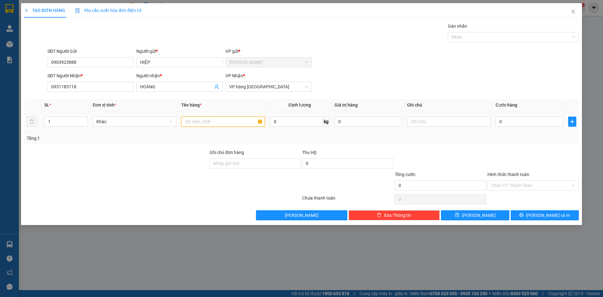
click at [207, 122] on input "text" at bounding box center [223, 122] width 84 height 10
click at [519, 123] on input "0" at bounding box center [530, 122] width 68 height 10
click at [425, 69] on div "SĐT Người Gửi 0903923888 Người gửi * HIỆP VP gửi * Phạm Ngũ Lão" at bounding box center [313, 59] width 534 height 22
click at [508, 184] on input "Hình thức thanh toán" at bounding box center [530, 185] width 79 height 9
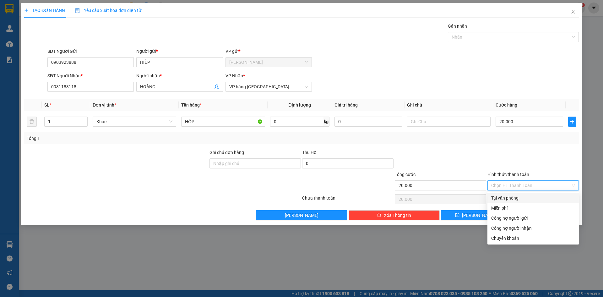
click at [508, 198] on div "Tại văn phòng" at bounding box center [533, 197] width 84 height 7
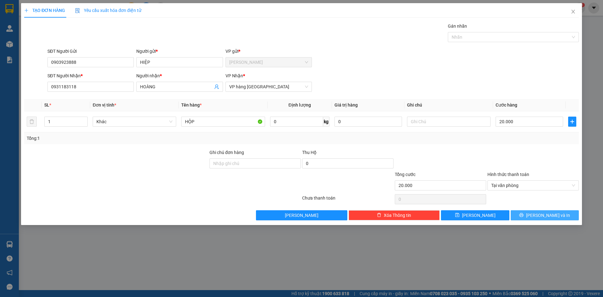
click at [547, 216] on span "[PERSON_NAME] và In" at bounding box center [548, 215] width 44 height 7
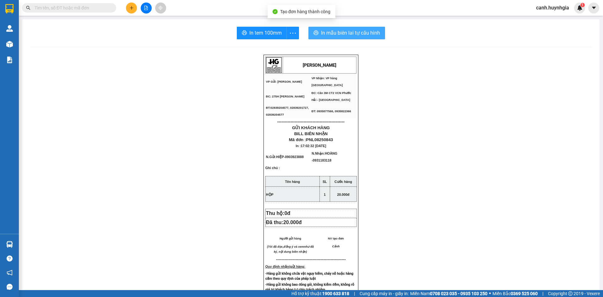
click at [347, 33] on span "In mẫu biên lai tự cấu hình" at bounding box center [350, 33] width 59 height 8
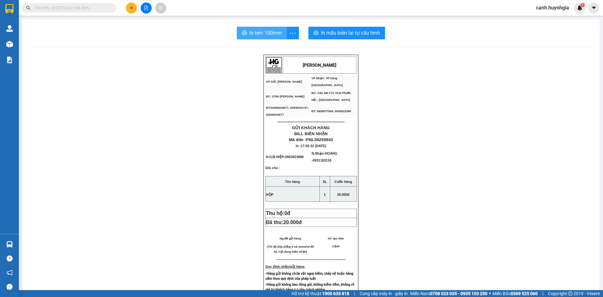
drag, startPoint x: 347, startPoint y: 33, endPoint x: 267, endPoint y: 33, distance: 79.8
click at [267, 33] on span "In tem 100mm" at bounding box center [265, 33] width 32 height 8
click at [97, 7] on input "text" at bounding box center [72, 7] width 74 height 7
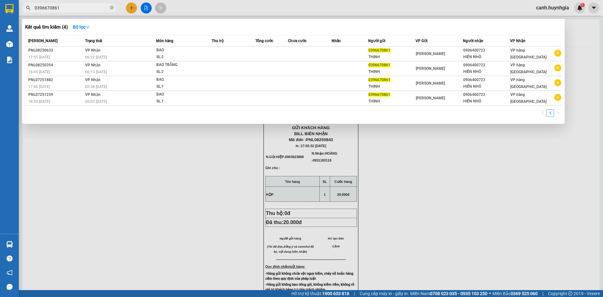
drag, startPoint x: 70, startPoint y: 6, endPoint x: 28, endPoint y: 8, distance: 42.8
click at [28, 8] on div "0396670861" at bounding box center [61, 7] width 123 height 9
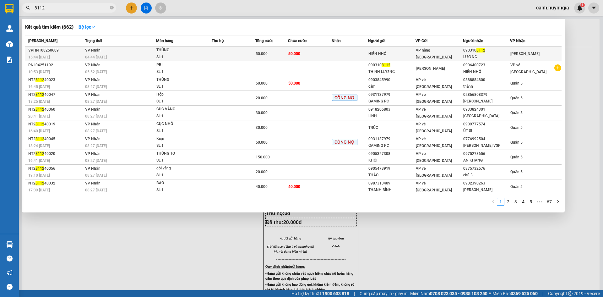
click at [450, 55] on span "VP hàng [GEOGRAPHIC_DATA]" at bounding box center [434, 53] width 36 height 11
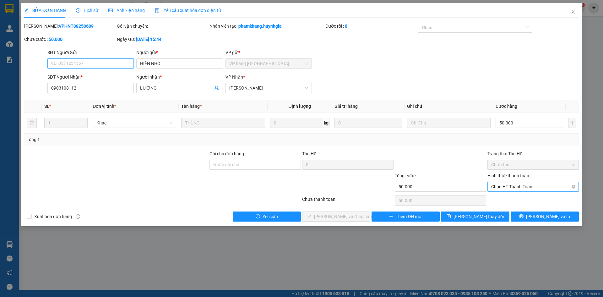
click at [515, 186] on span "Chọn HT Thanh Toán" at bounding box center [533, 186] width 84 height 9
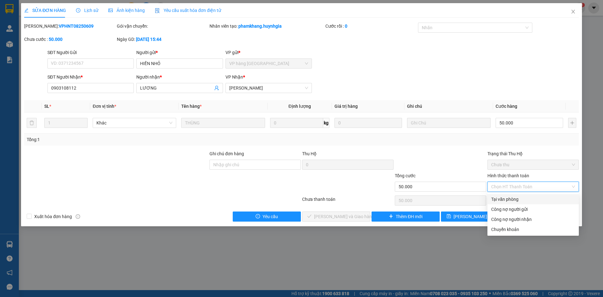
click at [508, 201] on div "Tại văn phòng" at bounding box center [533, 199] width 84 height 7
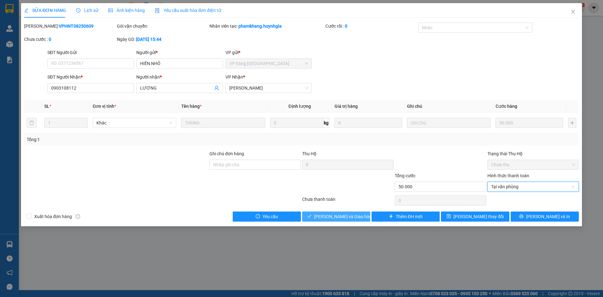
click at [347, 216] on span "[PERSON_NAME] và [PERSON_NAME] hàng" at bounding box center [344, 216] width 60 height 7
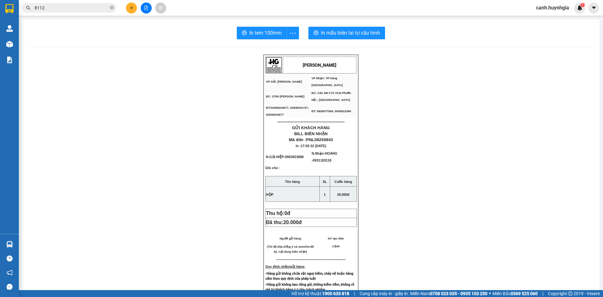
click at [131, 10] on icon "plus" at bounding box center [131, 8] width 4 height 4
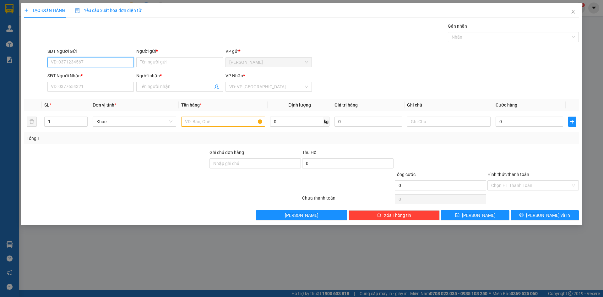
click at [86, 65] on input "SĐT Người Gửi" at bounding box center [90, 62] width 86 height 10
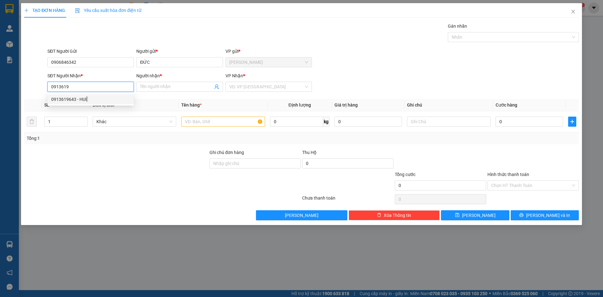
click at [77, 98] on div "0913619643 - HUỆ" at bounding box center [90, 99] width 79 height 7
click at [212, 120] on input "text" at bounding box center [223, 122] width 84 height 10
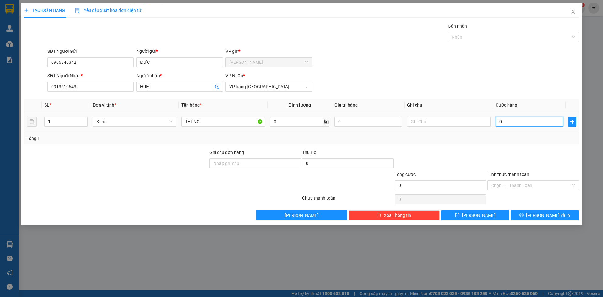
click at [510, 120] on input "0" at bounding box center [530, 122] width 68 height 10
click at [406, 57] on div "SĐT Người Gửi 0906846342 Người gửi * ĐỨC VP gửi * Phạm Ngũ Lão" at bounding box center [313, 59] width 534 height 22
click at [462, 35] on div at bounding box center [510, 37] width 122 height 8
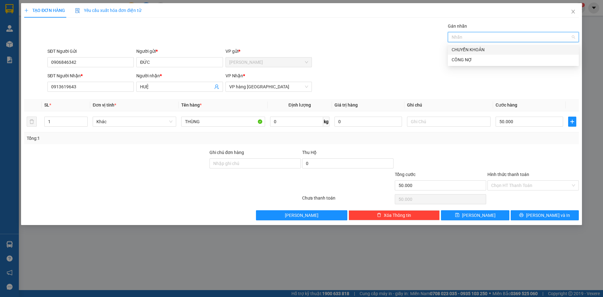
click at [474, 51] on div "CHUYỂN KHOẢN" at bounding box center [513, 49] width 123 height 7
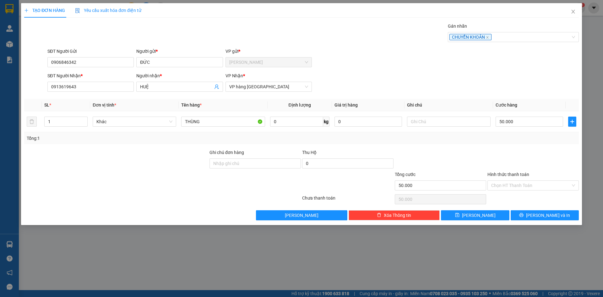
click at [426, 73] on div "SĐT Người Nhận * 0913619643 Người nhận * HUỆ VP Nhận * VP hàng Nha Trang" at bounding box center [313, 83] width 534 height 22
click at [509, 183] on input "Hình thức thanh toán" at bounding box center [530, 185] width 79 height 9
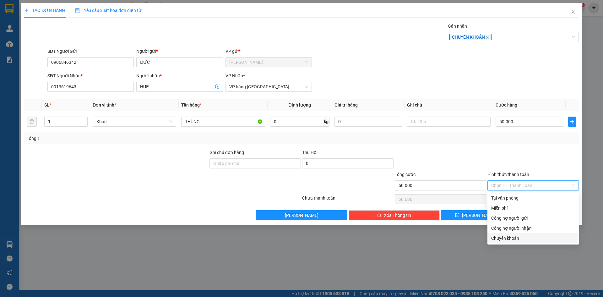
click at [517, 237] on div "Chuyển khoản" at bounding box center [533, 238] width 84 height 7
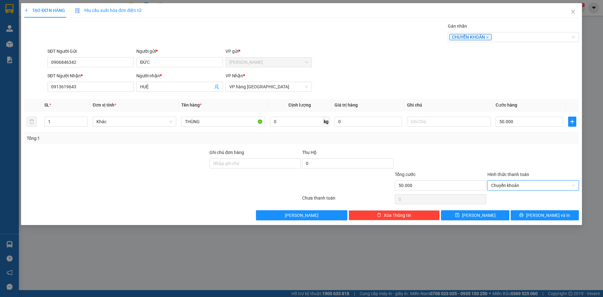
click at [515, 238] on div "TẠO ĐƠN HÀNG Yêu cầu xuất hóa đơn điện tử Transit Pickup Surcharge Ids Transit …" at bounding box center [301, 148] width 603 height 297
drag, startPoint x: 563, startPoint y: 215, endPoint x: 323, endPoint y: 24, distance: 307.6
click at [563, 215] on button "[PERSON_NAME] và In" at bounding box center [545, 215] width 68 height 10
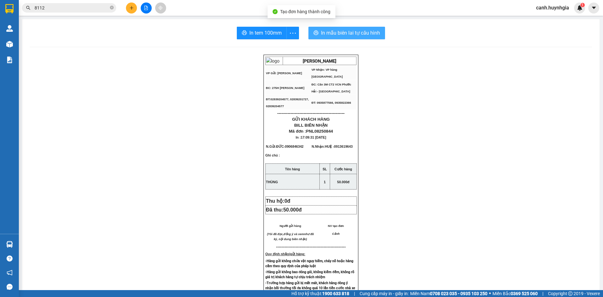
click at [321, 30] on span "In mẫu biên lai tự cấu hình" at bounding box center [350, 33] width 59 height 8
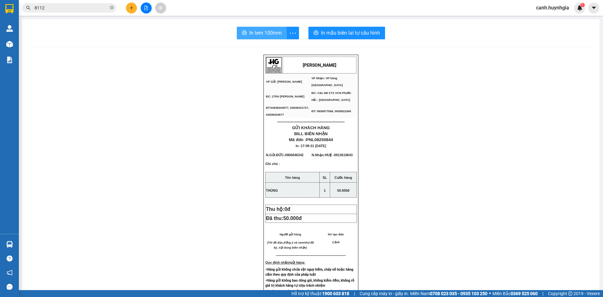
click at [259, 34] on span "In tem 100mm" at bounding box center [265, 33] width 32 height 8
click at [129, 7] on icon "plus" at bounding box center [131, 8] width 4 height 4
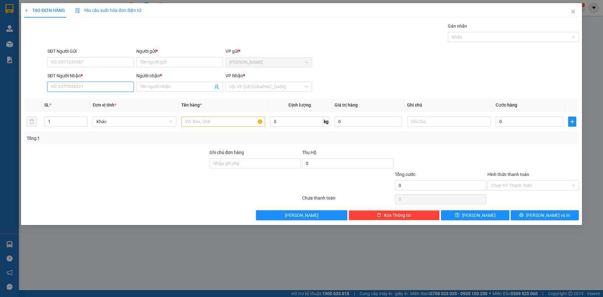
click at [87, 90] on input "SĐT Người Nhận *" at bounding box center [90, 87] width 86 height 10
click at [74, 101] on div "0905132868 - PHI" at bounding box center [90, 99] width 79 height 7
click at [67, 62] on input "SĐT Người Gửi" at bounding box center [90, 62] width 86 height 10
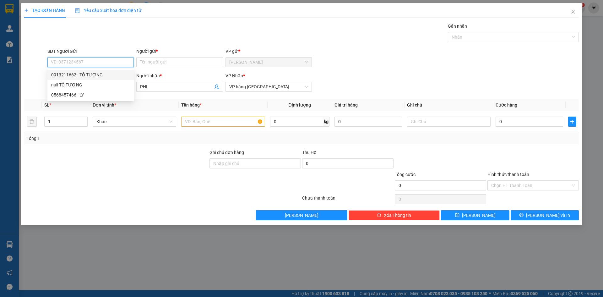
click at [79, 70] on div "0913211662 - TÔ TƯỢNG" at bounding box center [90, 75] width 86 height 10
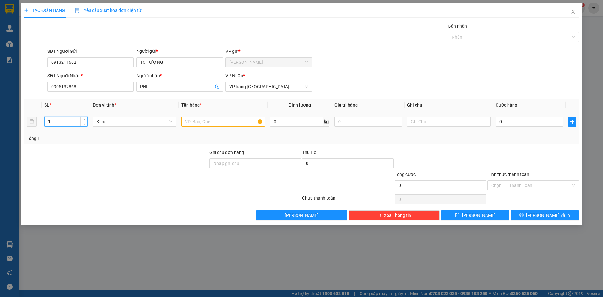
click at [73, 125] on input "1" at bounding box center [66, 121] width 43 height 9
click at [194, 122] on input "text" at bounding box center [223, 122] width 84 height 10
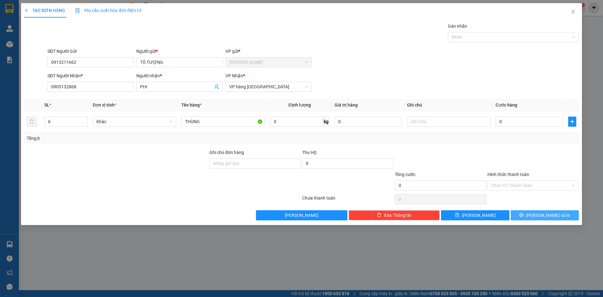
click at [551, 219] on button "[PERSON_NAME] và In" at bounding box center [545, 215] width 68 height 10
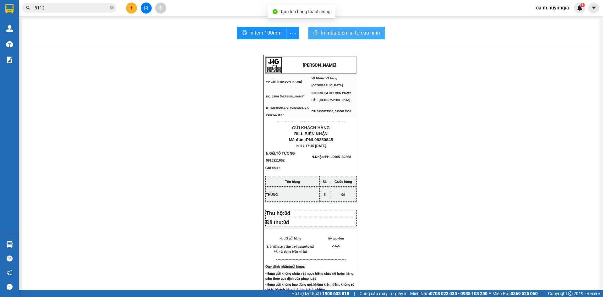
click at [346, 35] on span "In mẫu biên lai tự cấu hình" at bounding box center [350, 33] width 59 height 8
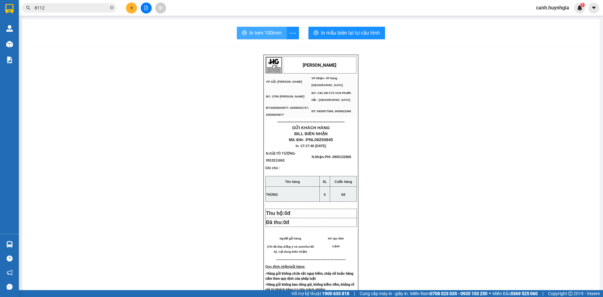
click at [263, 32] on span "In tem 100mm" at bounding box center [265, 33] width 32 height 8
click at [128, 5] on button at bounding box center [131, 8] width 11 height 11
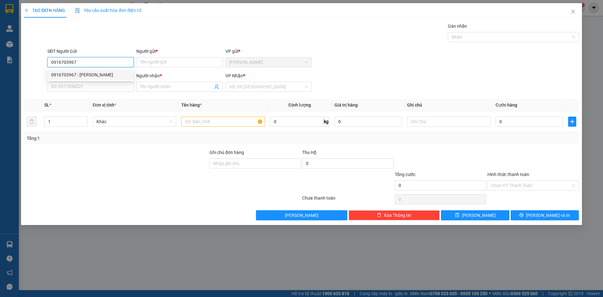
click at [117, 75] on div "0916703967 - VY" at bounding box center [90, 74] width 79 height 7
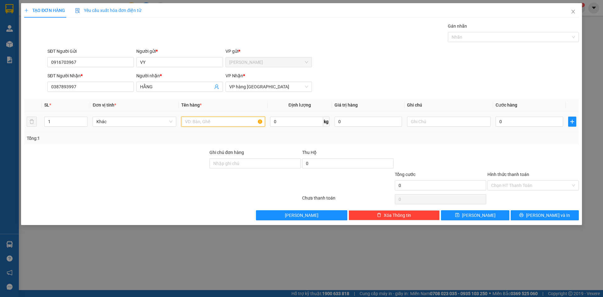
click at [213, 123] on input "text" at bounding box center [223, 122] width 84 height 10
click at [222, 121] on input "text" at bounding box center [223, 122] width 84 height 10
click at [500, 123] on input "0" at bounding box center [530, 122] width 68 height 10
click at [497, 123] on input "0" at bounding box center [530, 122] width 68 height 10
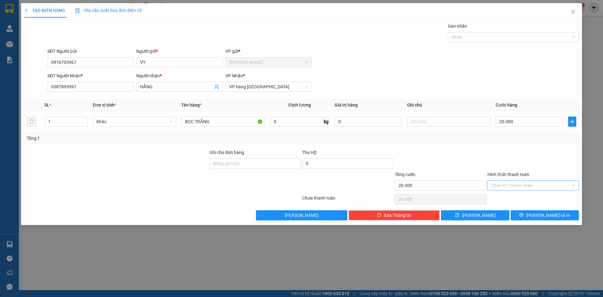
click at [531, 189] on input "Hình thức thanh toán" at bounding box center [530, 185] width 79 height 9
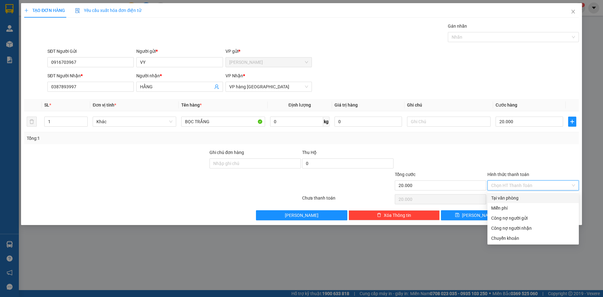
click at [526, 195] on div "Tại văn phòng" at bounding box center [533, 197] width 84 height 7
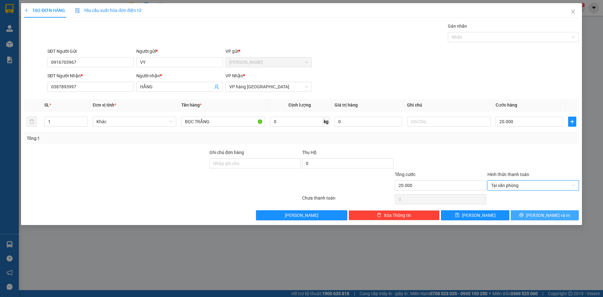
click at [527, 214] on button "[PERSON_NAME] và In" at bounding box center [545, 215] width 68 height 10
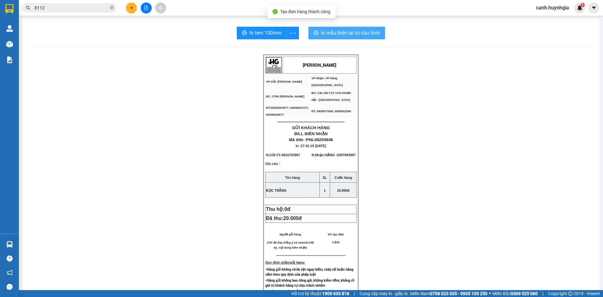
click at [334, 29] on span "In mẫu biên lai tự cấu hình" at bounding box center [350, 33] width 59 height 8
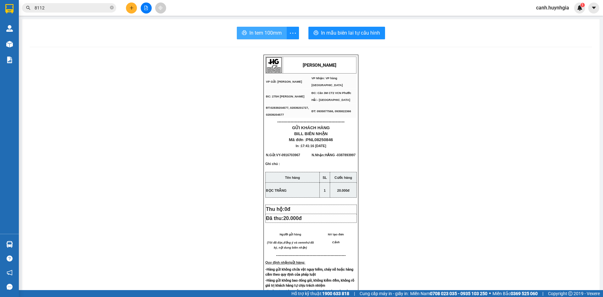
click at [267, 33] on span "In tem 100mm" at bounding box center [265, 33] width 32 height 8
click at [128, 8] on button at bounding box center [131, 8] width 11 height 11
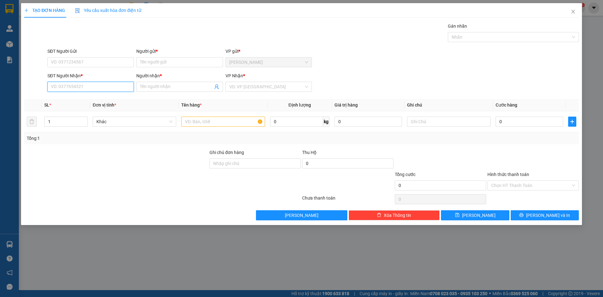
click at [84, 88] on input "SĐT Người Nhận *" at bounding box center [90, 87] width 86 height 10
drag, startPoint x: 81, startPoint y: 99, endPoint x: 83, endPoint y: 109, distance: 10.0
click at [83, 109] on div "0905386848 - THẮM 0905356848 - THÁM" at bounding box center [90, 104] width 86 height 20
click at [83, 109] on div "0905356848 - THÁM" at bounding box center [90, 109] width 79 height 7
click at [100, 189] on div at bounding box center [116, 182] width 185 height 22
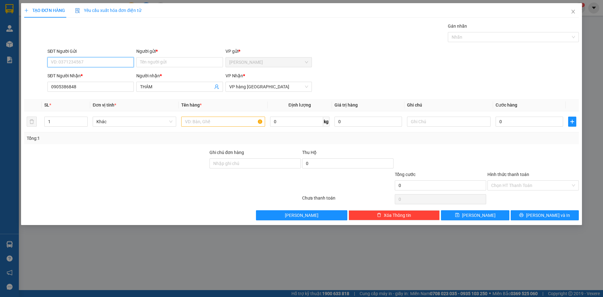
click at [69, 61] on input "SĐT Người Gửi" at bounding box center [90, 62] width 86 height 10
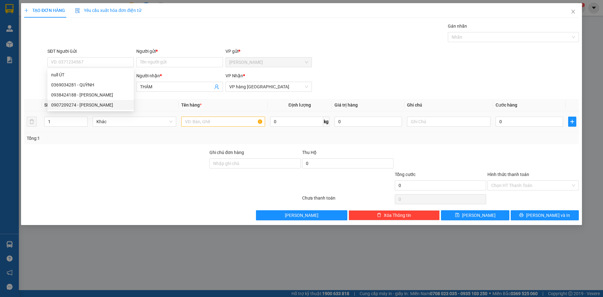
click at [71, 128] on td "1" at bounding box center [66, 121] width 48 height 21
click at [66, 123] on input "1" at bounding box center [66, 121] width 43 height 9
click at [207, 123] on input "text" at bounding box center [223, 122] width 84 height 10
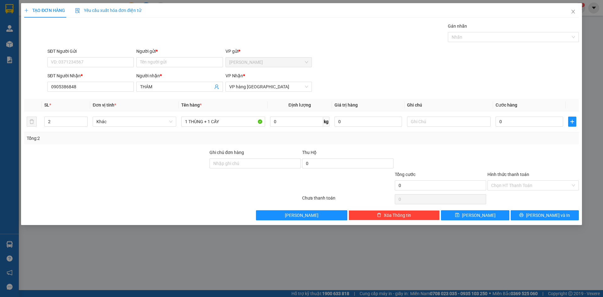
click at [98, 69] on div "SĐT Người Gửi VD: 0371234567" at bounding box center [90, 59] width 86 height 22
click at [89, 64] on input "SĐT Người Gửi" at bounding box center [90, 62] width 86 height 10
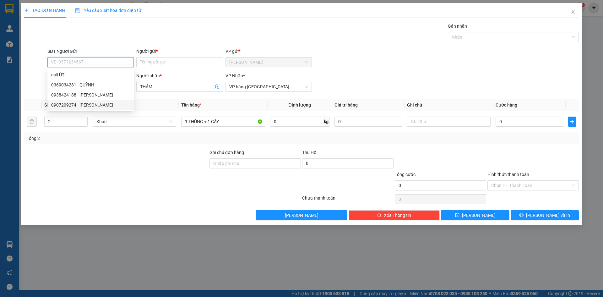
click at [76, 107] on div "0907209274 - QUANG" at bounding box center [90, 104] width 79 height 7
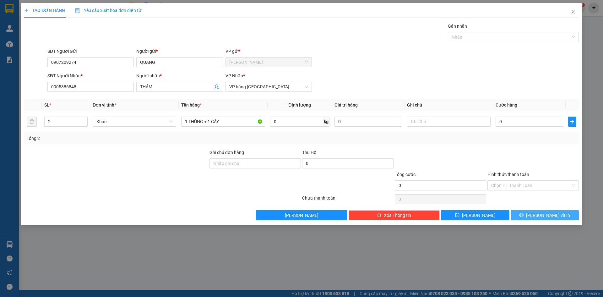
click at [564, 211] on button "[PERSON_NAME] và In" at bounding box center [545, 215] width 68 height 10
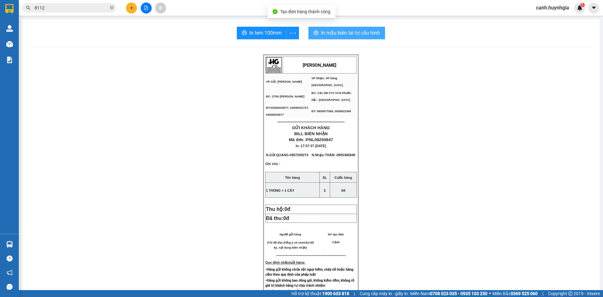
click at [331, 34] on span "In mẫu biên lai tự cấu hình" at bounding box center [350, 33] width 59 height 8
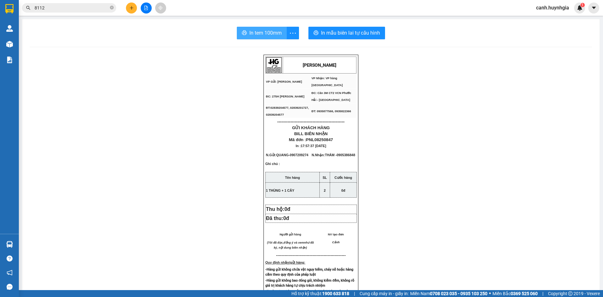
click at [264, 33] on span "In tem 100mm" at bounding box center [265, 33] width 32 height 8
click at [131, 8] on icon "plus" at bounding box center [131, 8] width 3 height 0
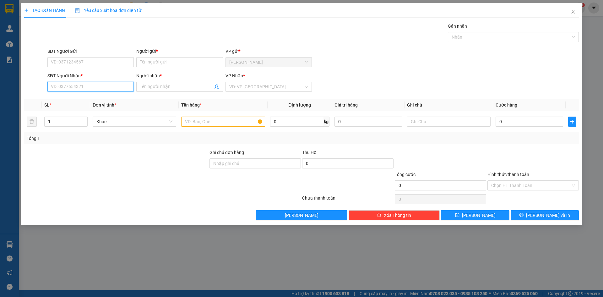
click at [71, 87] on input "SĐT Người Nhận *" at bounding box center [90, 87] width 86 height 10
click at [69, 99] on div "0932288714 - THÀNH DANH" at bounding box center [90, 99] width 79 height 7
click at [75, 61] on input "SĐT Người Gửi" at bounding box center [90, 62] width 86 height 10
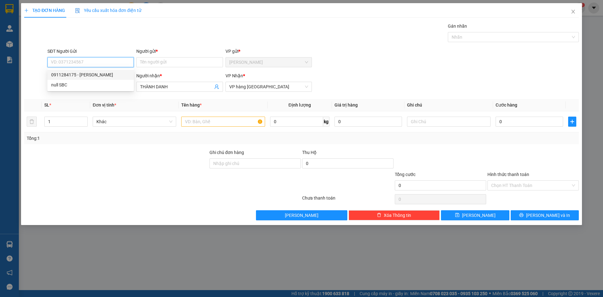
click at [78, 75] on div "0911284175 - THANH" at bounding box center [90, 74] width 79 height 7
click at [196, 124] on input "text" at bounding box center [223, 122] width 84 height 10
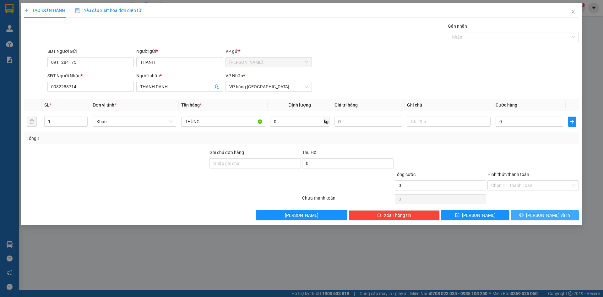
click at [524, 215] on icon "printer" at bounding box center [521, 215] width 4 height 4
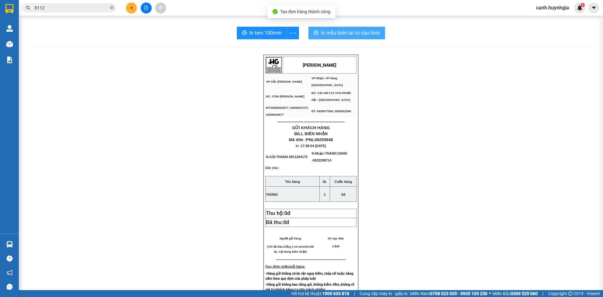
click at [349, 34] on span "In mẫu biên lai tự cấu hình" at bounding box center [350, 33] width 59 height 8
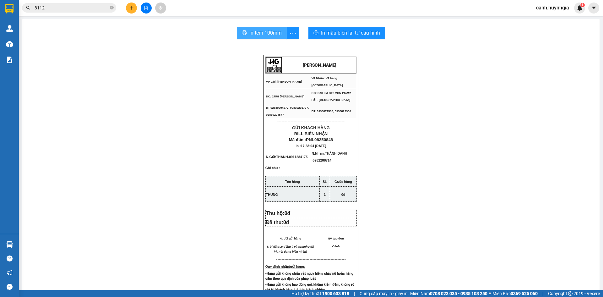
click at [266, 31] on span "In tem 100mm" at bounding box center [265, 33] width 32 height 8
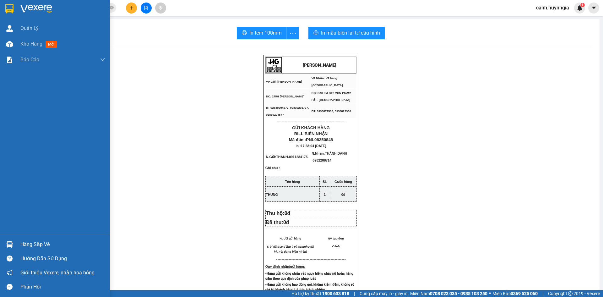
drag, startPoint x: 0, startPoint y: 225, endPoint x: 0, endPoint y: 126, distance: 98.9
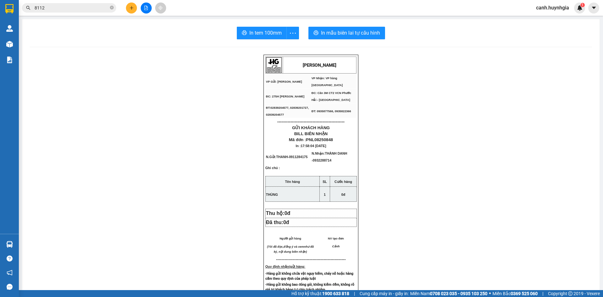
drag, startPoint x: 0, startPoint y: 126, endPoint x: 128, endPoint y: 7, distance: 174.7
click at [128, 7] on button at bounding box center [131, 8] width 11 height 11
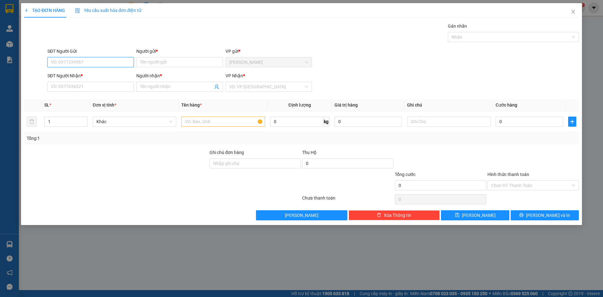
click at [66, 63] on input "SĐT Người Gửi" at bounding box center [90, 62] width 86 height 10
click at [175, 60] on input "Người gửi *" at bounding box center [179, 62] width 86 height 10
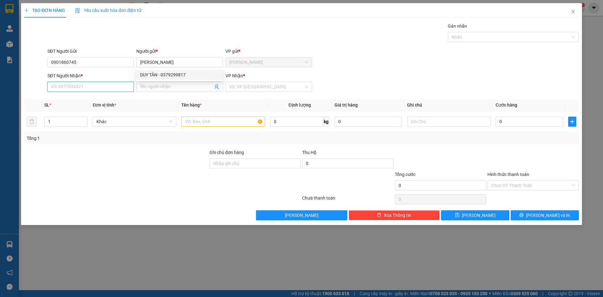
click at [118, 90] on input "SĐT Người Nhận *" at bounding box center [90, 87] width 86 height 10
click at [168, 81] on div "Người nhận *" at bounding box center [179, 76] width 86 height 9
click at [155, 85] on input "Người nhận *" at bounding box center [176, 86] width 73 height 7
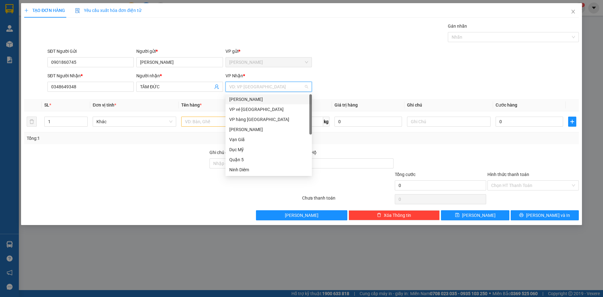
click at [238, 85] on input "search" at bounding box center [266, 86] width 74 height 9
click at [246, 119] on div "VP hàng [GEOGRAPHIC_DATA]" at bounding box center [268, 119] width 79 height 7
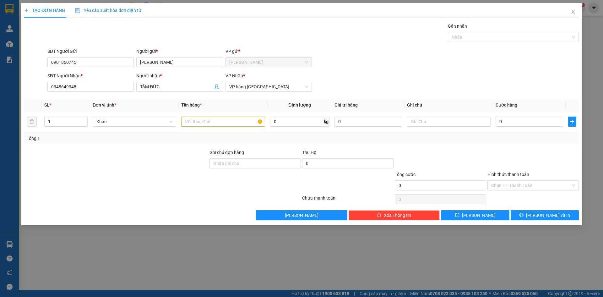
click at [161, 156] on div at bounding box center [116, 160] width 185 height 22
click at [196, 120] on input "text" at bounding box center [223, 122] width 84 height 10
click at [512, 122] on input "0" at bounding box center [530, 122] width 68 height 10
click at [526, 145] on div "Transit Pickup Surcharge Ids Transit Deliver Surcharge Ids Transit Deliver Surc…" at bounding box center [301, 122] width 555 height 198
click at [499, 121] on input "0" at bounding box center [530, 122] width 68 height 10
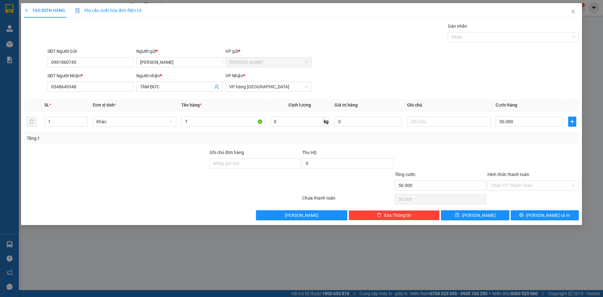
click at [467, 145] on div "Transit Pickup Surcharge Ids Transit Deliver Surcharge Ids Transit Deliver Surc…" at bounding box center [301, 122] width 555 height 198
click at [513, 184] on input "Hình thức thanh toán" at bounding box center [530, 185] width 79 height 9
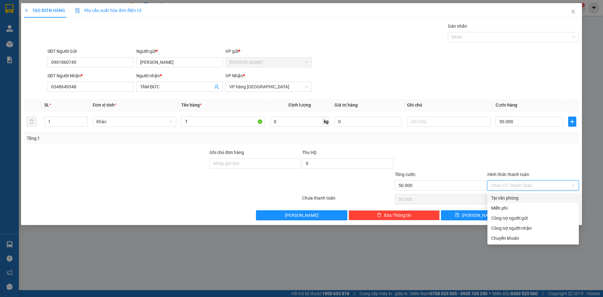
click at [509, 199] on div "Tại văn phòng" at bounding box center [533, 197] width 84 height 7
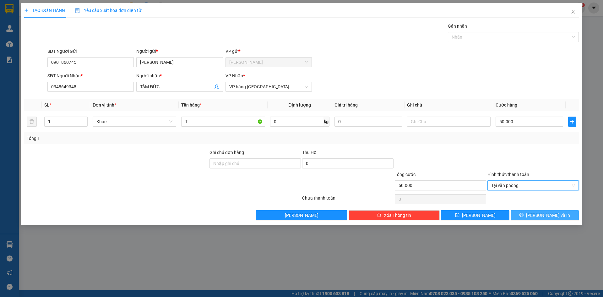
click at [524, 215] on icon "printer" at bounding box center [521, 215] width 4 height 4
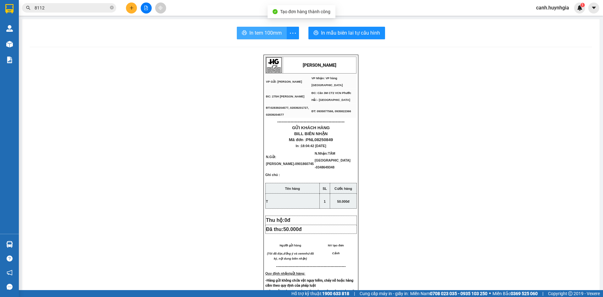
click at [268, 33] on span "In tem 100mm" at bounding box center [265, 33] width 32 height 8
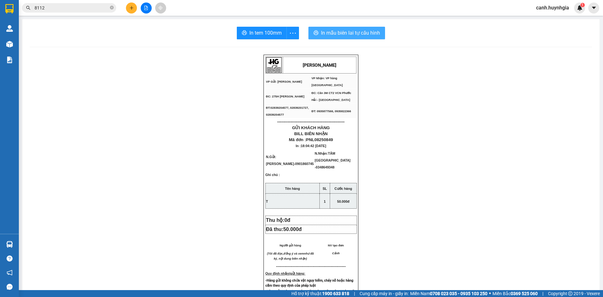
click at [349, 30] on span "In mẫu biên lai tự cấu hình" at bounding box center [350, 33] width 59 height 8
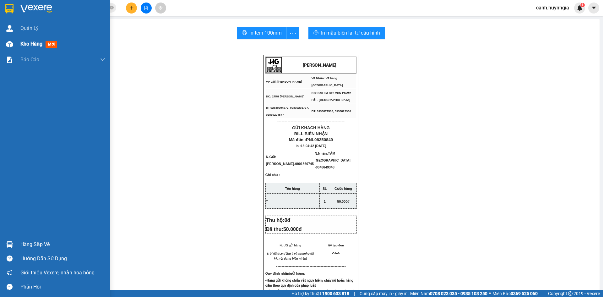
click at [33, 46] on span "Kho hàng" at bounding box center [31, 44] width 22 height 6
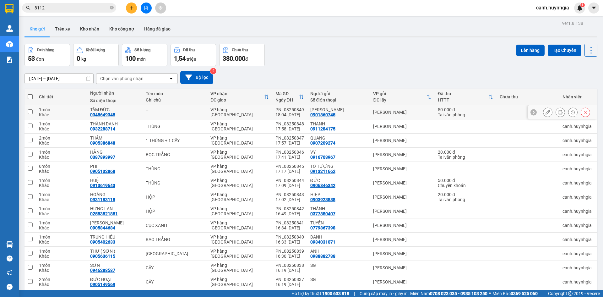
click at [447, 115] on div "Tại văn phòng" at bounding box center [466, 114] width 56 height 5
checkbox input "true"
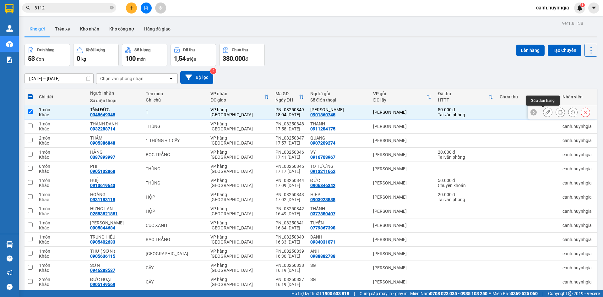
click at [546, 112] on icon at bounding box center [548, 112] width 4 height 4
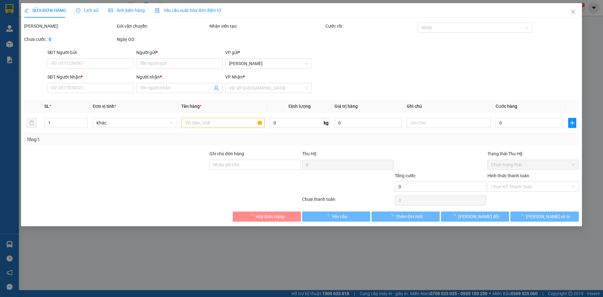
type input "0901860745"
type input "[PERSON_NAME]"
type input "0348649348"
type input "TÂM ĐỨC"
type input "50.000"
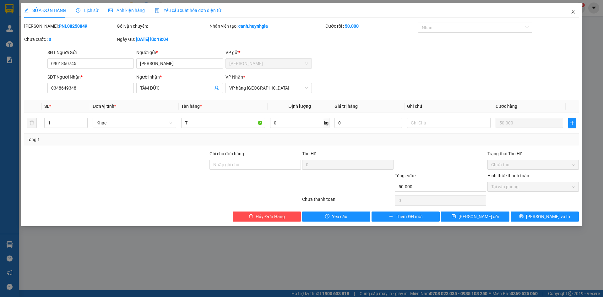
click at [574, 11] on icon "close" at bounding box center [573, 11] width 5 height 5
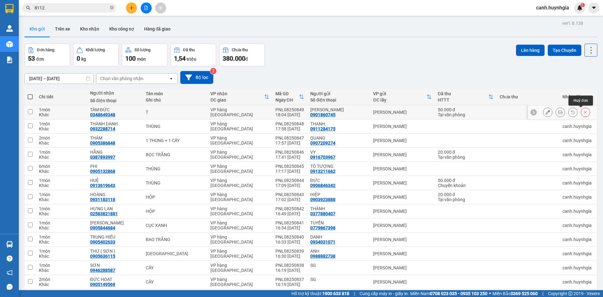
click at [583, 111] on icon at bounding box center [585, 112] width 4 height 4
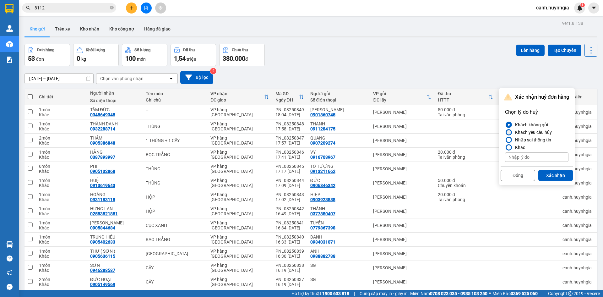
click at [509, 133] on div at bounding box center [509, 132] width 4 height 4
click at [505, 132] on input "Khách yêu cầu hủy" at bounding box center [505, 132] width 0 height 0
click at [554, 175] on button "Xác nhận" at bounding box center [555, 175] width 35 height 11
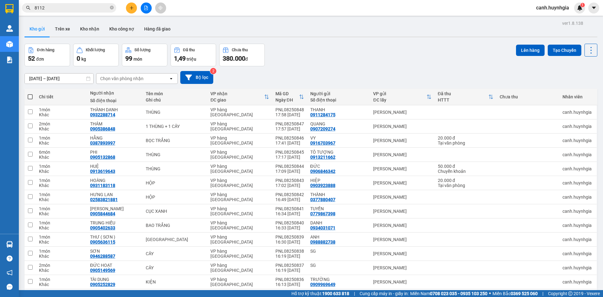
click at [129, 9] on button at bounding box center [131, 8] width 11 height 11
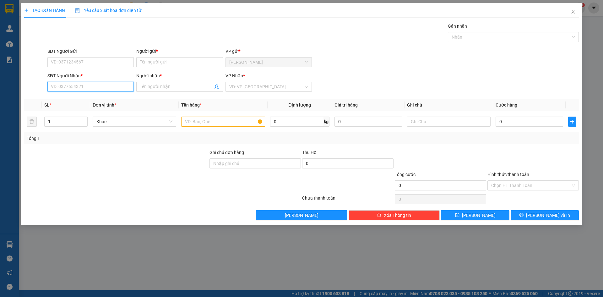
click at [78, 86] on input "SĐT Người Nhận *" at bounding box center [90, 87] width 86 height 10
type input "9"
type input "0348649348"
click at [163, 88] on input "Người nhận *" at bounding box center [176, 86] width 73 height 7
type input "TÂM ĐỨC"
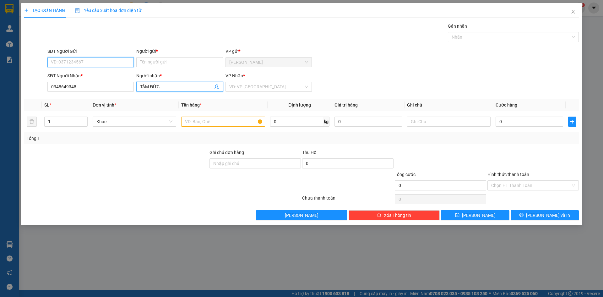
click at [84, 64] on input "SĐT Người Gửi" at bounding box center [90, 62] width 86 height 10
click at [69, 61] on input "SĐT Người Gửi" at bounding box center [90, 62] width 86 height 10
type input "0"
type input "0901860745"
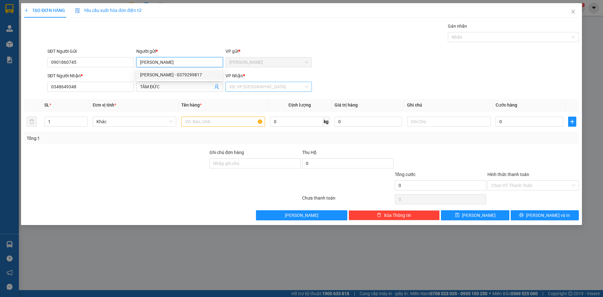
type input "[PERSON_NAME]"
click at [229, 84] on input "search" at bounding box center [266, 86] width 74 height 9
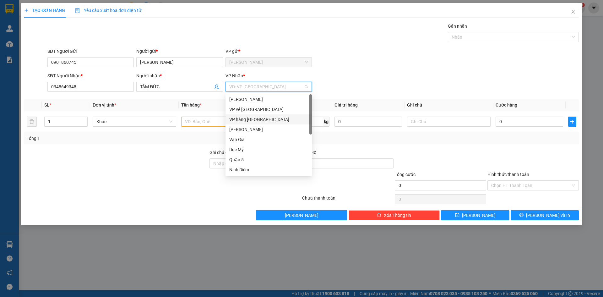
click at [237, 117] on div "VP hàng [GEOGRAPHIC_DATA]" at bounding box center [268, 119] width 79 height 7
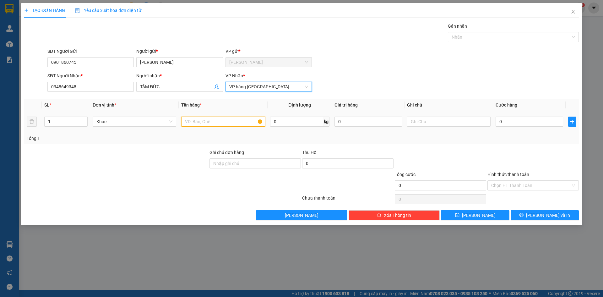
click at [198, 119] on input "text" at bounding box center [223, 122] width 84 height 10
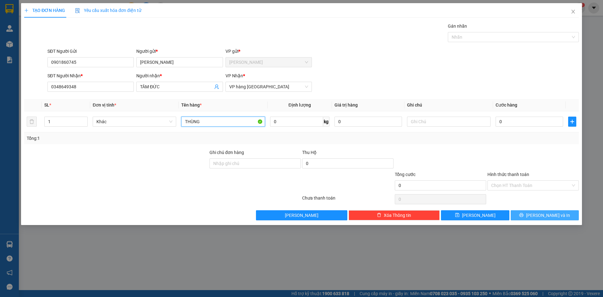
type input "THÙNG"
click at [541, 213] on span "[PERSON_NAME] và In" at bounding box center [548, 215] width 44 height 7
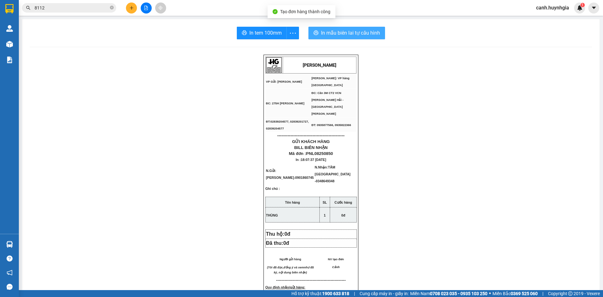
click at [358, 32] on span "In mẫu biên lai tự cấu hình" at bounding box center [350, 33] width 59 height 8
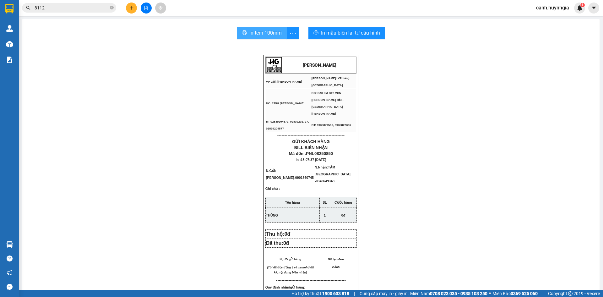
click at [260, 31] on span "In tem 100mm" at bounding box center [265, 33] width 32 height 8
click at [131, 9] on icon "plus" at bounding box center [131, 8] width 4 height 4
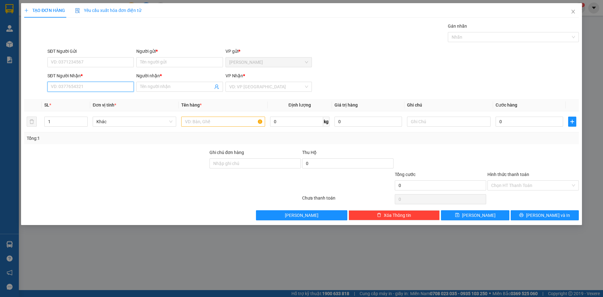
click at [93, 84] on input "SĐT Người Nhận *" at bounding box center [90, 87] width 86 height 10
type input "0386644087"
click at [157, 88] on input "Người nhận *" at bounding box center [176, 86] width 73 height 7
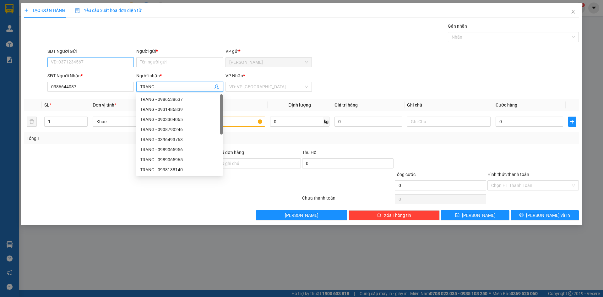
type input "TRANG"
click at [87, 64] on input "SĐT Người Gửi" at bounding box center [90, 62] width 86 height 10
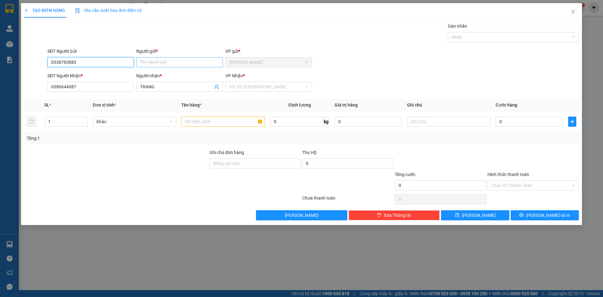
type input "0338783883"
click at [155, 60] on input "Người gửi *" at bounding box center [179, 62] width 86 height 10
type input "MỘC TRÀ HAELTHY"
click at [250, 89] on input "search" at bounding box center [266, 86] width 74 height 9
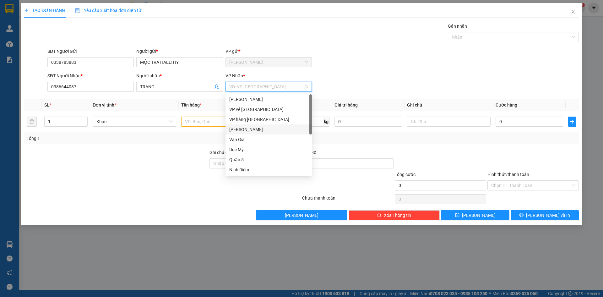
click at [244, 131] on div "[PERSON_NAME]" at bounding box center [268, 129] width 79 height 7
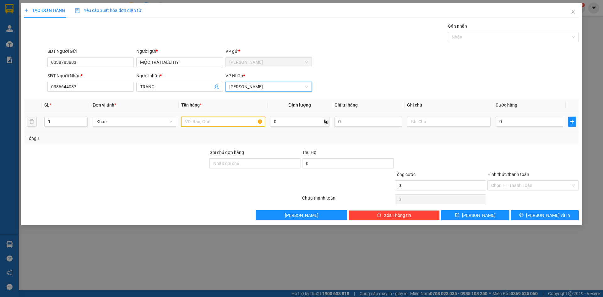
click at [215, 122] on input "text" at bounding box center [223, 122] width 84 height 10
type input "[GEOGRAPHIC_DATA]"
click at [528, 123] on input "0" at bounding box center [530, 122] width 68 height 10
type input "4"
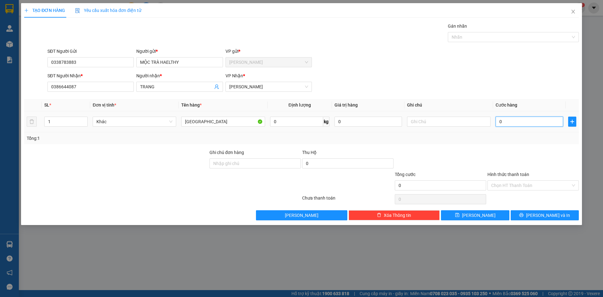
type input "4"
type input "40"
type input "40.000"
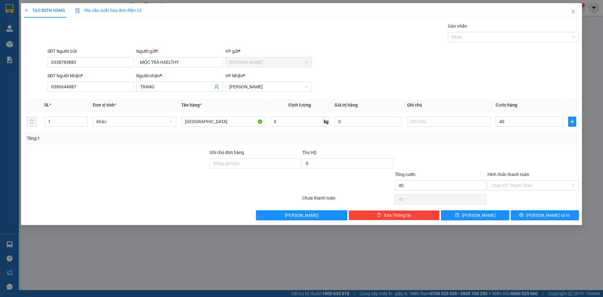
type input "40.000"
click at [439, 64] on div "SĐT Người Gửi 0338783883 Người gửi * [PERSON_NAME] VP gửi * [PERSON_NAME]" at bounding box center [313, 59] width 534 height 22
click at [523, 190] on input "Hình thức thanh toán" at bounding box center [530, 185] width 79 height 9
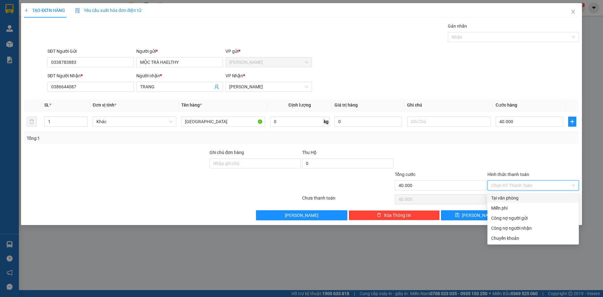
click at [515, 200] on div "Tại văn phòng" at bounding box center [533, 197] width 84 height 7
type input "0"
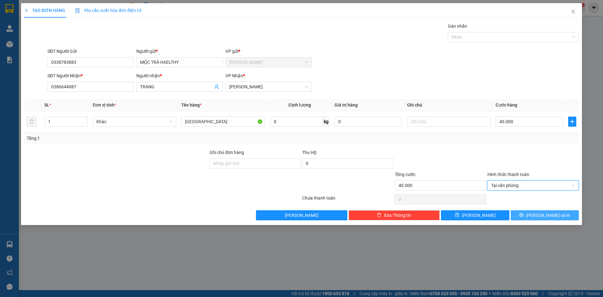
click at [542, 216] on span "[PERSON_NAME] và In" at bounding box center [548, 215] width 44 height 7
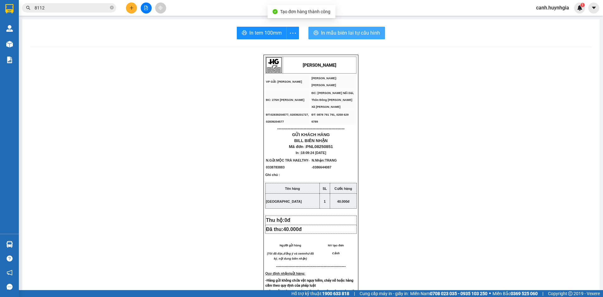
click at [344, 31] on span "In mẫu biên lai tự cấu hình" at bounding box center [350, 33] width 59 height 8
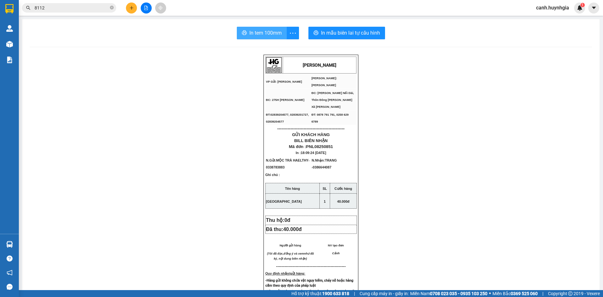
click at [267, 30] on span "In tem 100mm" at bounding box center [265, 33] width 32 height 8
click at [130, 8] on icon "plus" at bounding box center [131, 8] width 4 height 4
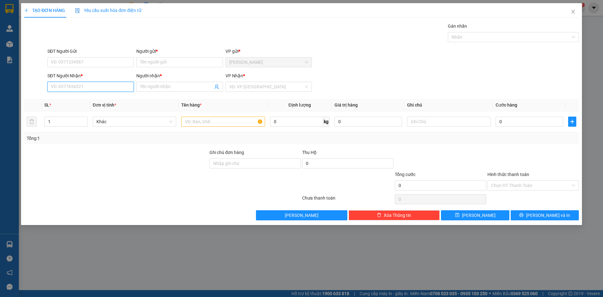
click at [88, 85] on input "SĐT Người Nhận *" at bounding box center [90, 87] width 86 height 10
click at [80, 99] on div "0907144034 - TÀI THU" at bounding box center [90, 99] width 79 height 7
type input "0907144034"
type input "TÀI THU"
type input "0907144034"
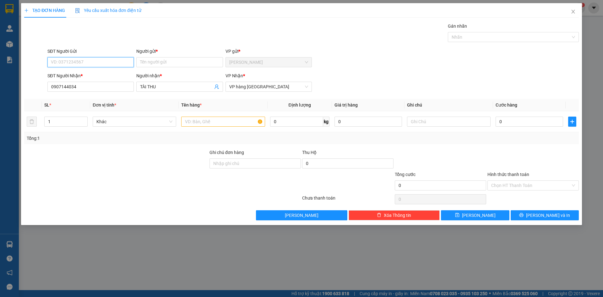
click at [66, 61] on input "SĐT Người Gửi" at bounding box center [90, 62] width 86 height 10
click at [74, 84] on div "0938755917 - SƠN" at bounding box center [90, 84] width 79 height 7
type input "0938755917"
type input "SƠN"
type input "0938755917"
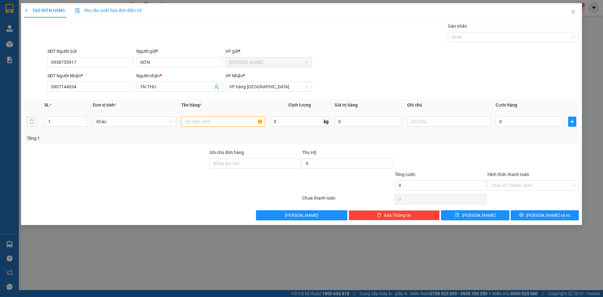
click at [206, 119] on input "text" at bounding box center [223, 122] width 84 height 10
drag, startPoint x: 155, startPoint y: 63, endPoint x: 121, endPoint y: 63, distance: 34.3
click at [123, 63] on div "SĐT Người Gửi 0938755917 Người gửi * [PERSON_NAME] VP gửi * [PERSON_NAME]" at bounding box center [313, 59] width 534 height 22
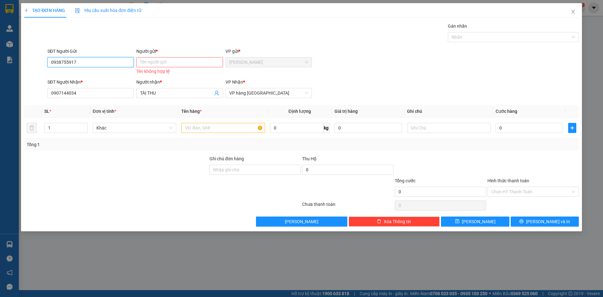
click at [100, 63] on input "0938755917" at bounding box center [90, 62] width 86 height 10
click at [151, 63] on input "Người gửi *" at bounding box center [179, 62] width 86 height 10
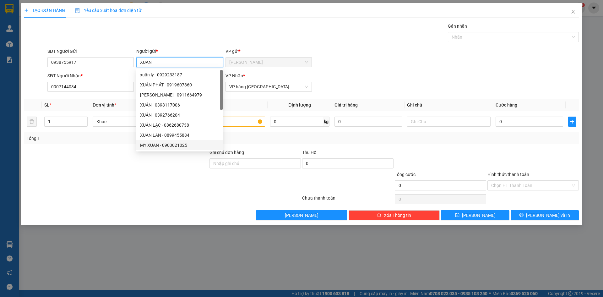
type input "XUÂN"
click at [99, 188] on div at bounding box center [116, 182] width 185 height 22
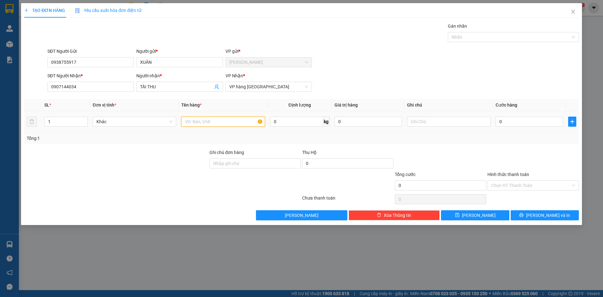
click at [214, 124] on input "text" at bounding box center [223, 122] width 84 height 10
type input "CỤC NHỎ"
click at [549, 214] on span "[PERSON_NAME] và In" at bounding box center [548, 215] width 44 height 7
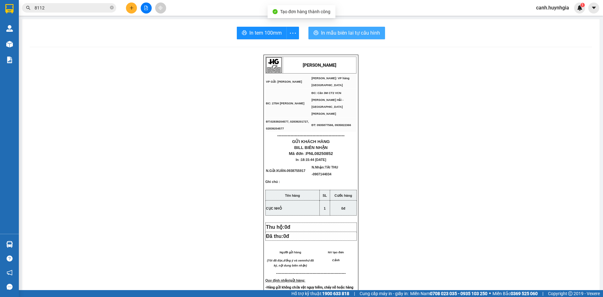
click at [344, 31] on span "In mẫu biên lai tự cấu hình" at bounding box center [350, 33] width 59 height 8
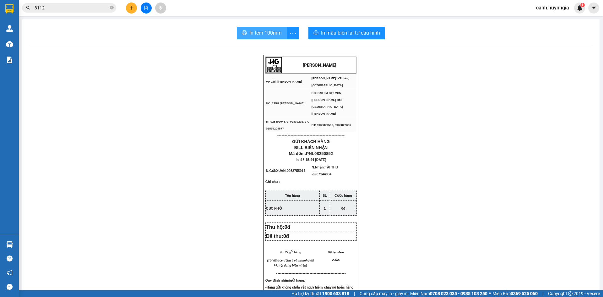
click at [263, 33] on span "In tem 100mm" at bounding box center [265, 33] width 32 height 8
click at [131, 7] on icon "plus" at bounding box center [131, 8] width 4 height 4
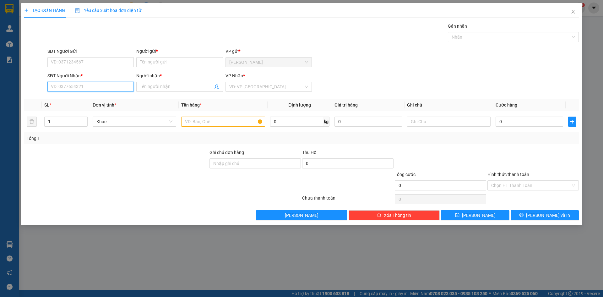
click at [88, 84] on input "SĐT Người Nhận *" at bounding box center [90, 87] width 86 height 10
click at [85, 100] on div "0379225586 - [PERSON_NAME] ( [PERSON_NAME] )" at bounding box center [101, 99] width 101 height 7
type input "0379225586"
type input "[PERSON_NAME] ( [PERSON_NAME] )"
type input "0379225586"
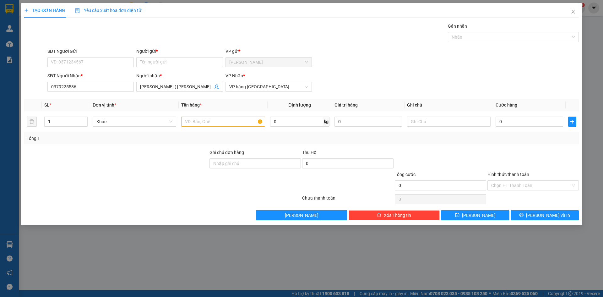
click at [97, 54] on div "SĐT Người Gửi" at bounding box center [90, 51] width 86 height 7
click at [97, 57] on input "SĐT Người Gửi" at bounding box center [90, 62] width 86 height 10
click at [97, 56] on div "SĐT Người Gửi" at bounding box center [90, 52] width 86 height 9
click at [97, 61] on input "SĐT Người Gửi" at bounding box center [90, 62] width 86 height 10
click at [73, 71] on div "0787110794 - [PERSON_NAME]" at bounding box center [90, 75] width 86 height 10
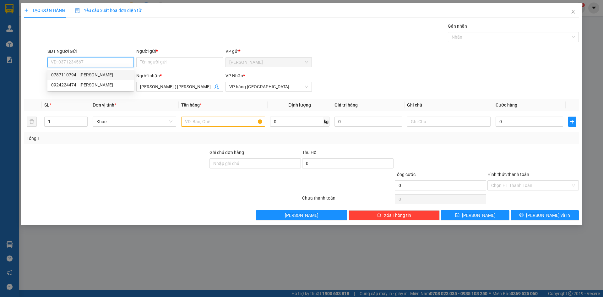
type input "0787110794"
type input "KAIMI"
click at [228, 120] on input "text" at bounding box center [223, 122] width 84 height 10
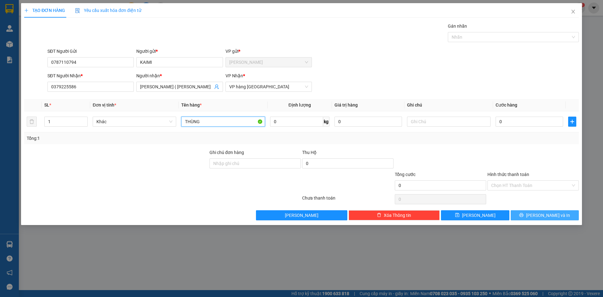
type input "THÙNG"
click at [538, 216] on button "[PERSON_NAME] và In" at bounding box center [545, 215] width 68 height 10
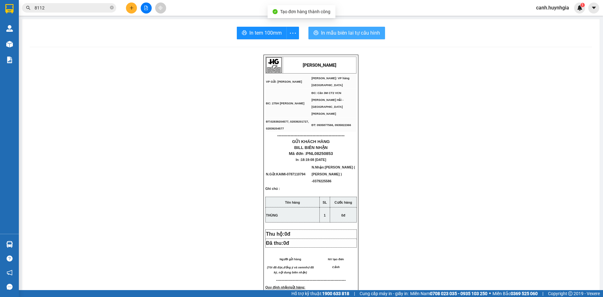
click at [356, 29] on span "In mẫu biên lai tự cấu hình" at bounding box center [350, 33] width 59 height 8
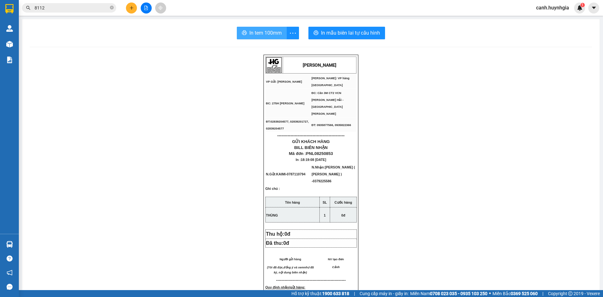
click at [253, 32] on span "In tem 100mm" at bounding box center [265, 33] width 32 height 8
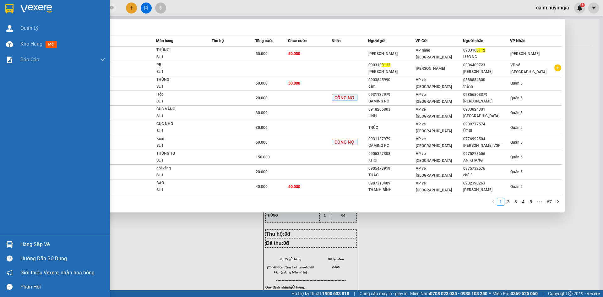
drag, startPoint x: 54, startPoint y: 8, endPoint x: 175, endPoint y: 56, distance: 130.1
click at [18, 15] on section "Kết quả [PERSON_NAME] ( 662 ) Bộ lọc Mã ĐH Trạng thái Món hàng Thu hộ Tổng [PER…" at bounding box center [301, 148] width 603 height 297
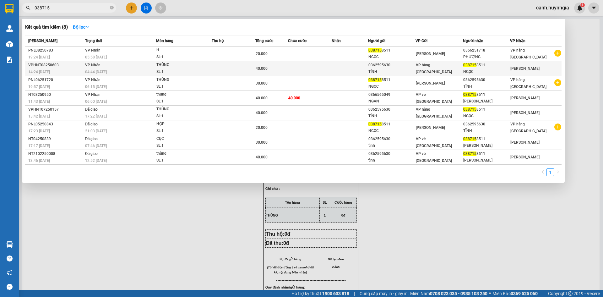
type input "038715"
click at [408, 69] on div "TỈNH" at bounding box center [391, 71] width 47 height 7
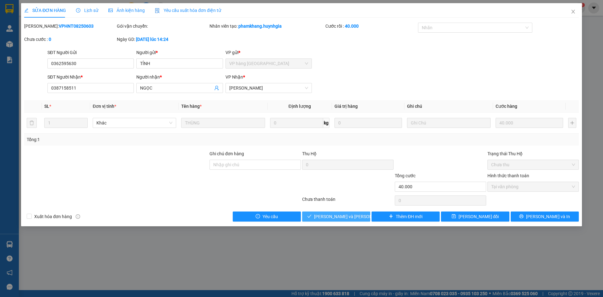
click at [343, 215] on span "[PERSON_NAME] và [PERSON_NAME] hàng" at bounding box center [356, 216] width 85 height 7
